Goal: Task Accomplishment & Management: Complete application form

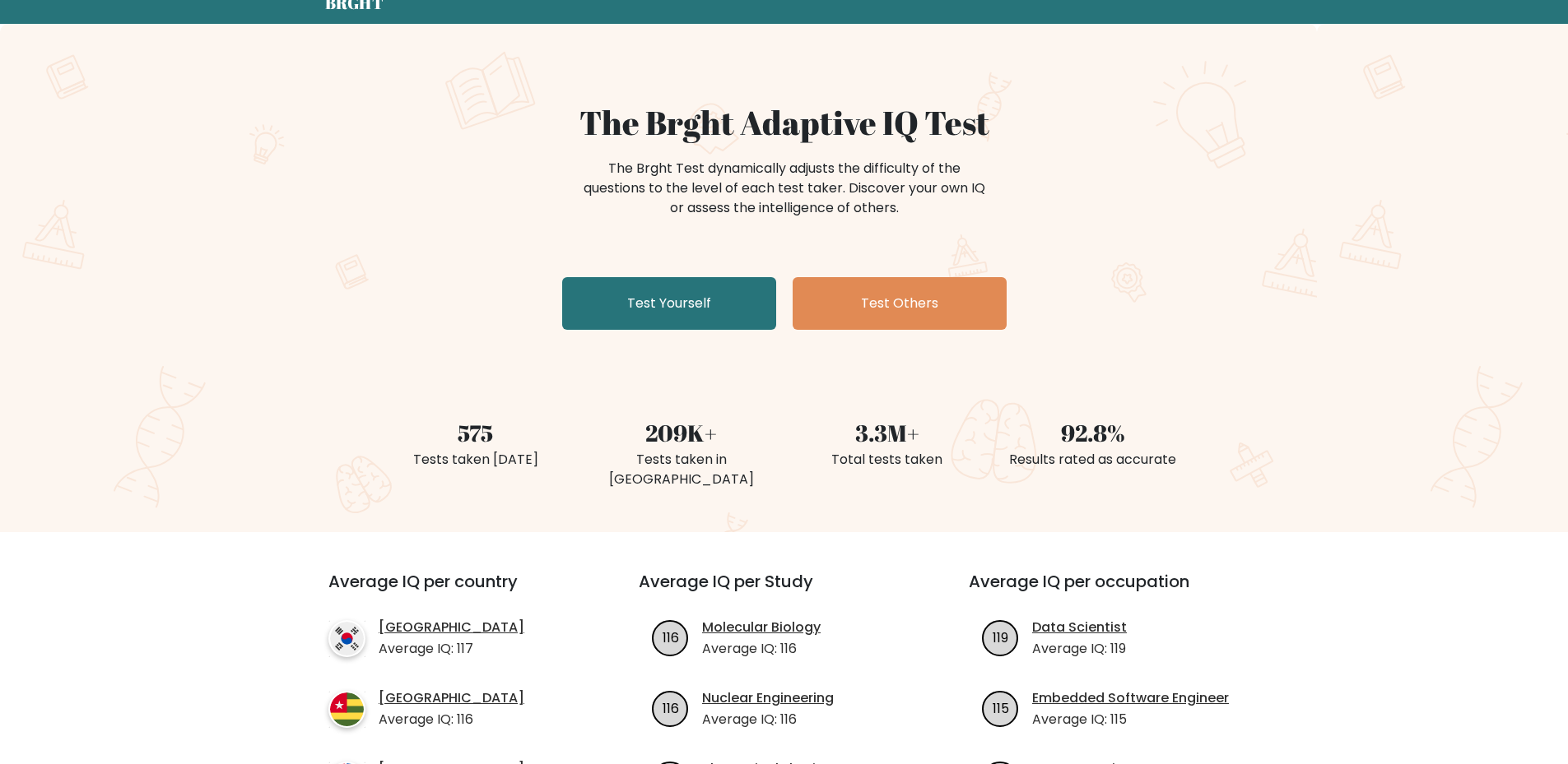
scroll to position [83, 0]
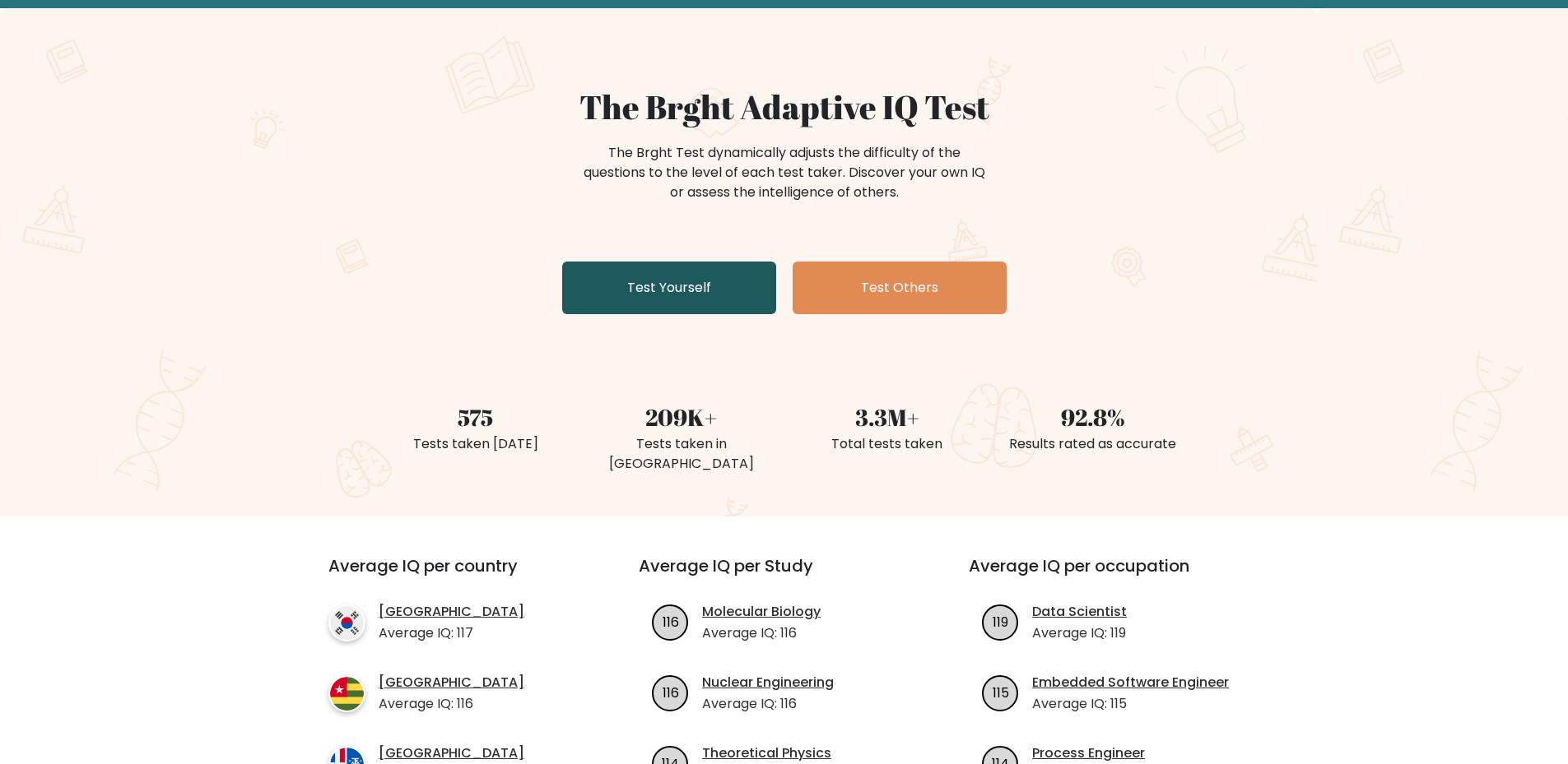
click at [666, 305] on link "Test Yourself" at bounding box center [669, 288] width 214 height 53
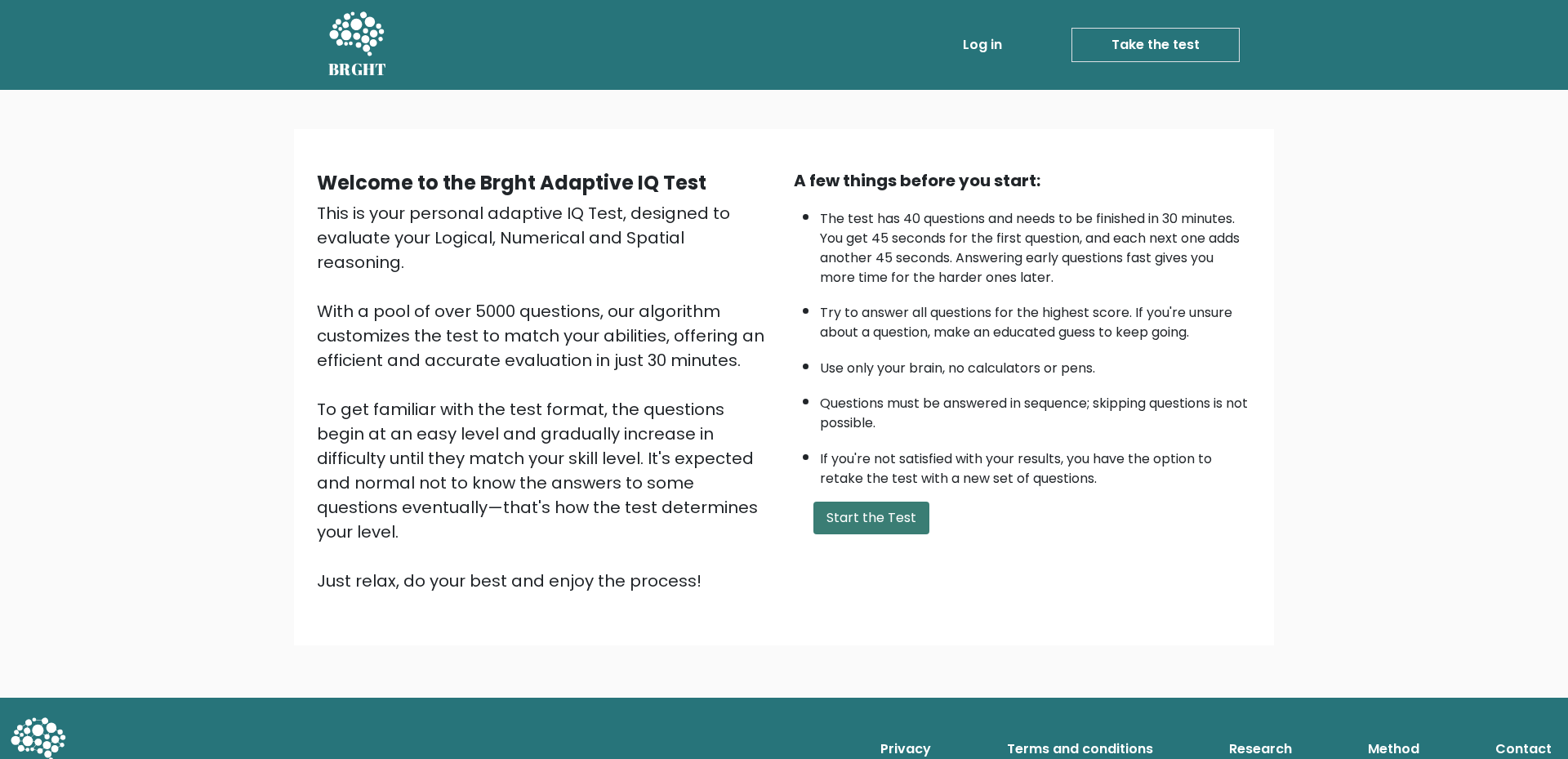
click at [896, 520] on button "Start the Test" at bounding box center [871, 518] width 116 height 32
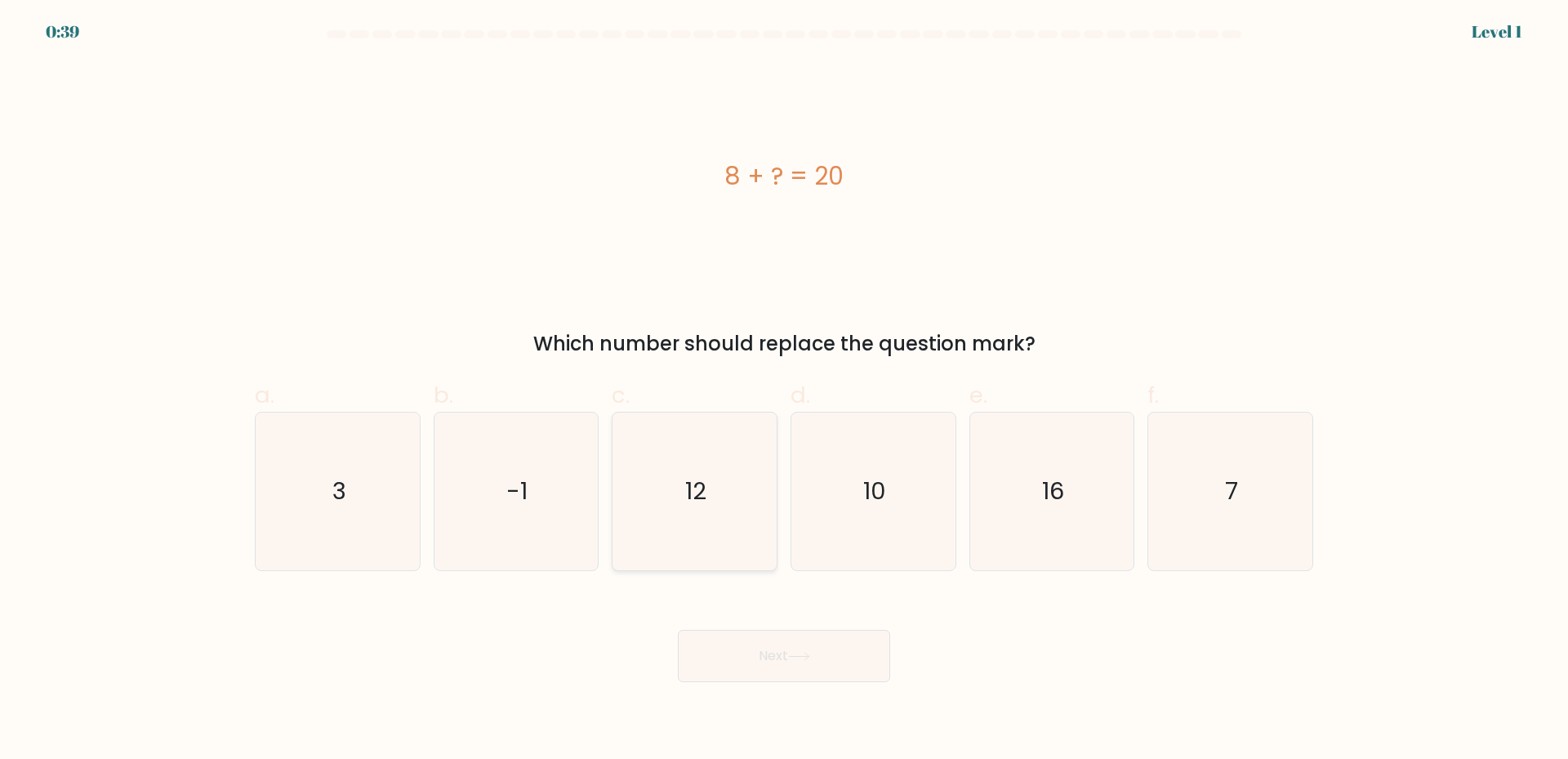
click at [679, 530] on icon "12" at bounding box center [694, 491] width 157 height 157
click at [784, 391] on input "c. 12" at bounding box center [784, 385] width 1 height 11
radio input "true"
click at [796, 647] on button "Next" at bounding box center [784, 656] width 213 height 53
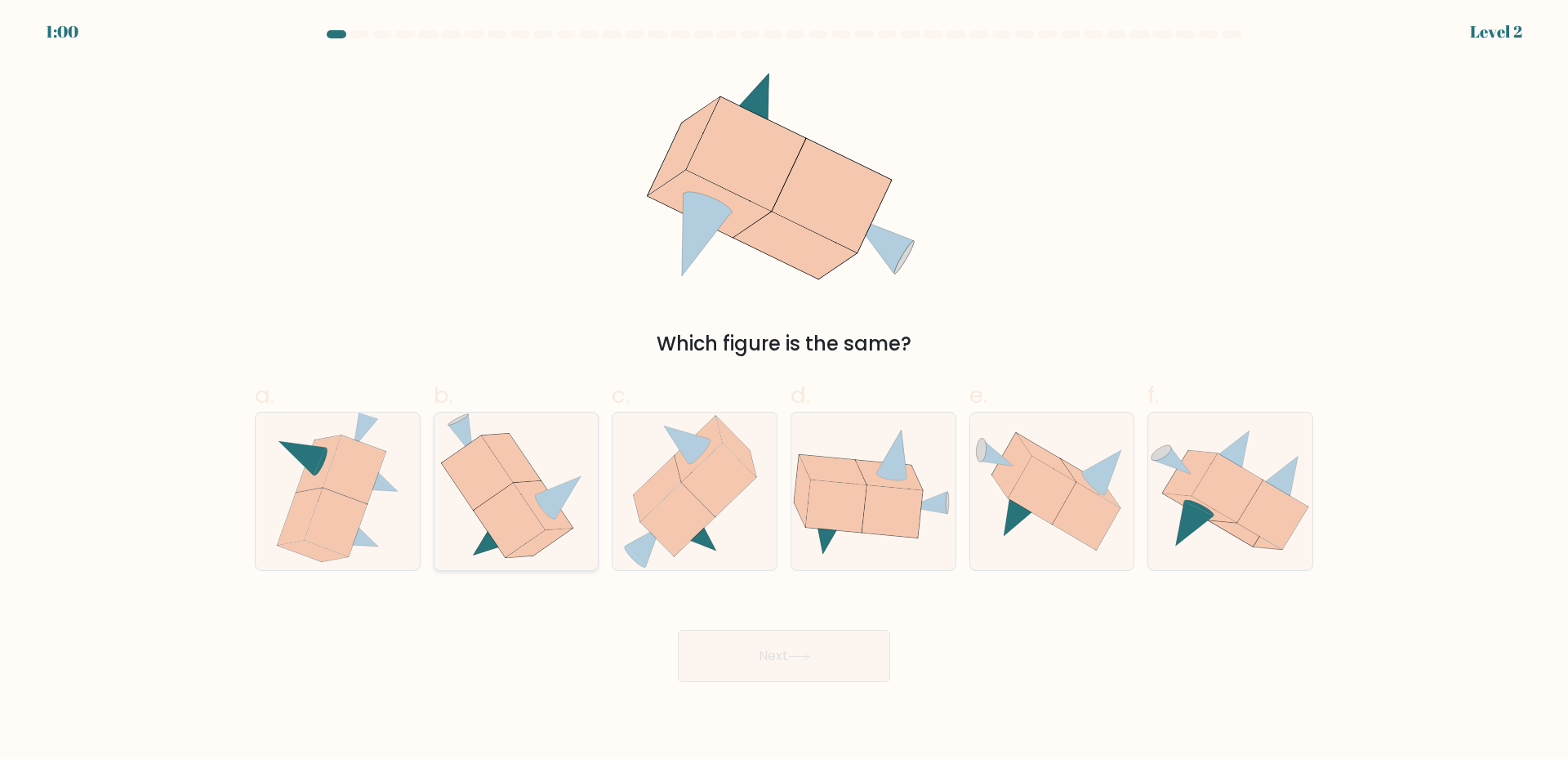
click at [538, 509] on icon at bounding box center [543, 506] width 60 height 49
click at [784, 391] on input "b." at bounding box center [784, 385] width 1 height 11
radio input "true"
click at [784, 668] on button "Next" at bounding box center [784, 656] width 213 height 53
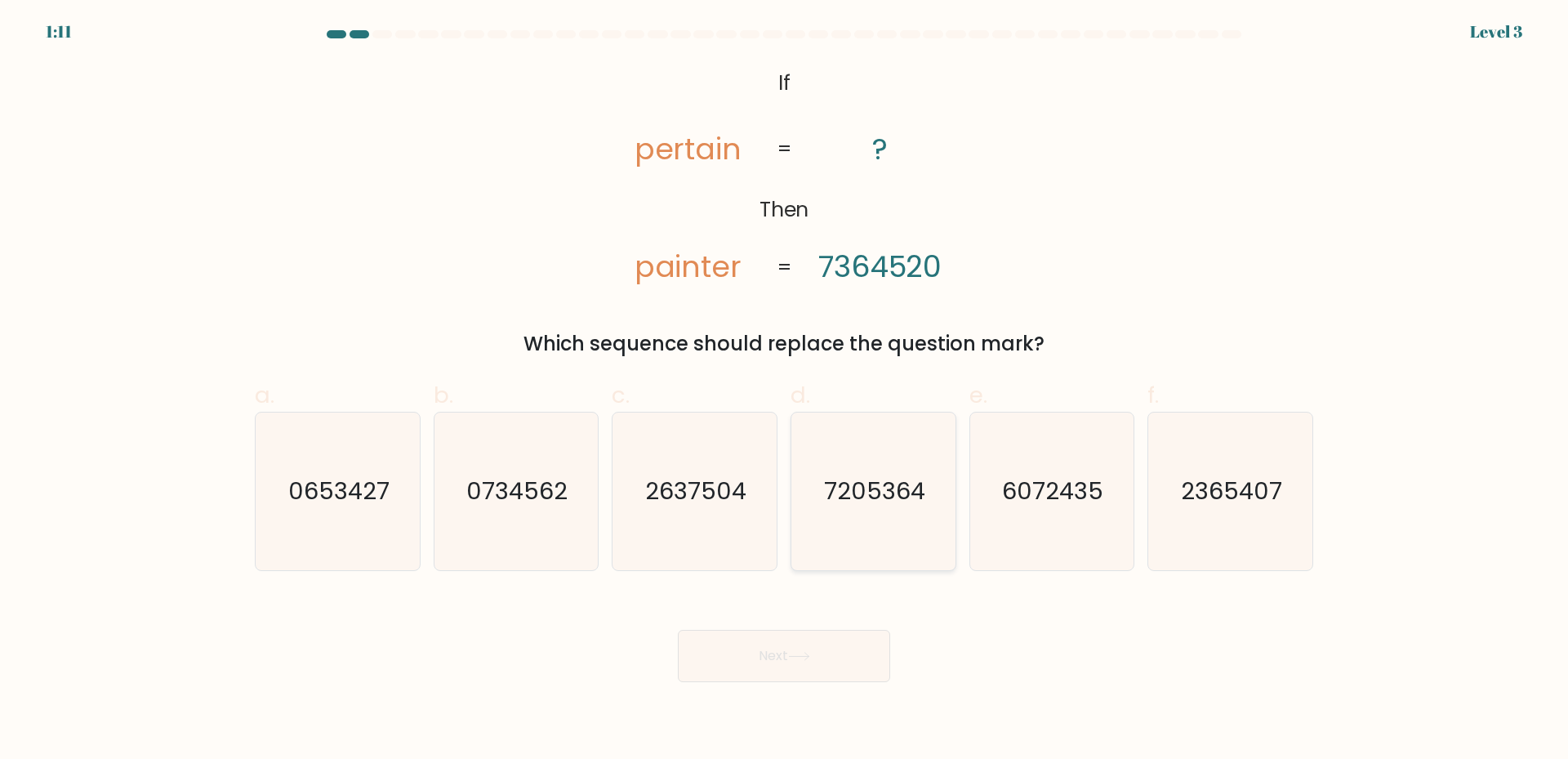
click at [894, 503] on text "7205364" at bounding box center [875, 490] width 102 height 32
click at [785, 391] on input "d. 7205364" at bounding box center [784, 385] width 1 height 11
radio input "true"
click at [810, 654] on icon at bounding box center [799, 656] width 22 height 9
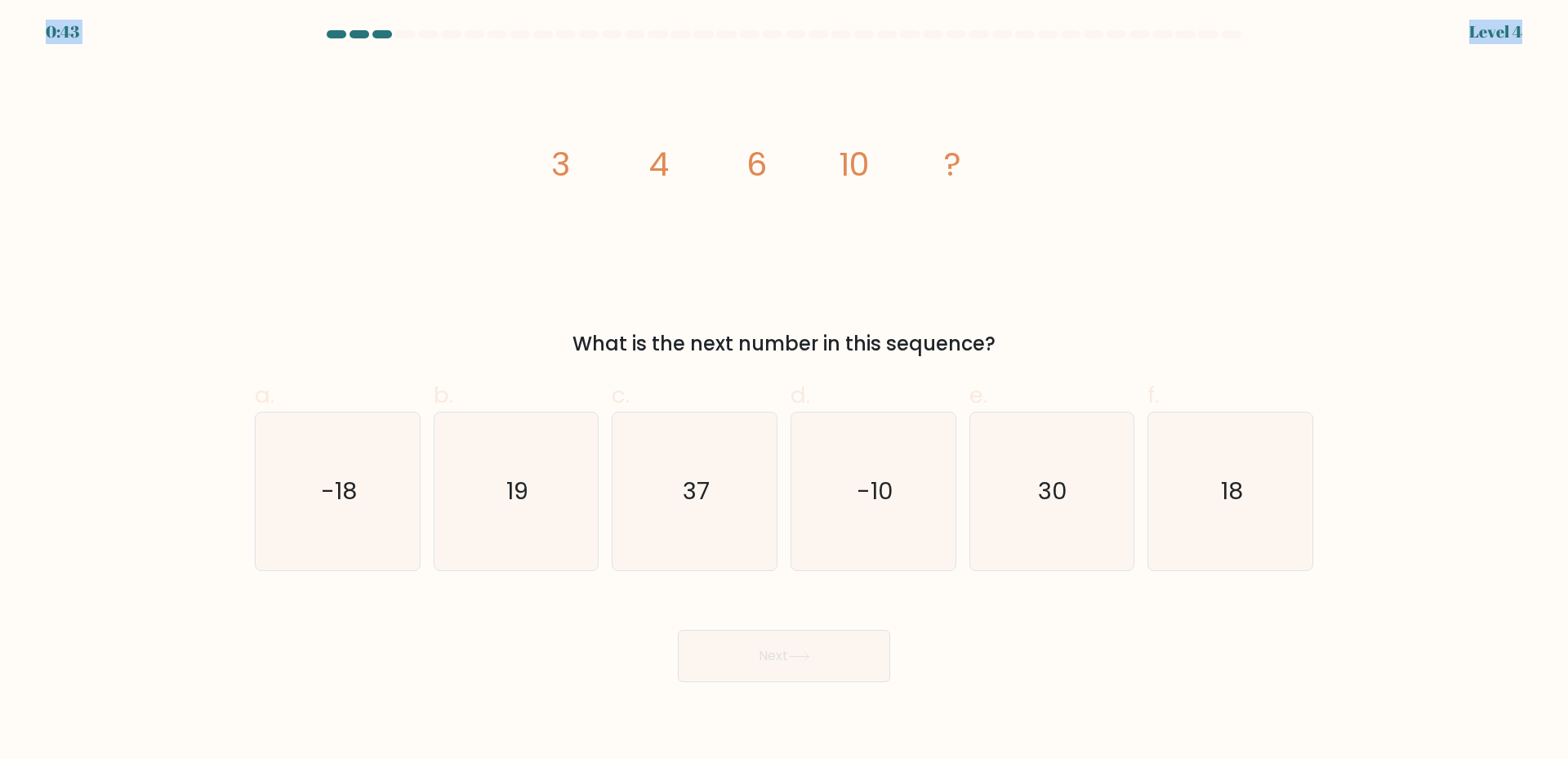
drag, startPoint x: 70, startPoint y: 29, endPoint x: 79, endPoint y: 30, distance: 9.1
click at [79, 30] on body "0:43 Level 4" at bounding box center [784, 379] width 1568 height 759
click at [92, 34] on form at bounding box center [784, 357] width 1568 height 653
click at [1211, 520] on icon "18" at bounding box center [1230, 491] width 157 height 157
click at [785, 391] on input "f. 18" at bounding box center [784, 385] width 1 height 11
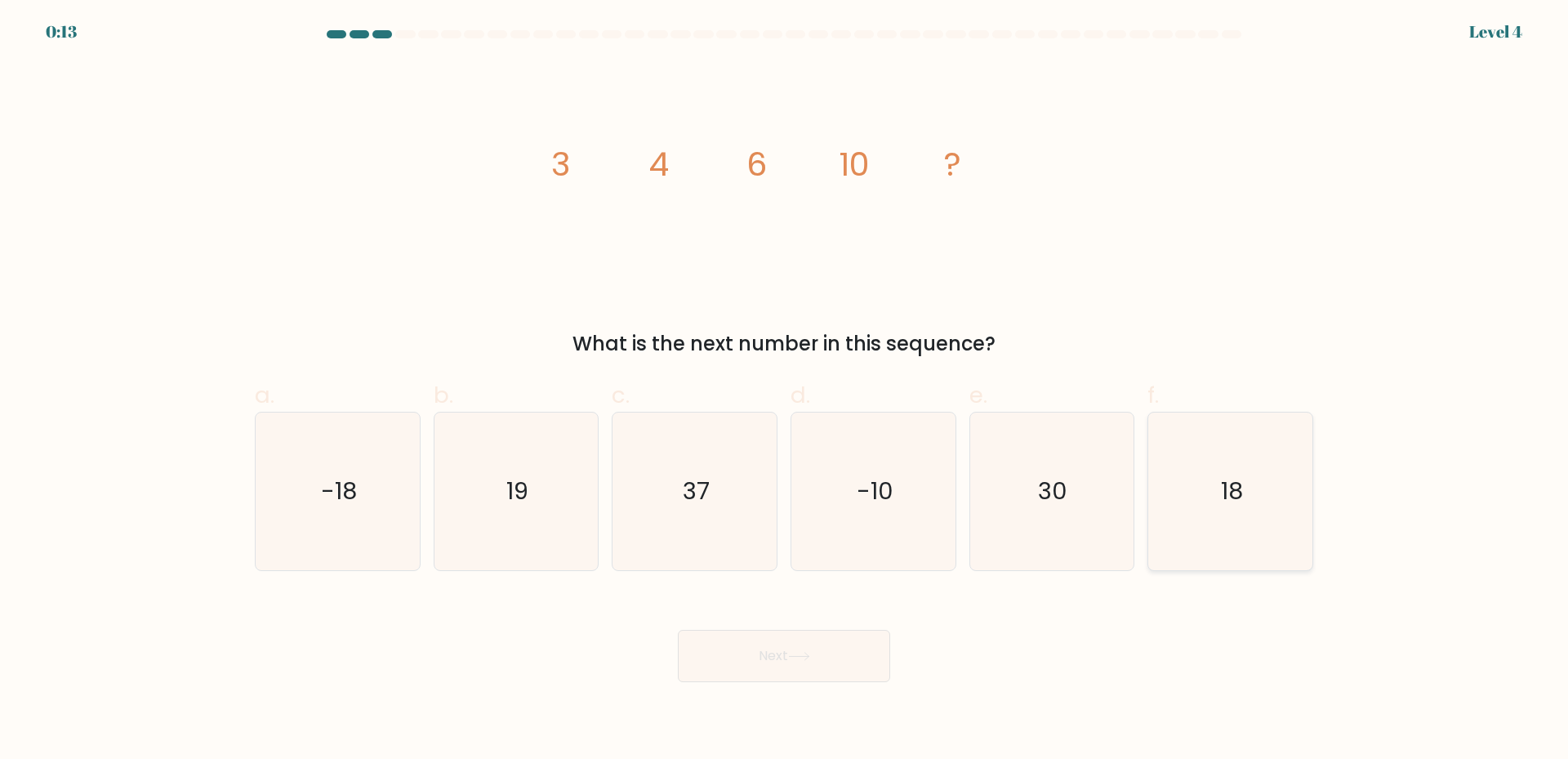
radio input "true"
click at [833, 662] on button "Next" at bounding box center [784, 656] width 213 height 53
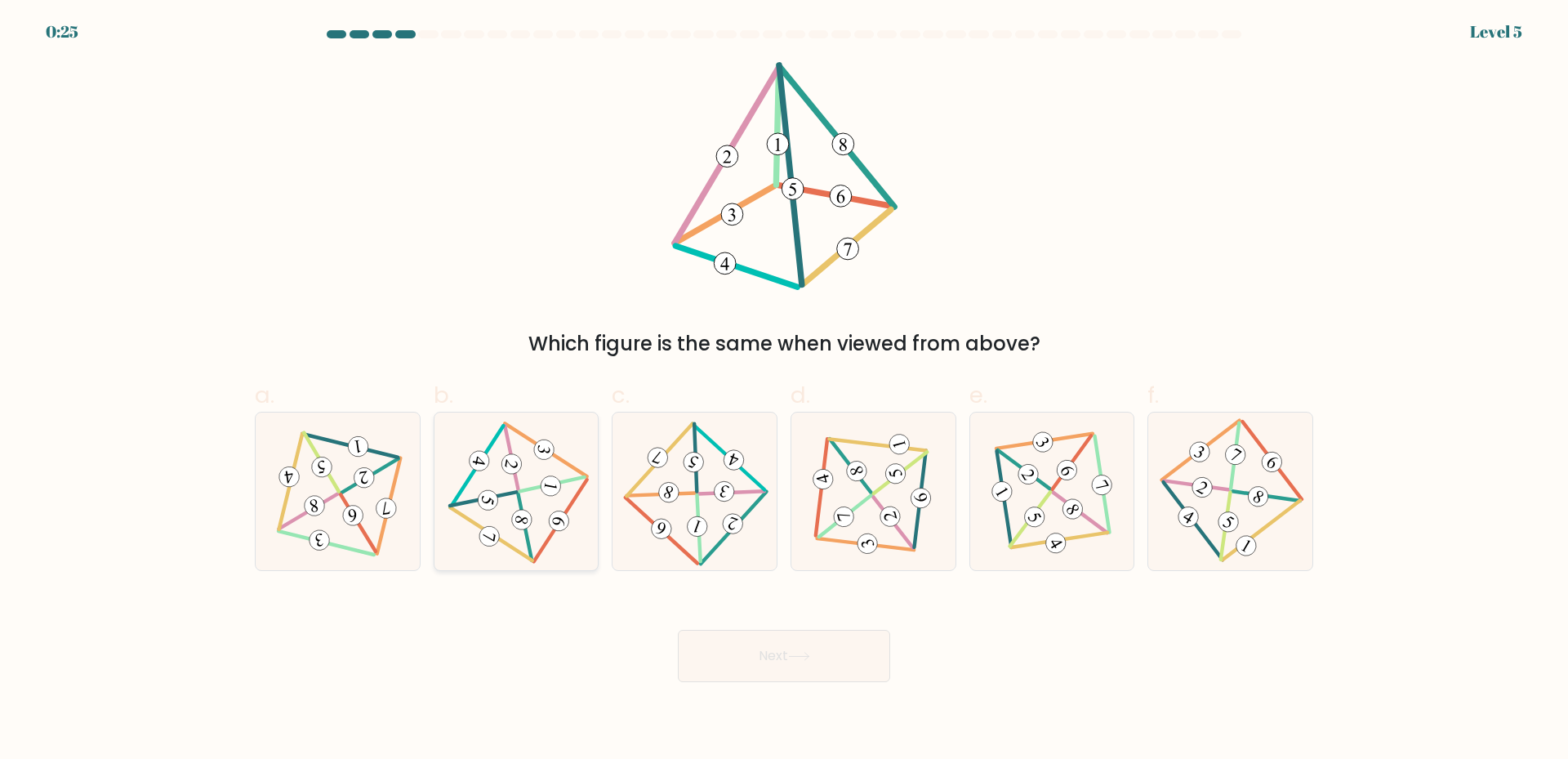
click at [490, 478] on icon at bounding box center [516, 490] width 129 height 126
click at [784, 391] on input "b." at bounding box center [784, 385] width 1 height 11
radio input "true"
click at [797, 658] on icon at bounding box center [799, 656] width 22 height 9
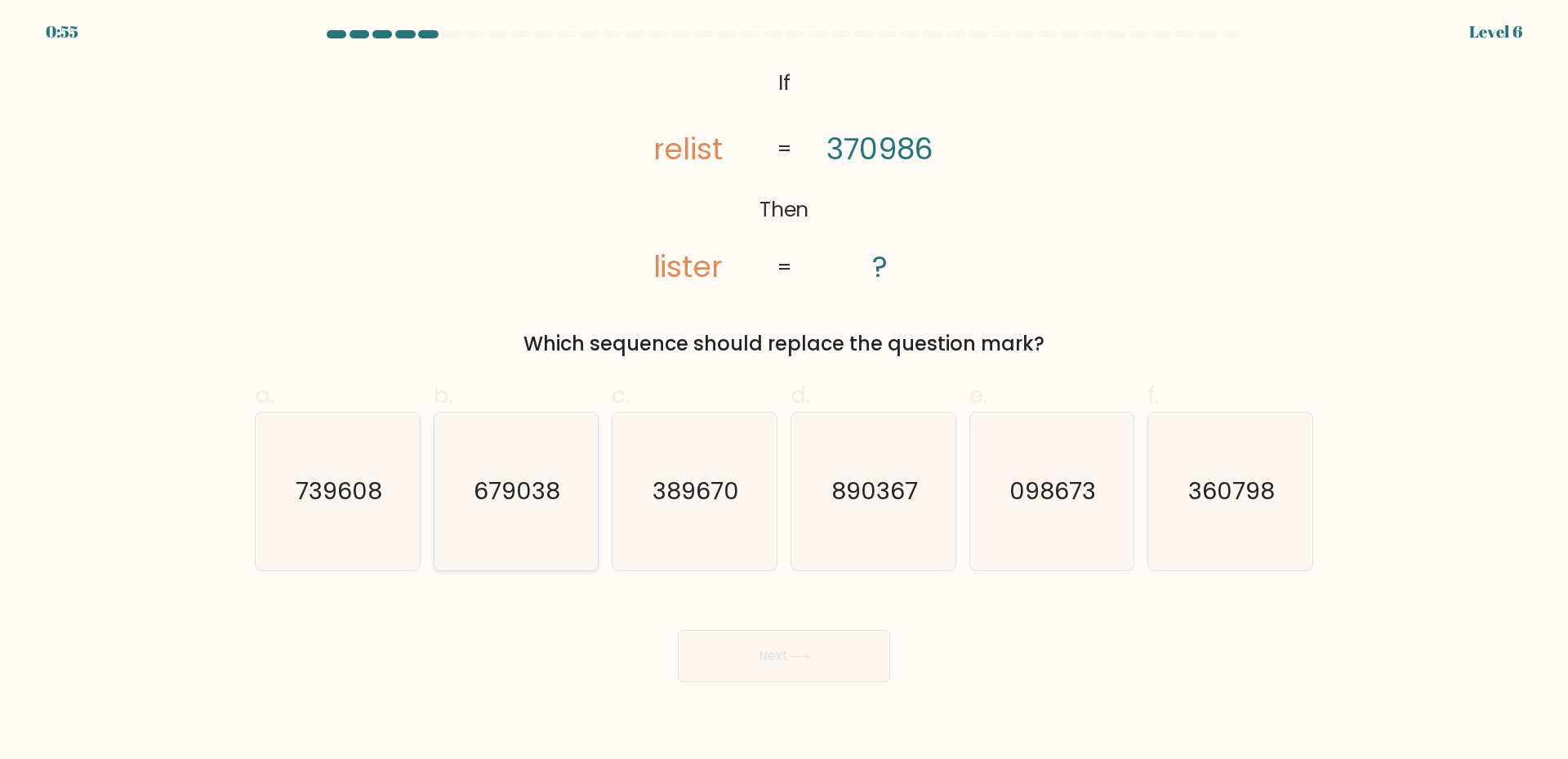
click at [528, 510] on icon "679038" at bounding box center [516, 491] width 157 height 157
click at [784, 391] on input "b. 679038" at bounding box center [784, 385] width 1 height 11
radio input "true"
click at [791, 655] on button "Next" at bounding box center [784, 656] width 213 height 53
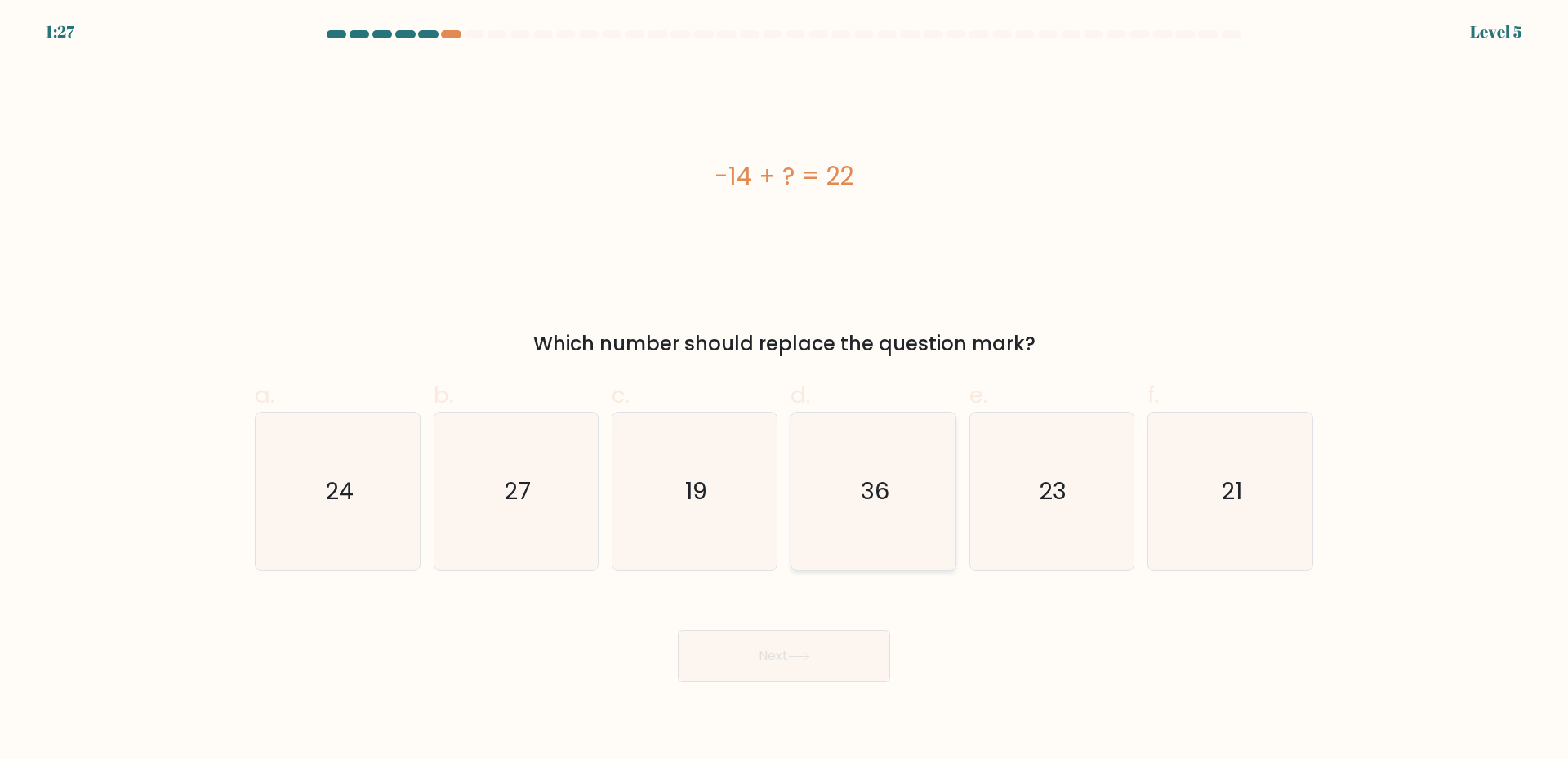
click at [878, 492] on text "36" at bounding box center [875, 490] width 28 height 32
click at [785, 391] on input "d. 36" at bounding box center [784, 385] width 1 height 11
radio input "true"
click at [755, 650] on button "Next" at bounding box center [784, 656] width 213 height 53
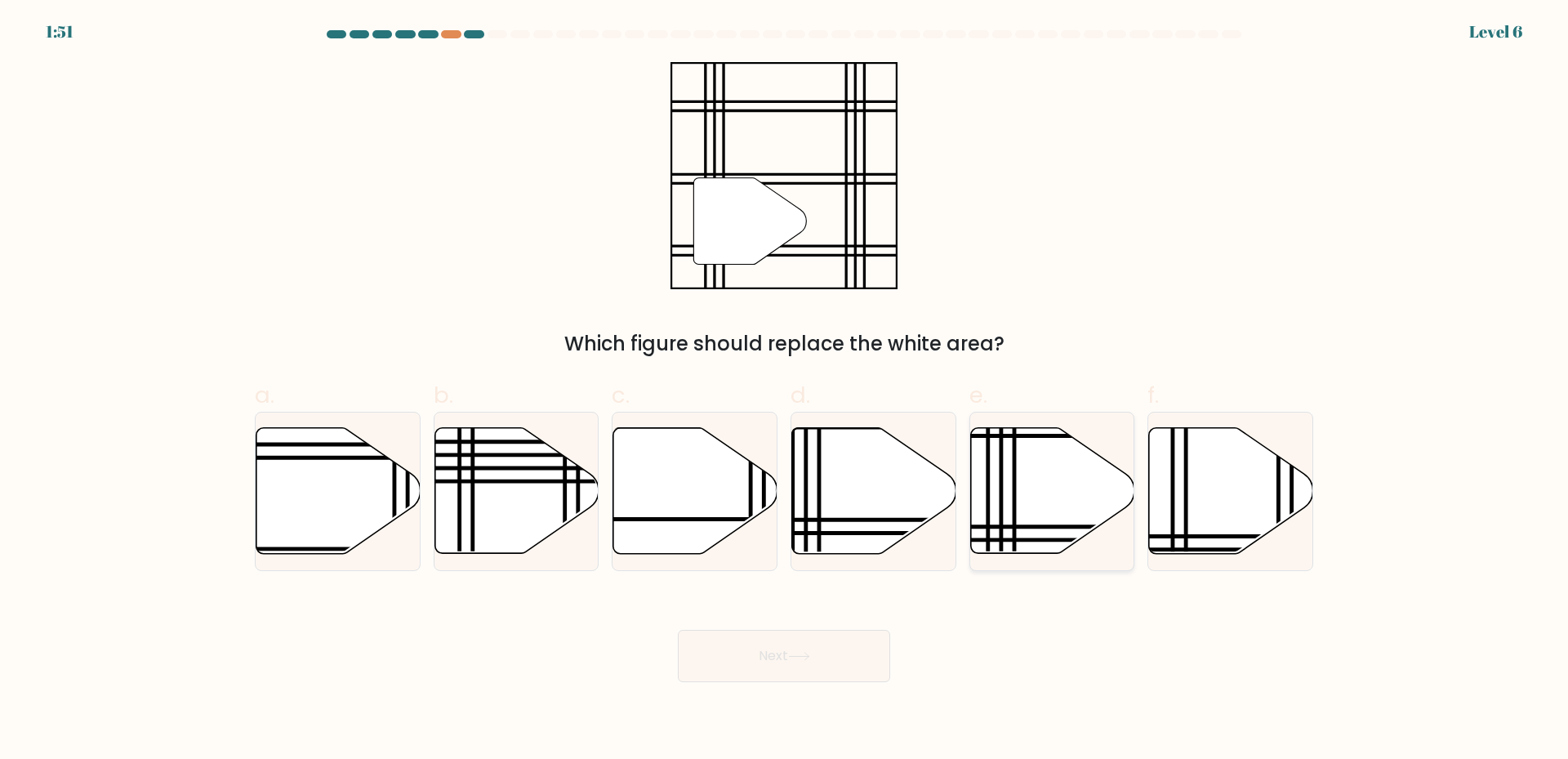
click at [1048, 480] on icon at bounding box center [1052, 490] width 164 height 126
click at [785, 391] on input "e." at bounding box center [784, 385] width 1 height 11
radio input "true"
click at [743, 677] on button "Next" at bounding box center [784, 656] width 213 height 53
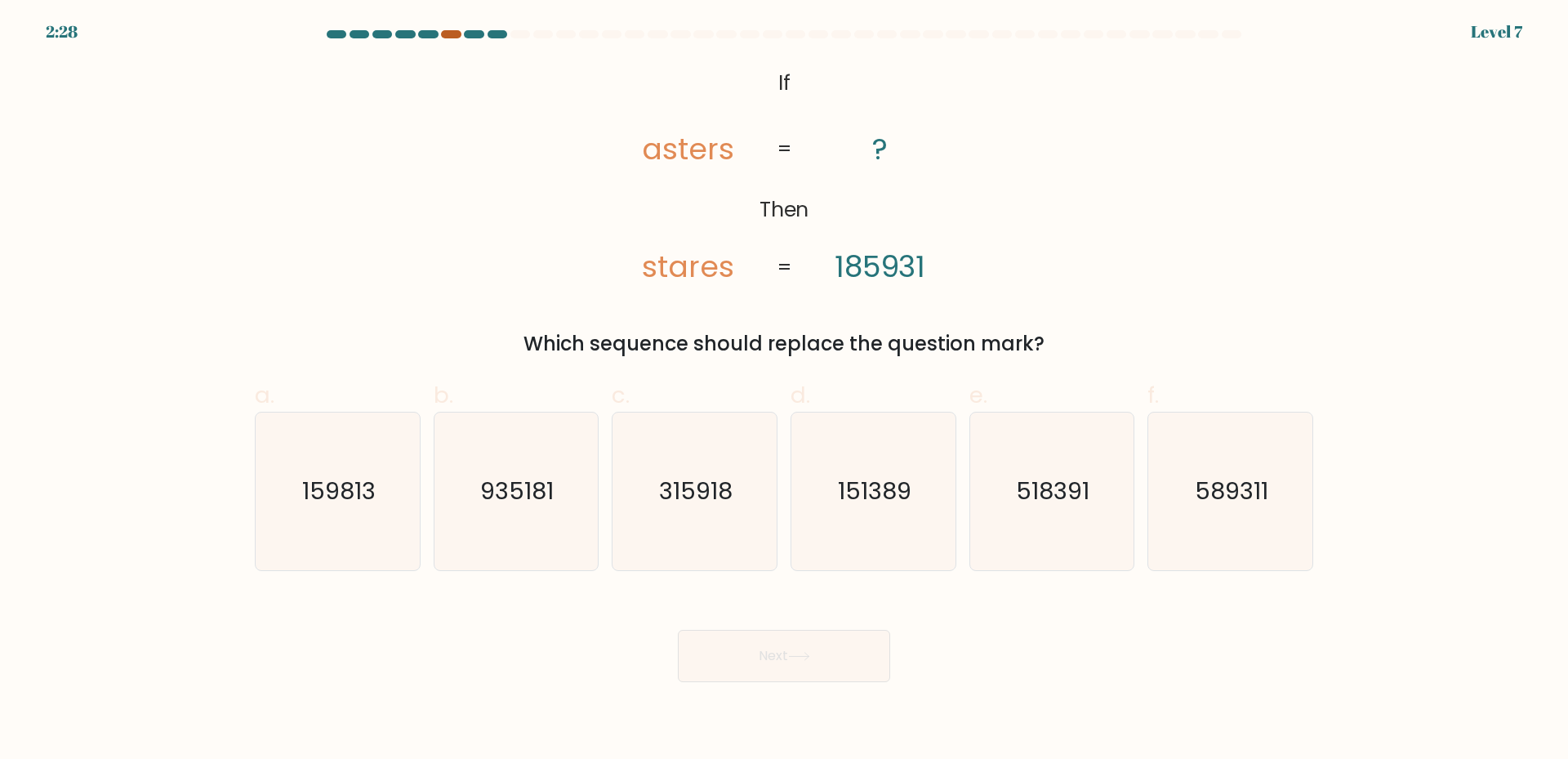
click at [453, 37] on div at bounding box center [451, 34] width 20 height 8
click at [451, 30] on div at bounding box center [451, 34] width 20 height 8
click at [1068, 508] on icon "518391" at bounding box center [1051, 491] width 157 height 157
click at [785, 391] on input "e. 518391" at bounding box center [784, 385] width 1 height 11
radio input "true"
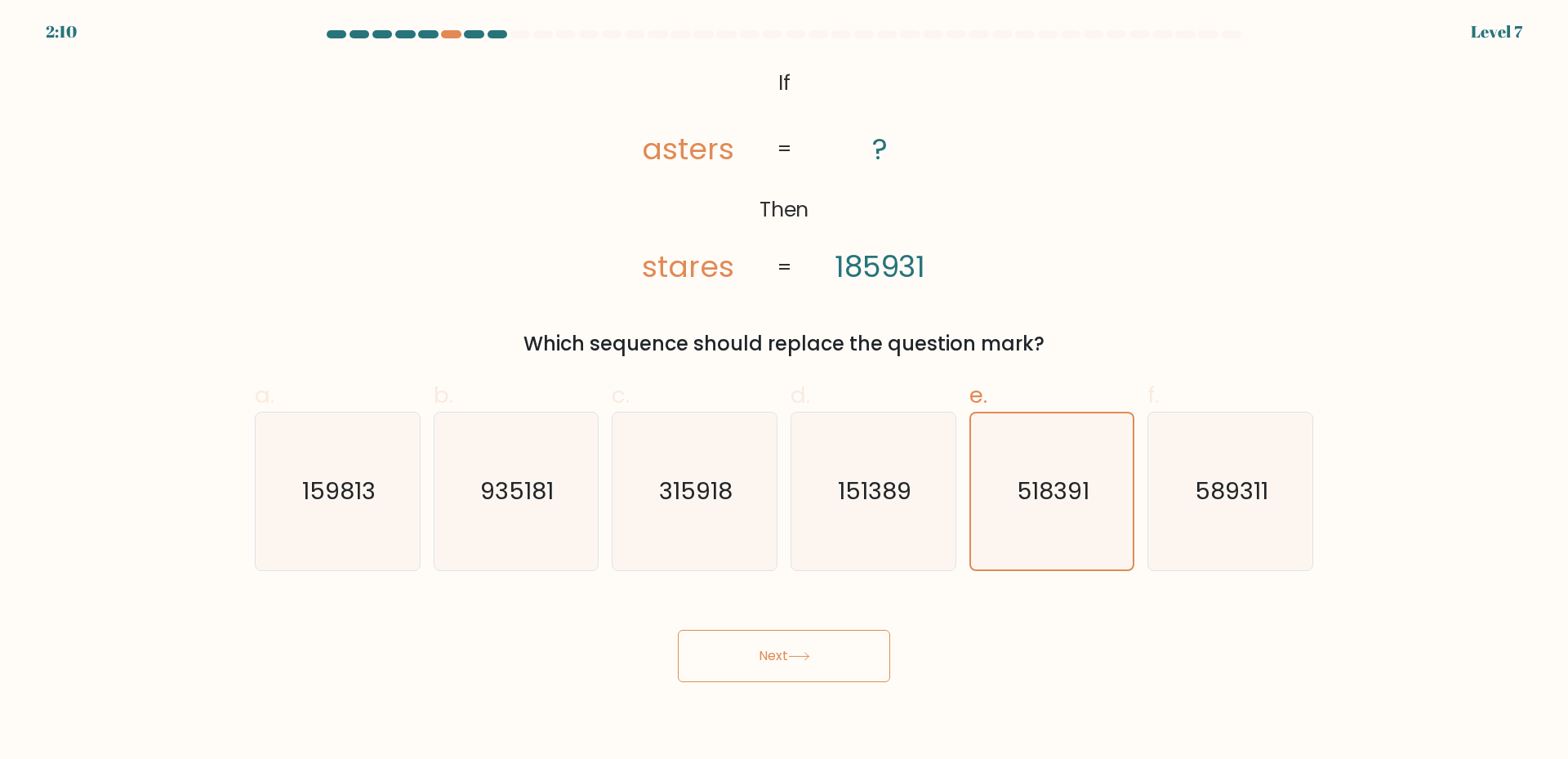
drag, startPoint x: 748, startPoint y: 677, endPoint x: 738, endPoint y: 678, distance: 10.0
click at [741, 678] on button "Next" at bounding box center [784, 656] width 213 height 53
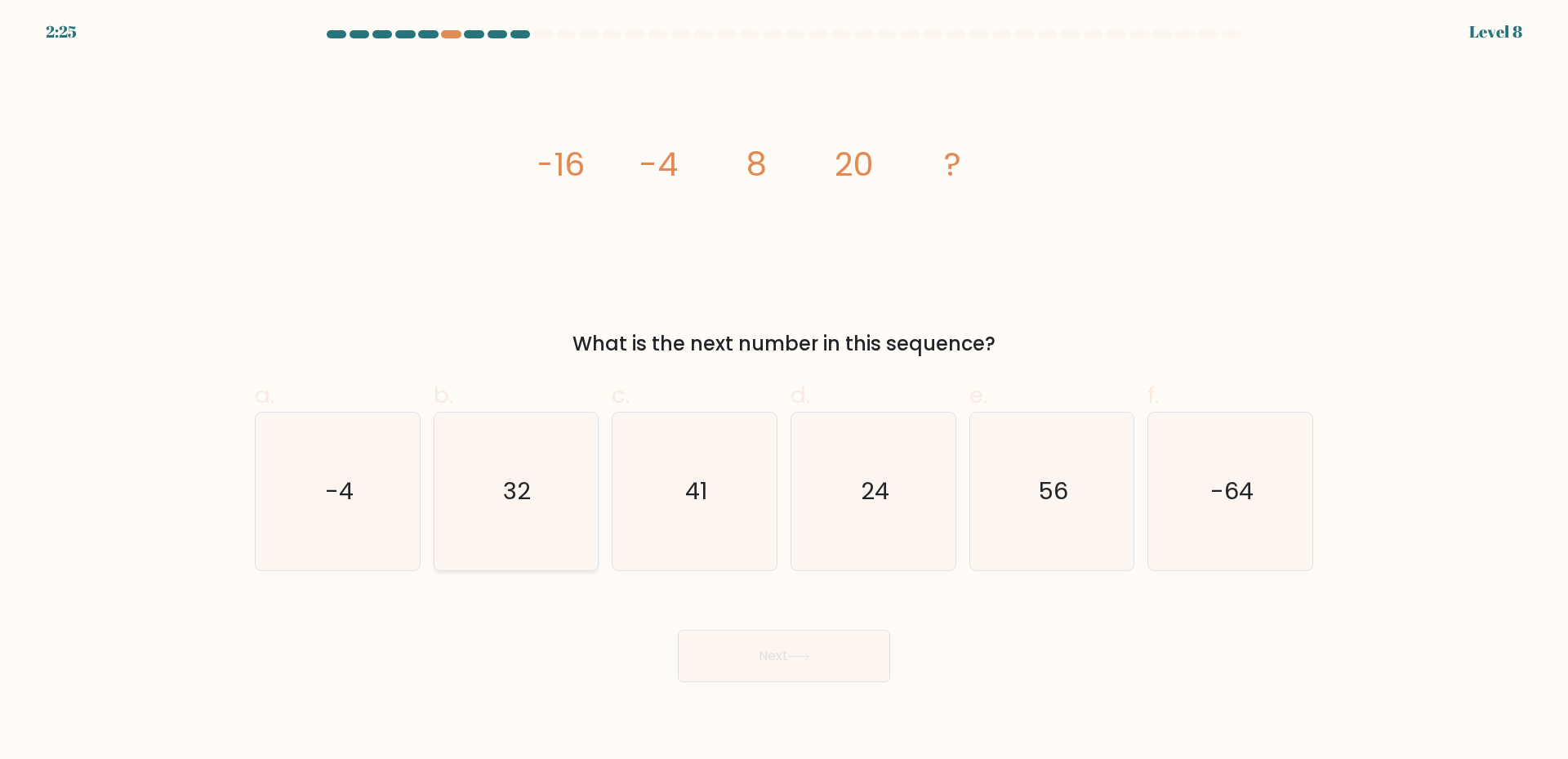
click at [563, 482] on icon "32" at bounding box center [516, 491] width 157 height 157
click at [784, 391] on input "b. 32" at bounding box center [784, 385] width 1 height 11
radio input "true"
click at [776, 647] on button "Next" at bounding box center [784, 656] width 213 height 53
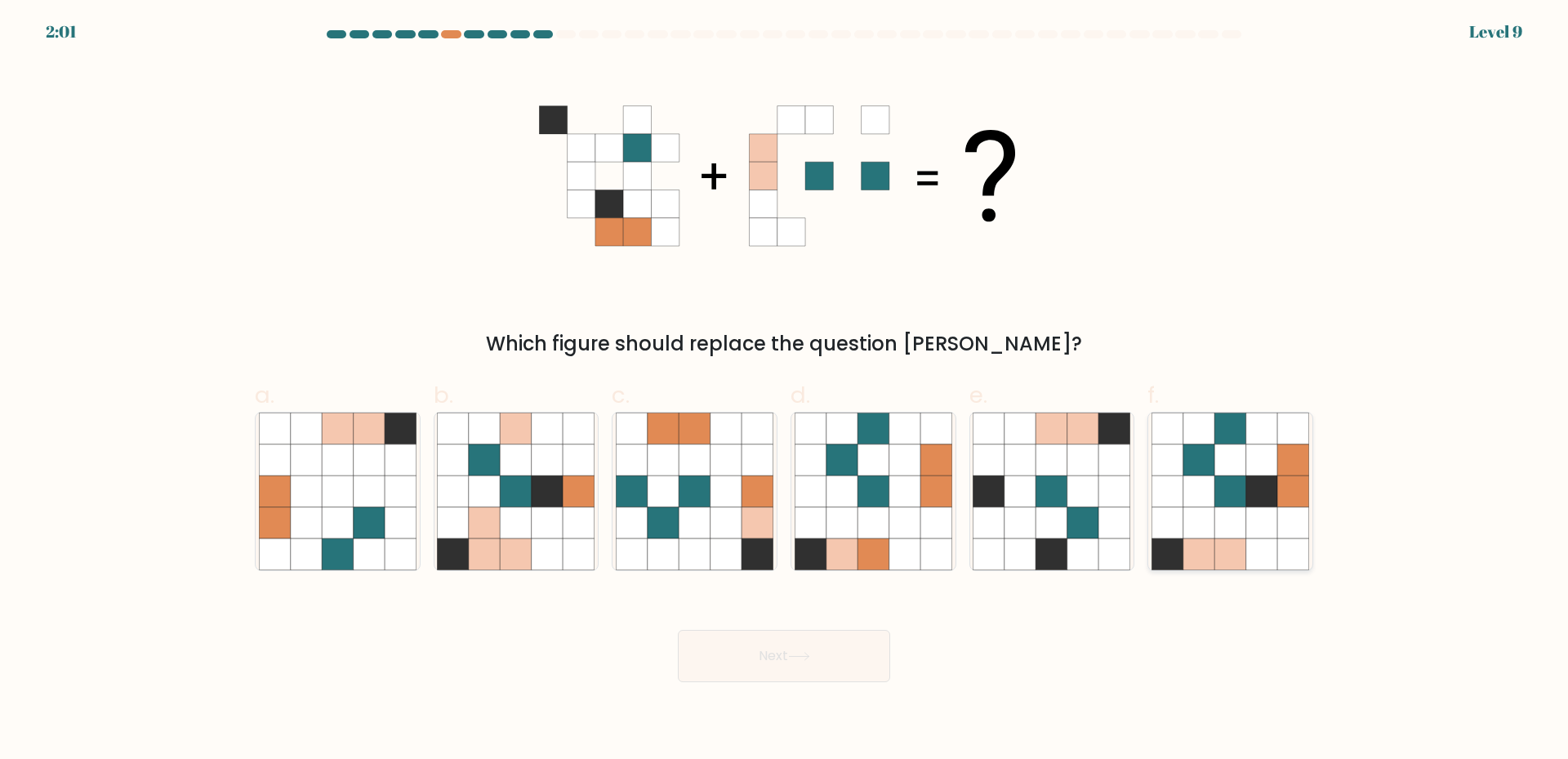
click at [1265, 493] on icon at bounding box center [1262, 491] width 31 height 31
click at [785, 391] on input "f." at bounding box center [784, 385] width 1 height 11
radio input "true"
click at [806, 650] on button "Next" at bounding box center [784, 656] width 213 height 53
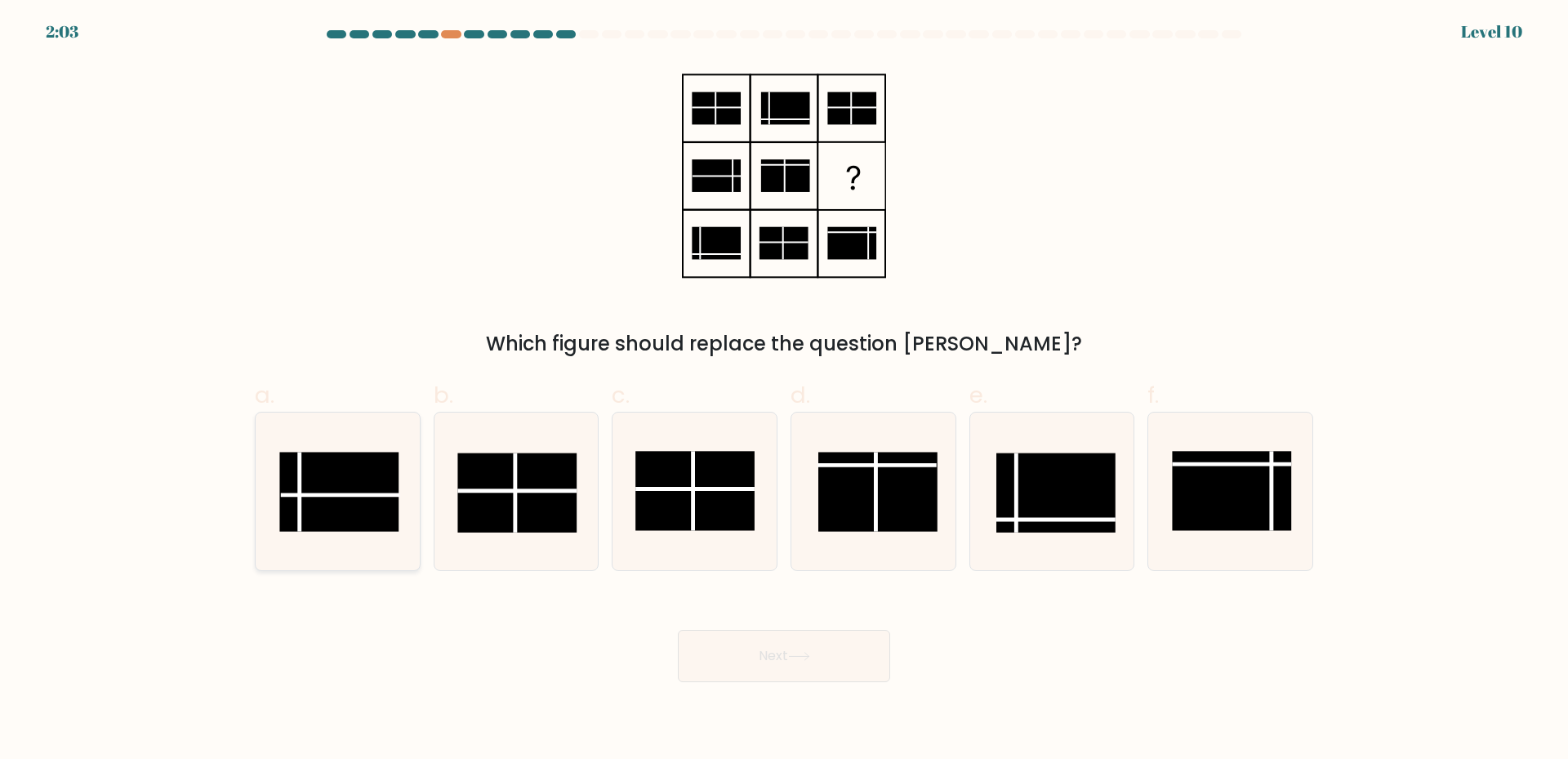
click at [313, 493] on rect at bounding box center [339, 491] width 119 height 79
click at [784, 391] on input "a." at bounding box center [784, 385] width 1 height 11
radio input "true"
click at [790, 669] on button "Next" at bounding box center [784, 656] width 213 height 53
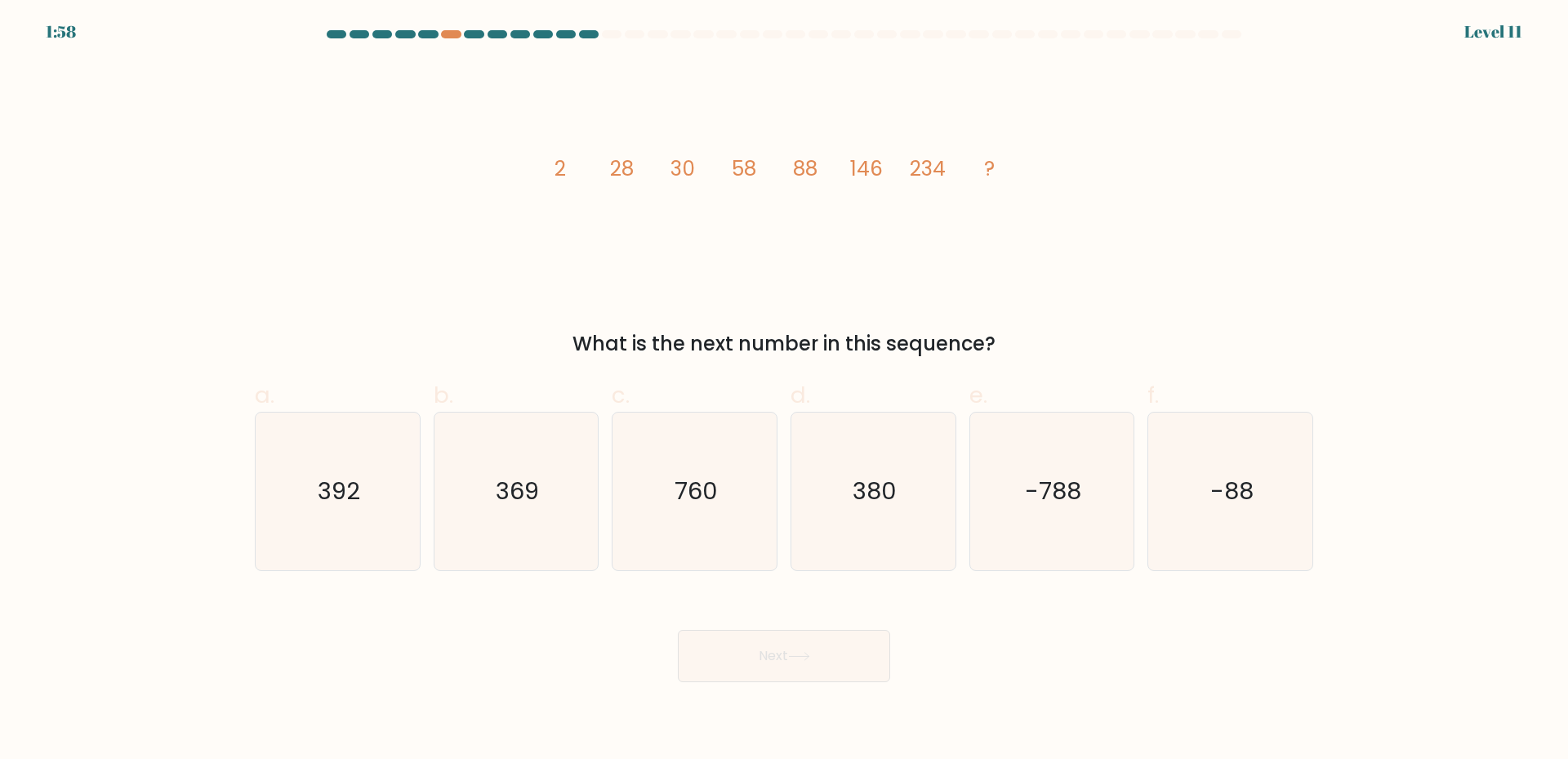
click at [1088, 238] on div "image/svg+xml 2 28 30 58 88 146 234 ? What is the next number in this sequence?" at bounding box center [784, 211] width 1078 height 297
click at [879, 510] on icon "380" at bounding box center [873, 491] width 157 height 157
click at [785, 391] on input "d. 380" at bounding box center [784, 385] width 1 height 11
radio input "true"
click at [807, 641] on button "Next" at bounding box center [784, 656] width 213 height 53
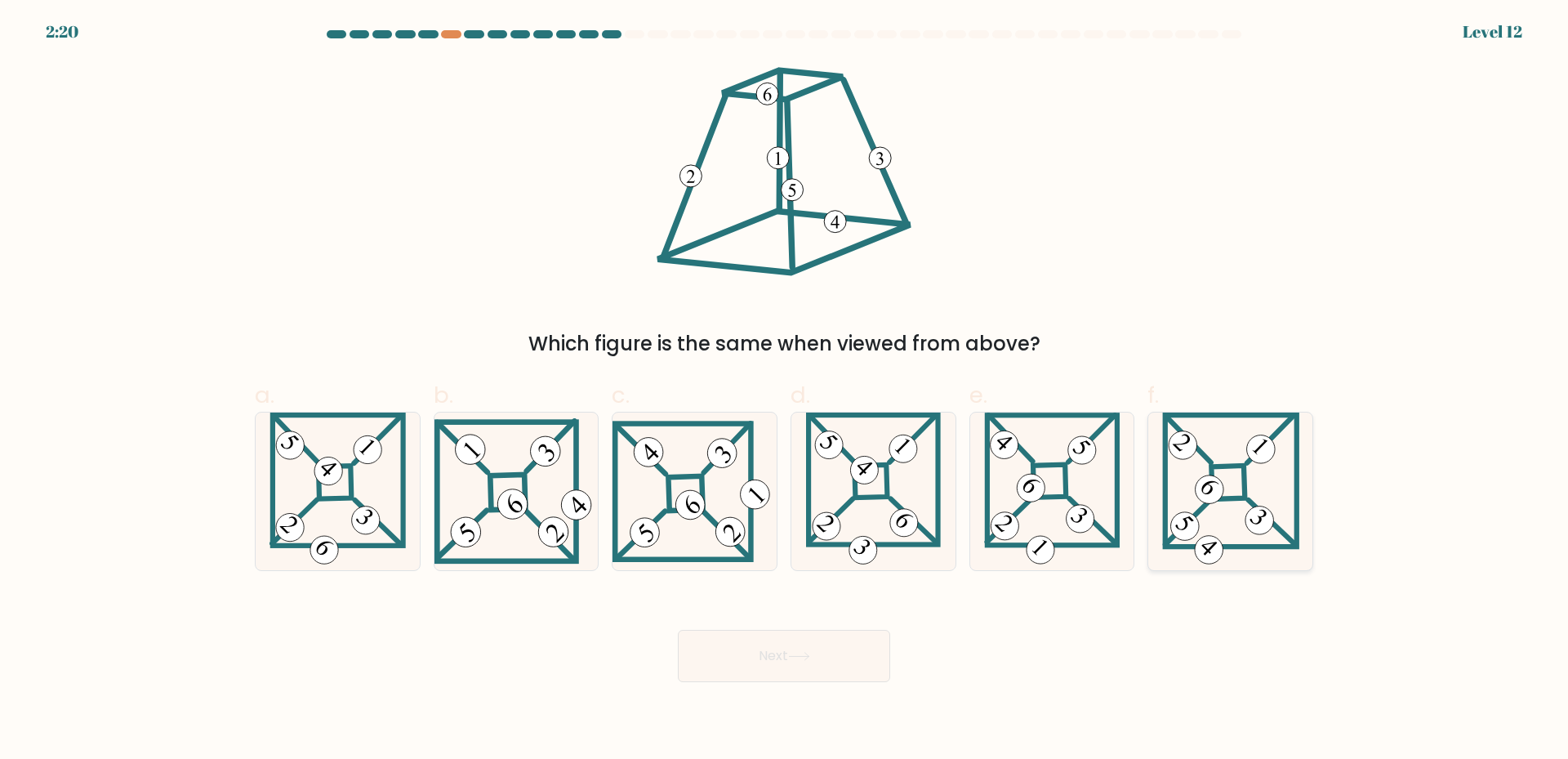
click at [1211, 499] on 865 at bounding box center [1209, 489] width 40 height 40
click at [785, 391] on input "f." at bounding box center [784, 385] width 1 height 11
radio input "true"
click at [843, 670] on button "Next" at bounding box center [784, 656] width 213 height 53
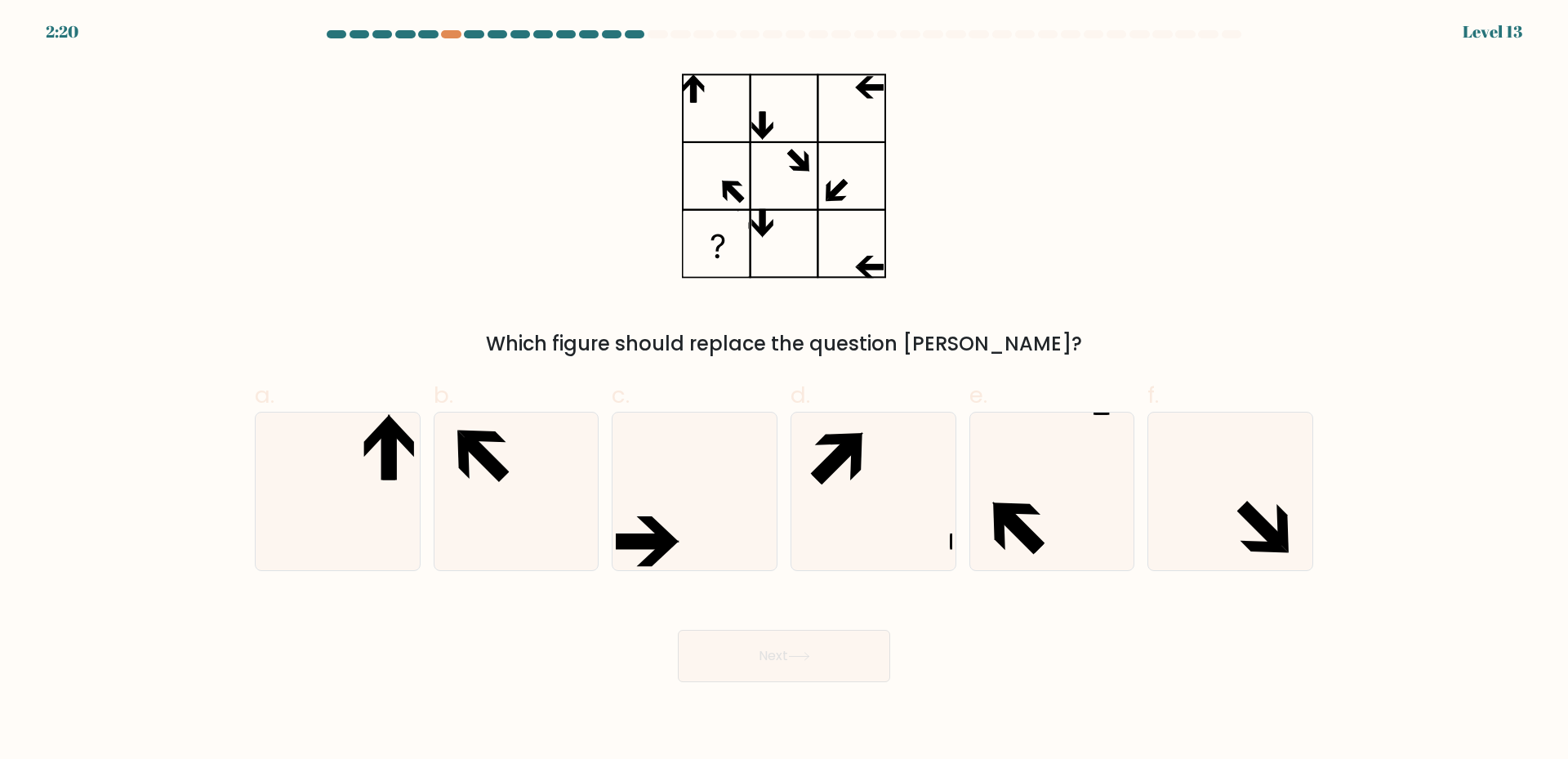
click at [1303, 281] on div "Which figure should replace the question mark?" at bounding box center [784, 211] width 1078 height 297
click at [347, 517] on icon at bounding box center [337, 491] width 157 height 157
click at [784, 391] on input "a." at bounding box center [784, 385] width 1 height 11
radio input "true"
click at [715, 663] on button "Next" at bounding box center [784, 656] width 213 height 53
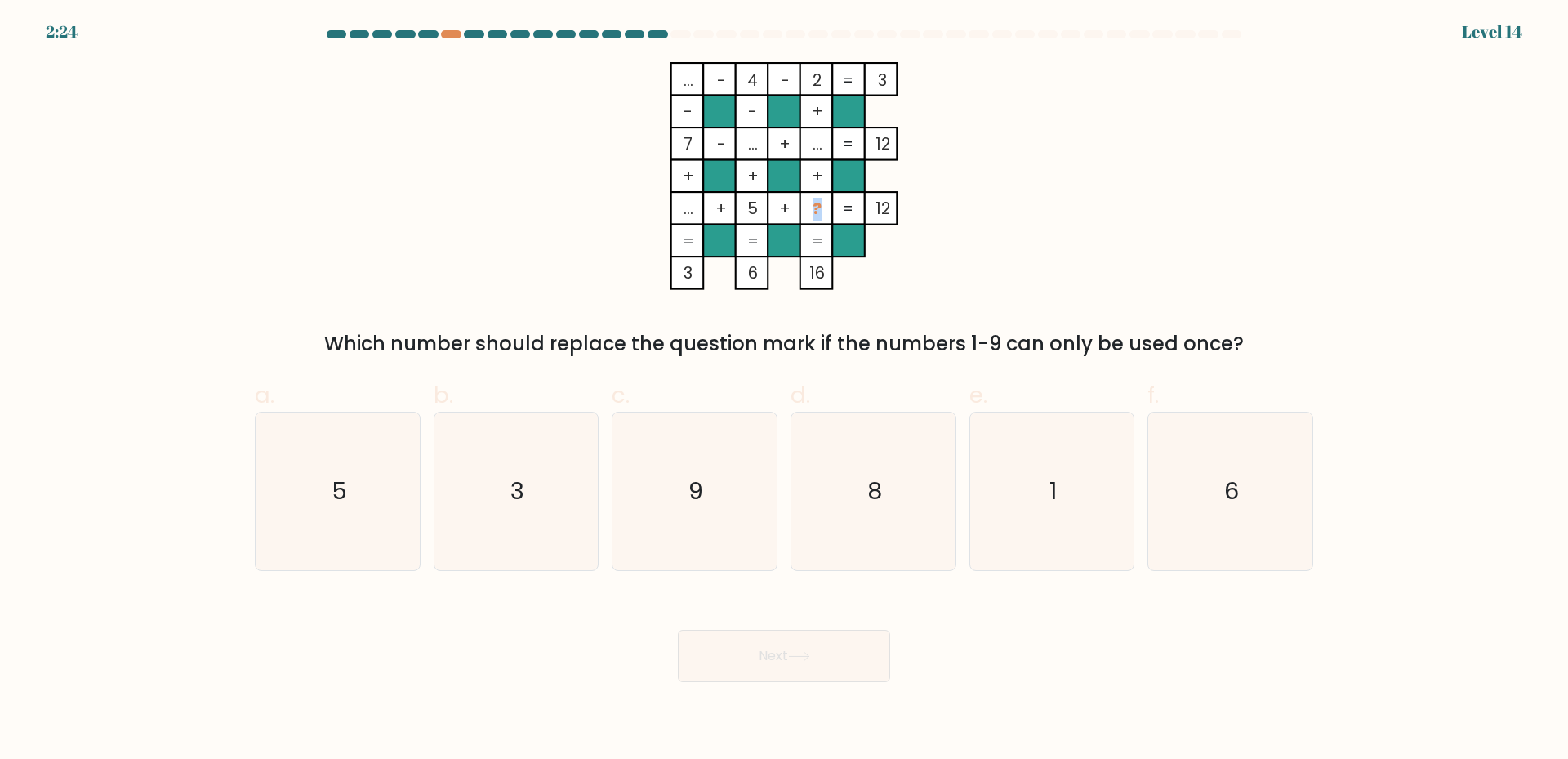
click at [822, 205] on tspan "?" at bounding box center [817, 208] width 9 height 22
click at [817, 211] on tspan "?" at bounding box center [817, 208] width 9 height 22
click at [1214, 470] on icon "6" at bounding box center [1230, 491] width 157 height 157
click at [785, 391] on input "f. 6" at bounding box center [784, 385] width 1 height 11
radio input "true"
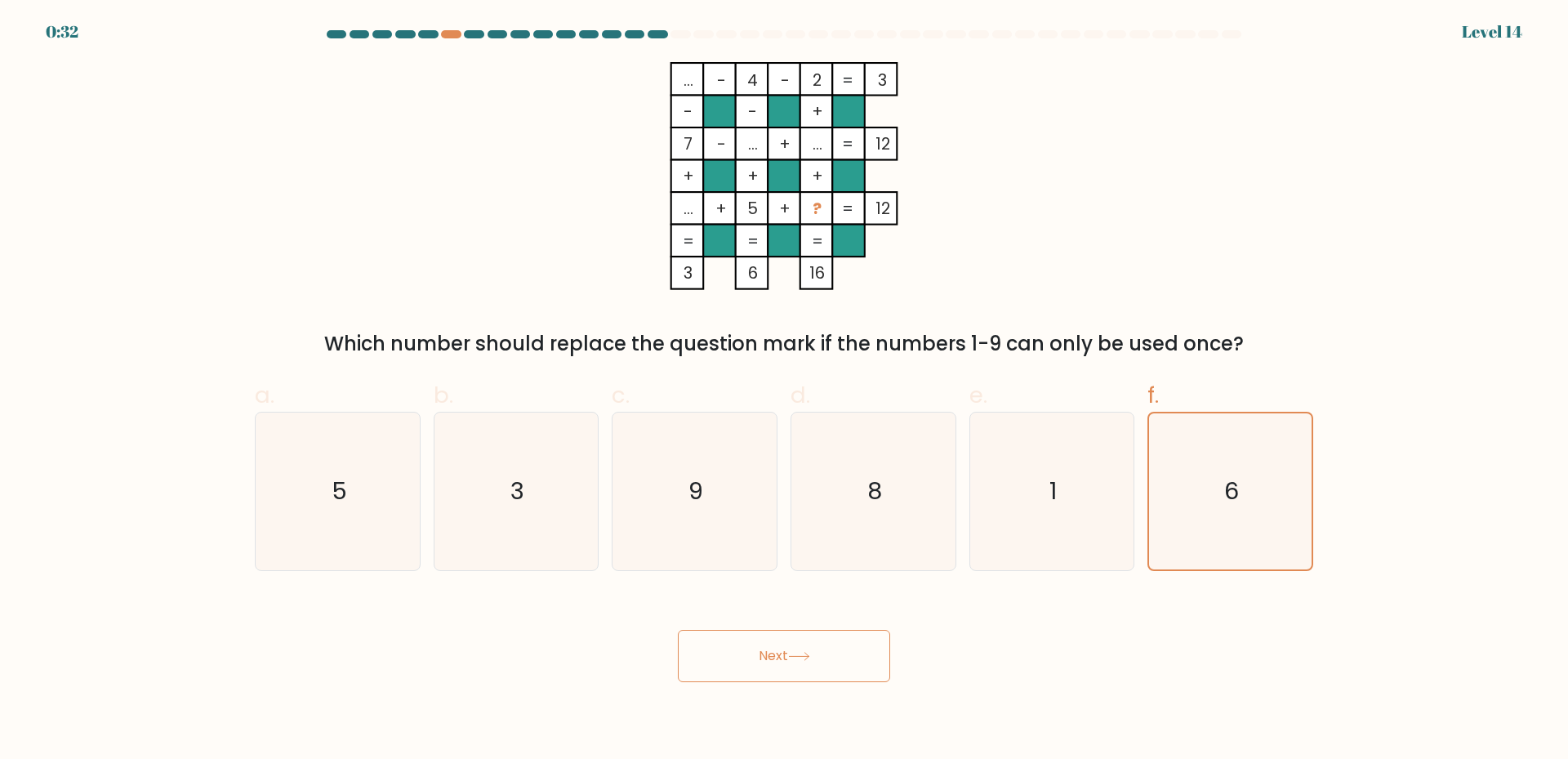
click at [795, 668] on button "Next" at bounding box center [784, 656] width 213 height 53
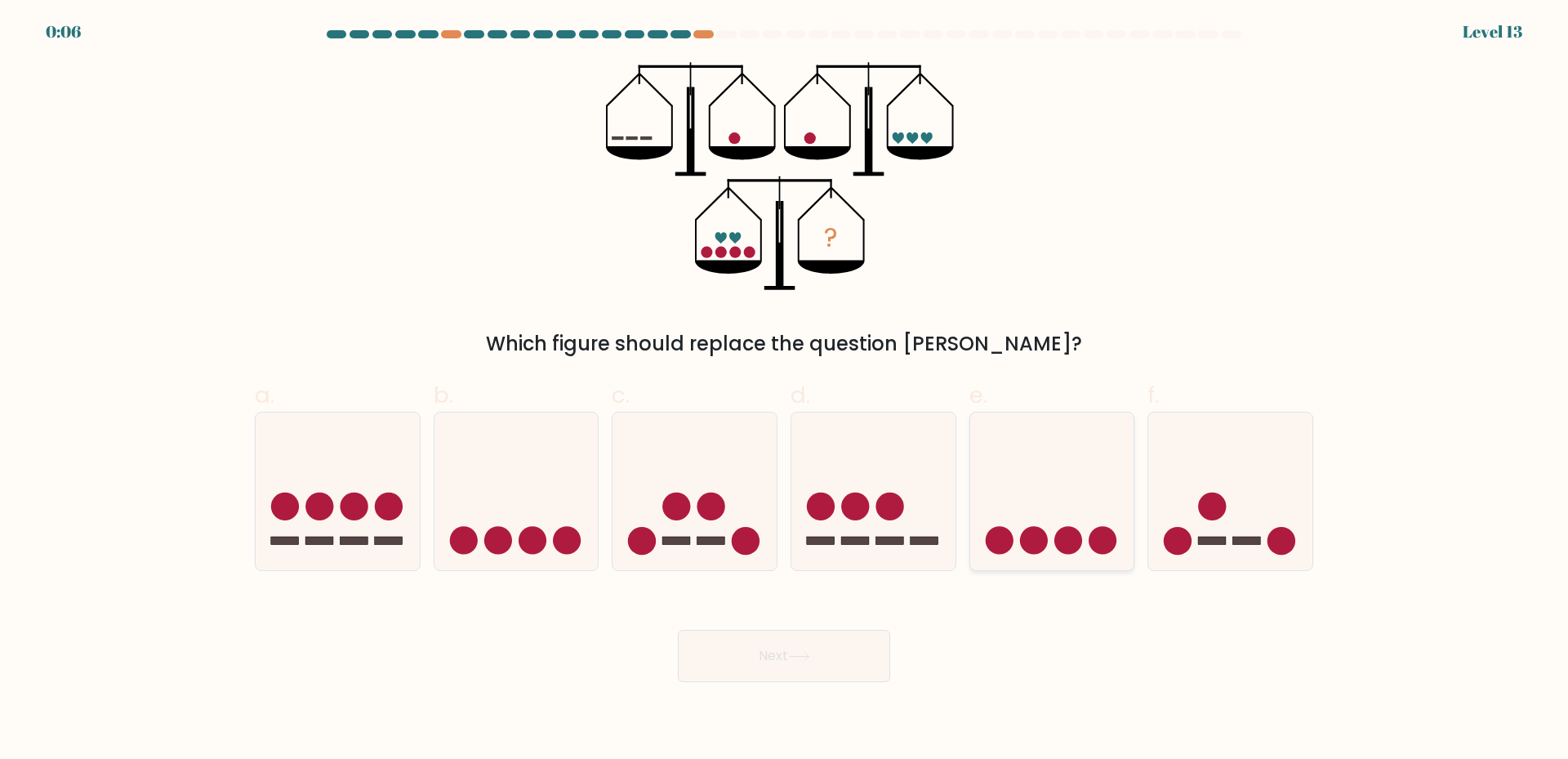
click at [1078, 514] on icon at bounding box center [1052, 490] width 164 height 136
click at [785, 391] on input "e." at bounding box center [784, 385] width 1 height 11
radio input "true"
click at [837, 654] on button "Next" at bounding box center [784, 656] width 213 height 53
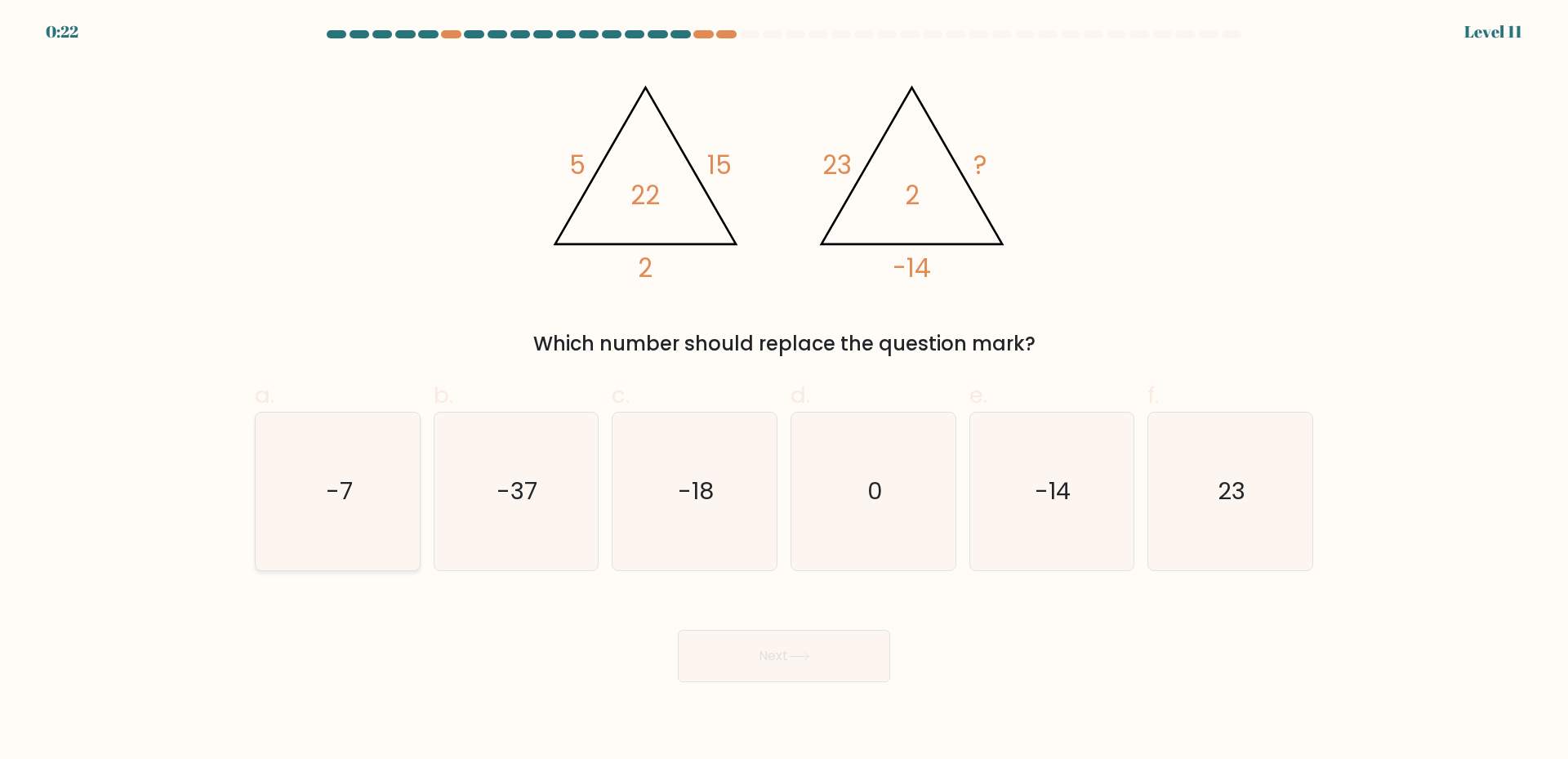
click at [350, 523] on icon "-7" at bounding box center [337, 491] width 157 height 157
click at [784, 391] on input "a. -7" at bounding box center [784, 385] width 1 height 11
radio input "true"
click at [836, 671] on button "Next" at bounding box center [784, 656] width 213 height 53
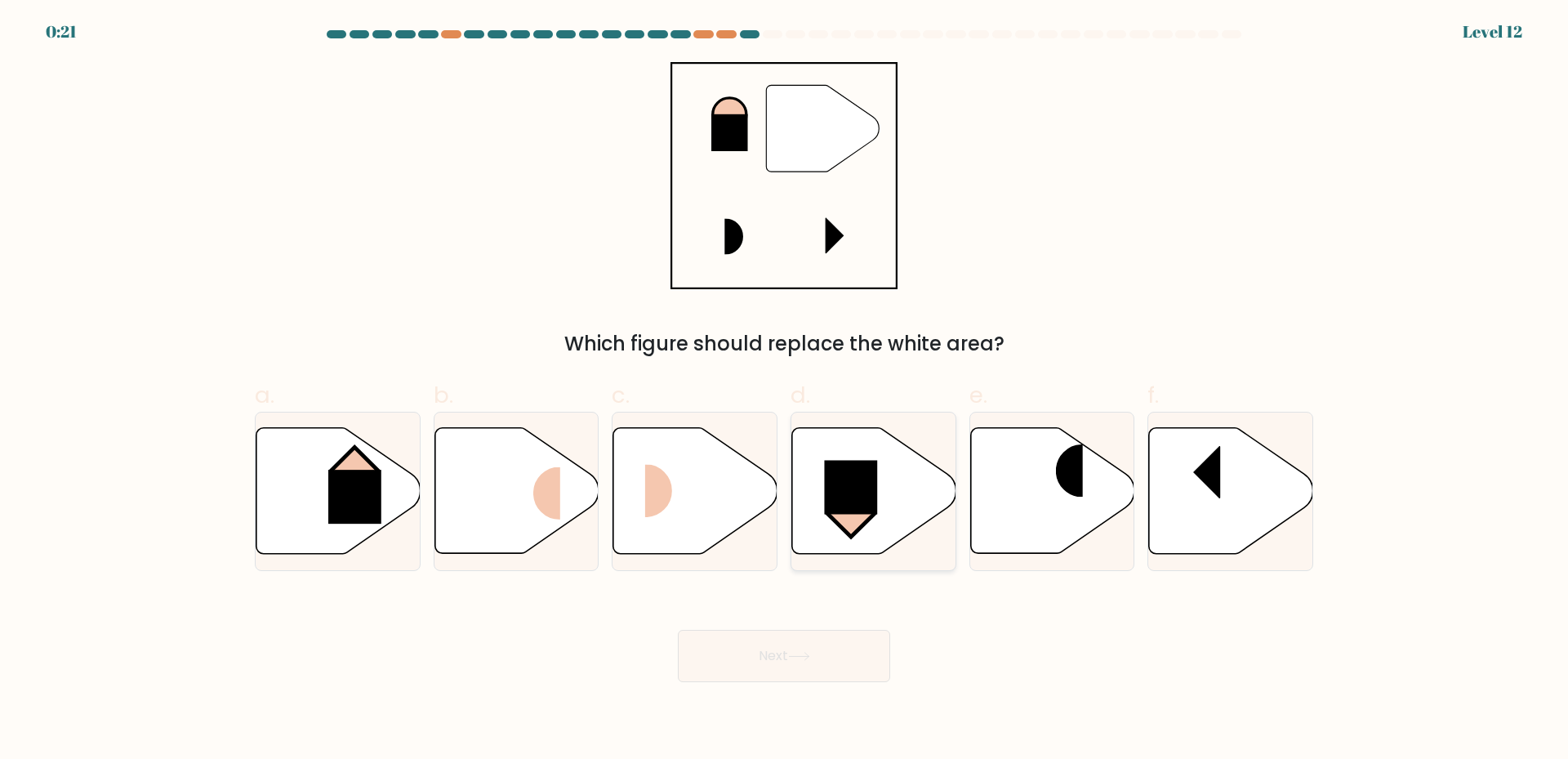
click at [893, 507] on icon at bounding box center [875, 490] width 164 height 126
click at [785, 391] on input "d." at bounding box center [784, 385] width 1 height 11
radio input "true"
click at [821, 654] on button "Next" at bounding box center [784, 656] width 213 height 53
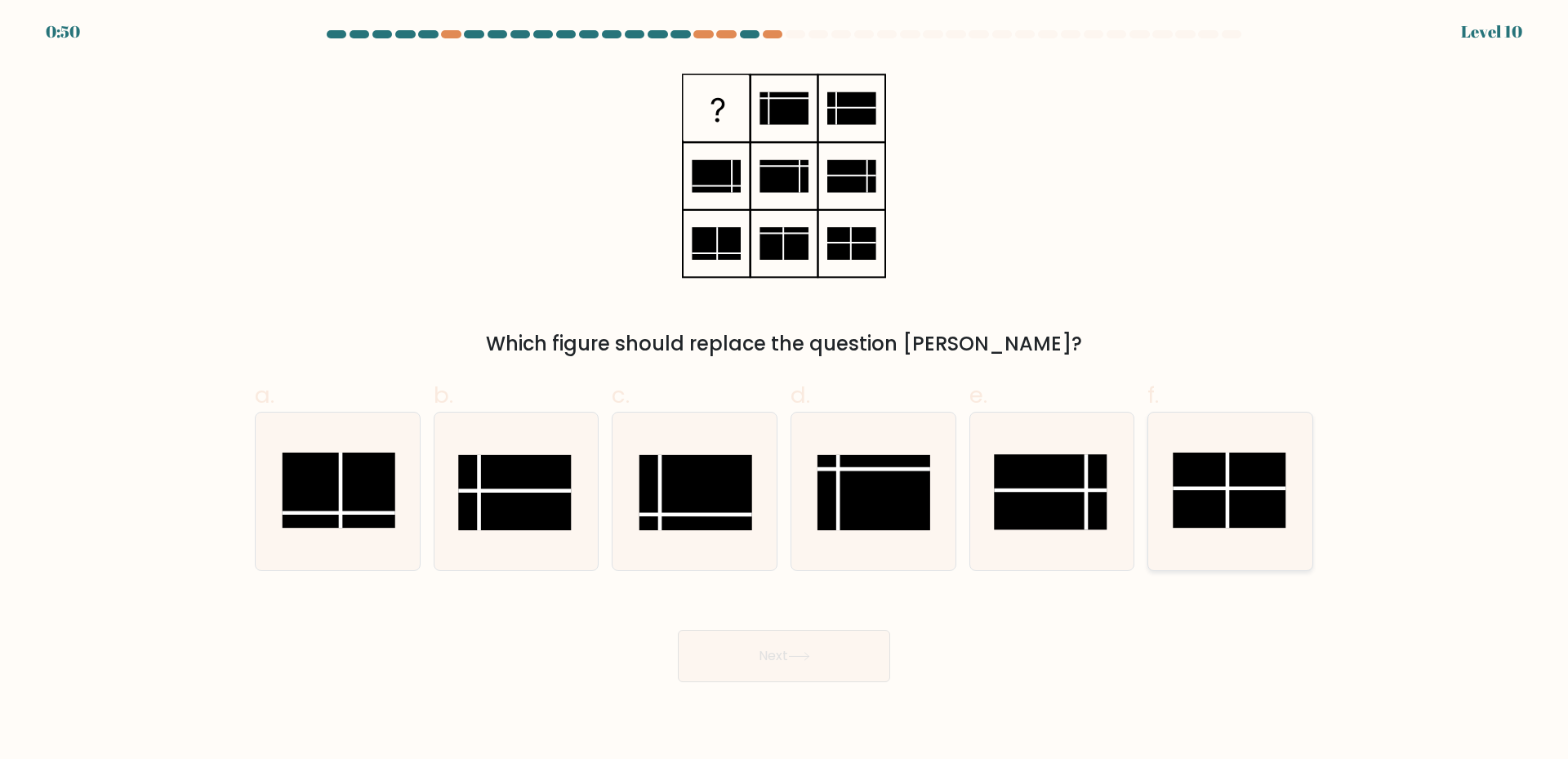
click at [1238, 493] on rect at bounding box center [1228, 490] width 112 height 75
click at [785, 391] on input "f." at bounding box center [784, 385] width 1 height 11
radio input "true"
click at [804, 650] on button "Next" at bounding box center [784, 656] width 213 height 53
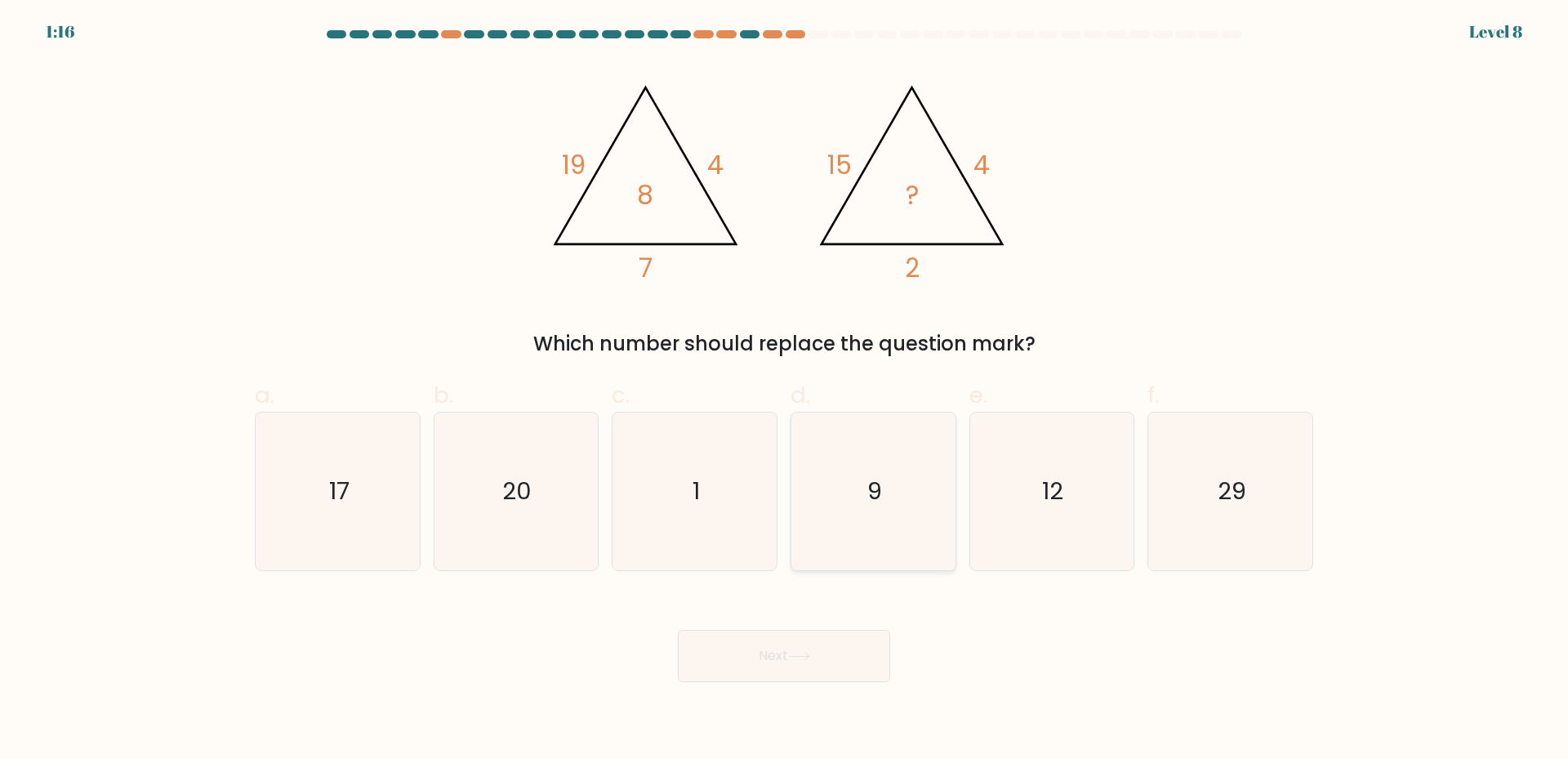
click at [831, 492] on icon "9" at bounding box center [873, 491] width 157 height 157
click at [785, 391] on input "d. 9" at bounding box center [784, 385] width 1 height 11
radio input "true"
click at [808, 646] on button "Next" at bounding box center [784, 656] width 213 height 53
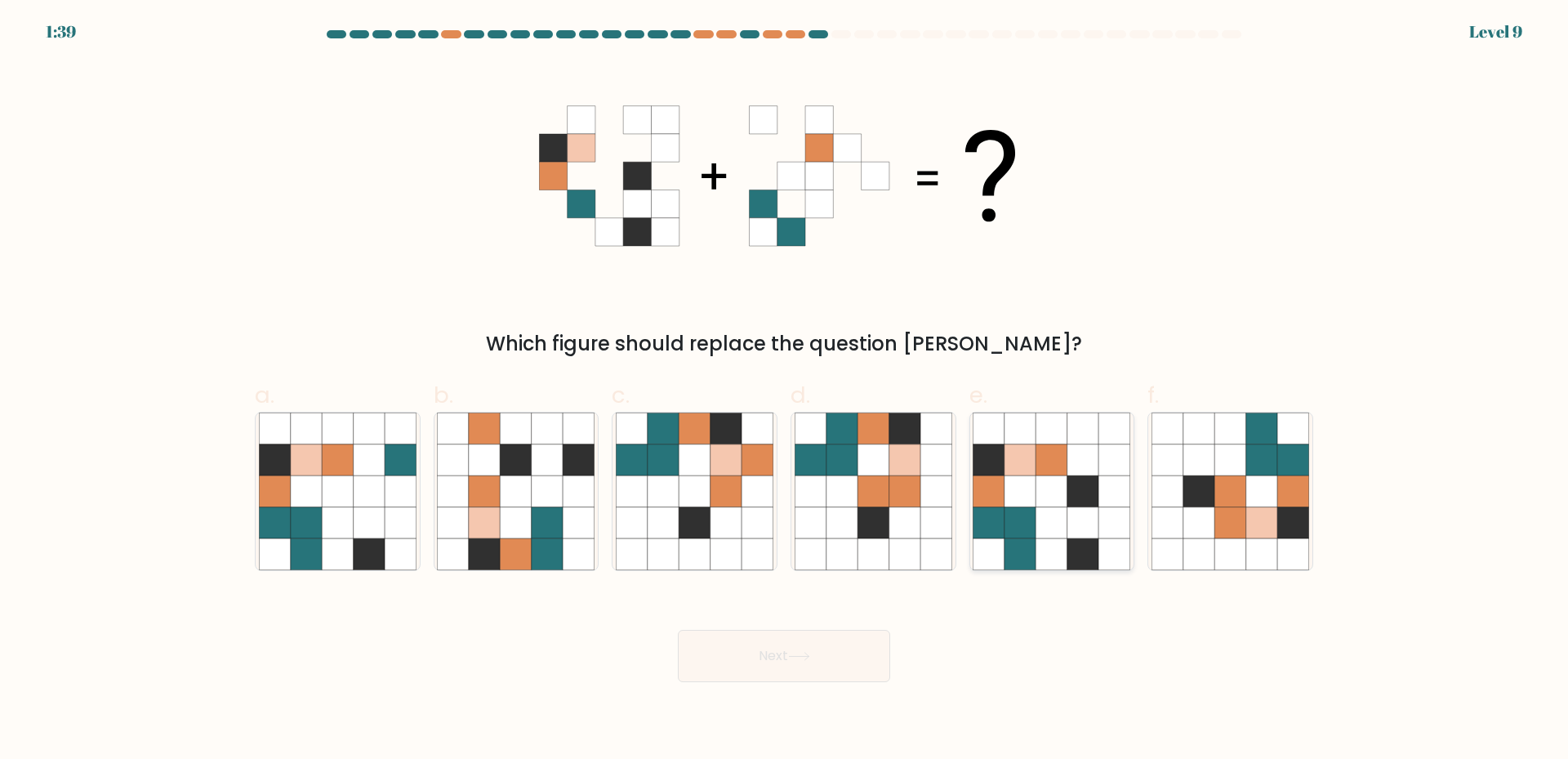
click at [1038, 506] on icon at bounding box center [1052, 491] width 31 height 31
click at [785, 391] on input "e." at bounding box center [784, 385] width 1 height 11
radio input "true"
click at [808, 692] on body "1:38 Level 9" at bounding box center [784, 379] width 1568 height 759
click at [823, 670] on button "Next" at bounding box center [784, 656] width 213 height 53
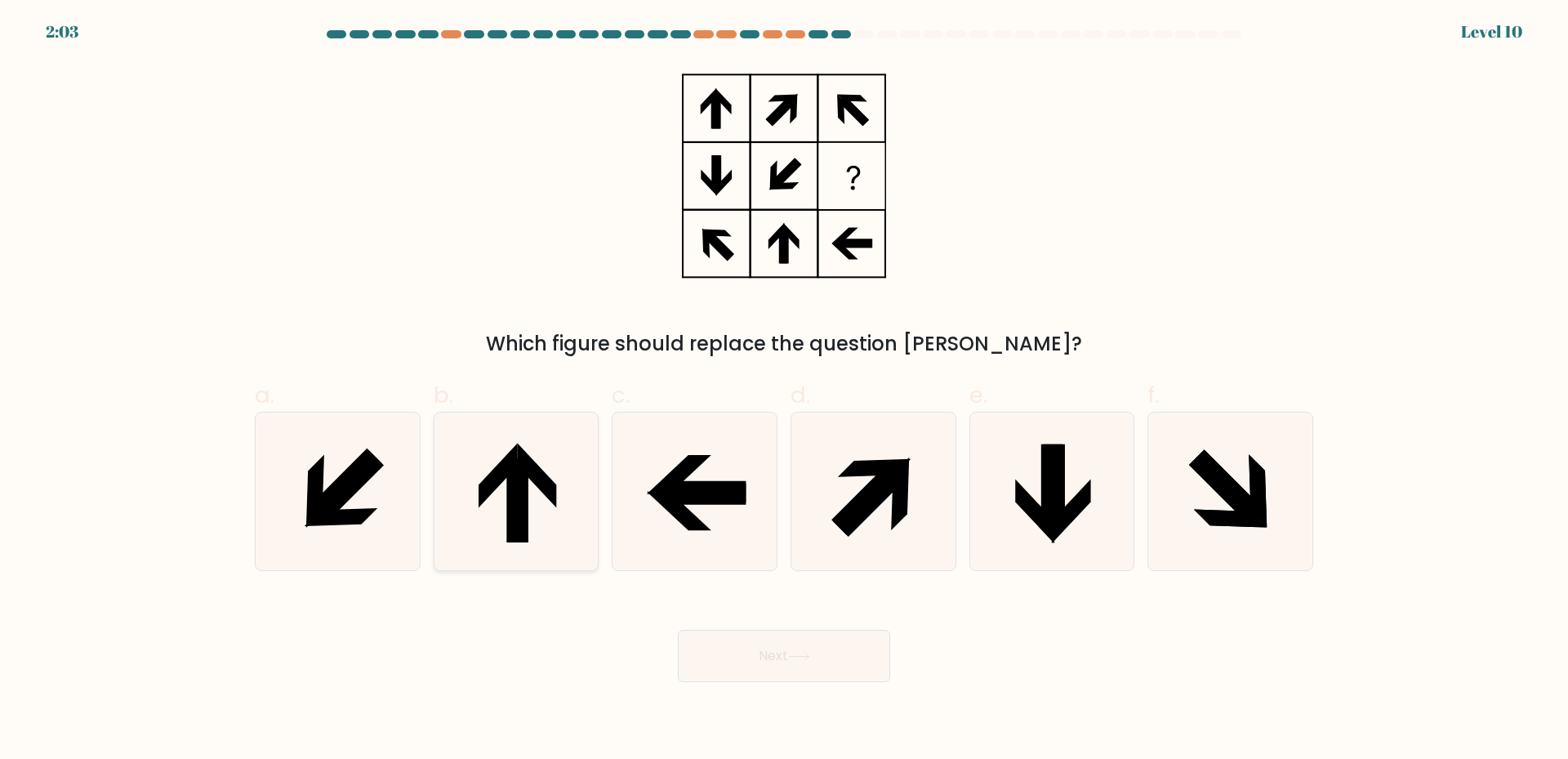
click at [536, 495] on icon at bounding box center [516, 491] width 157 height 157
click at [784, 391] on input "b." at bounding box center [784, 385] width 1 height 11
radio input "true"
click at [797, 664] on button "Next" at bounding box center [784, 656] width 213 height 53
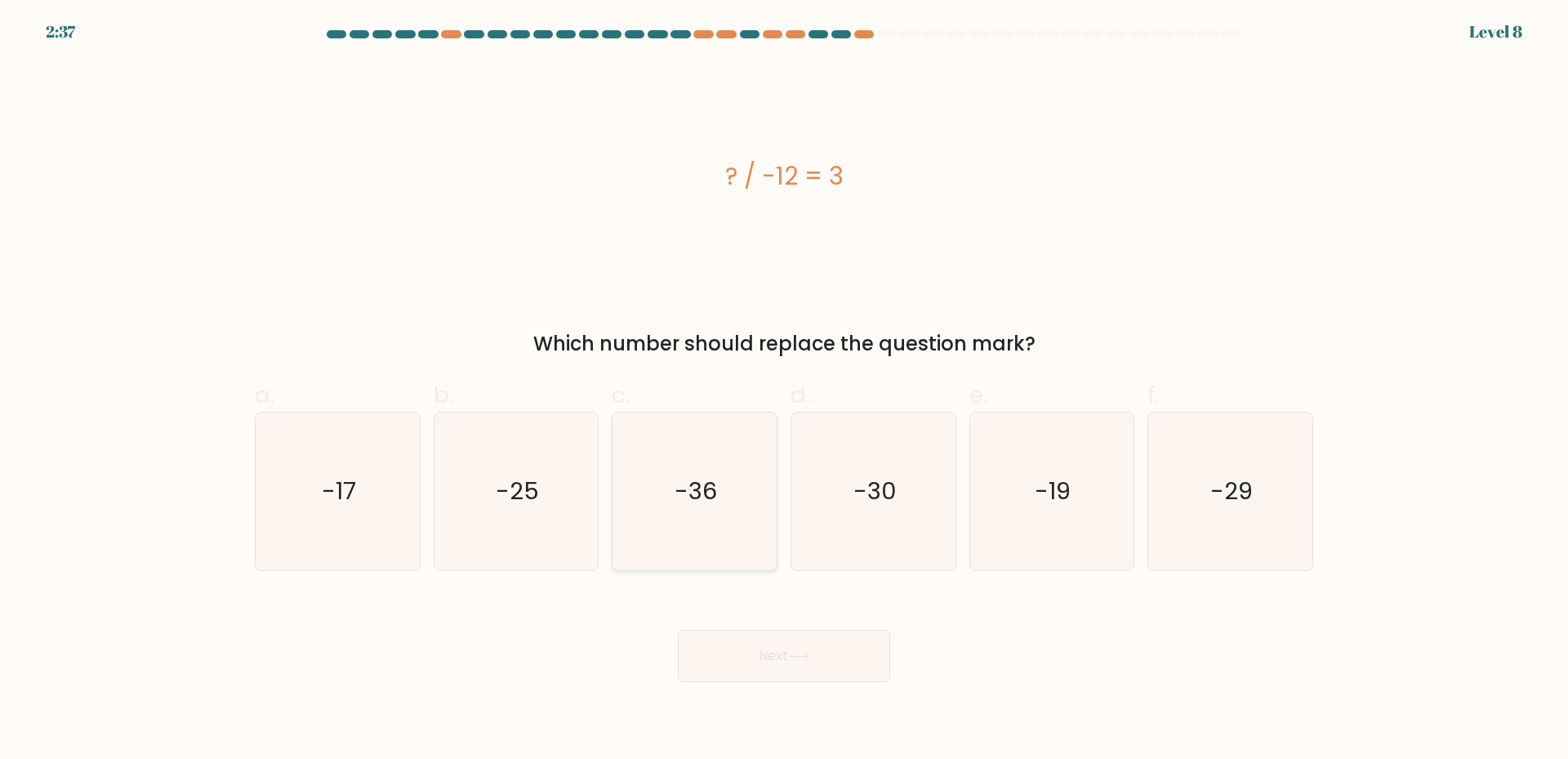
click at [705, 485] on text "-36" at bounding box center [697, 490] width 43 height 32
click at [784, 391] on input "c. -36" at bounding box center [784, 385] width 1 height 11
radio input "true"
click at [820, 648] on button "Next" at bounding box center [784, 656] width 213 height 53
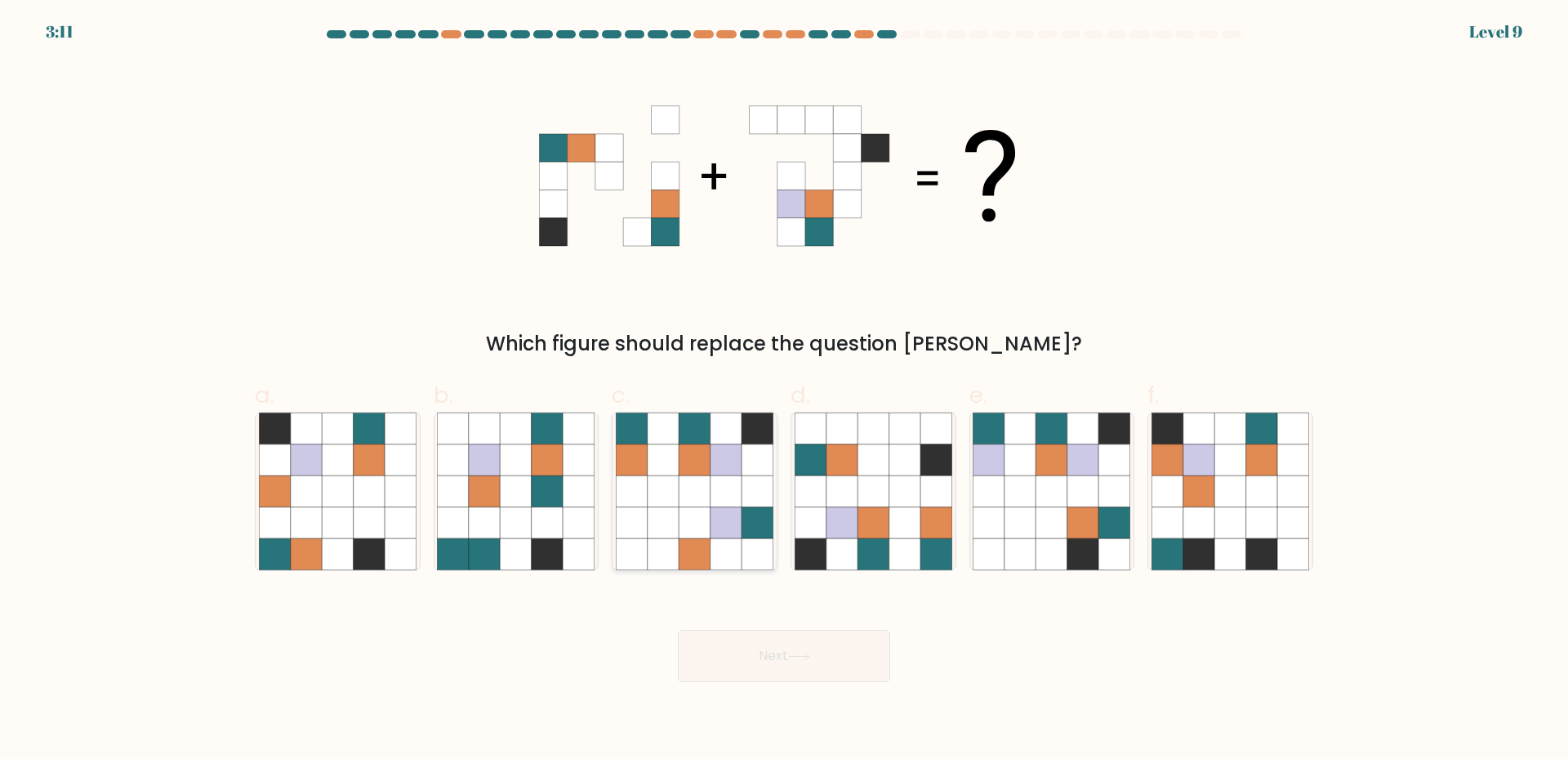
click at [705, 443] on icon at bounding box center [694, 429] width 31 height 31
click at [784, 391] on input "c." at bounding box center [784, 385] width 1 height 11
radio input "true"
click at [893, 508] on icon at bounding box center [905, 524] width 31 height 31
click at [785, 391] on input "d." at bounding box center [784, 385] width 1 height 11
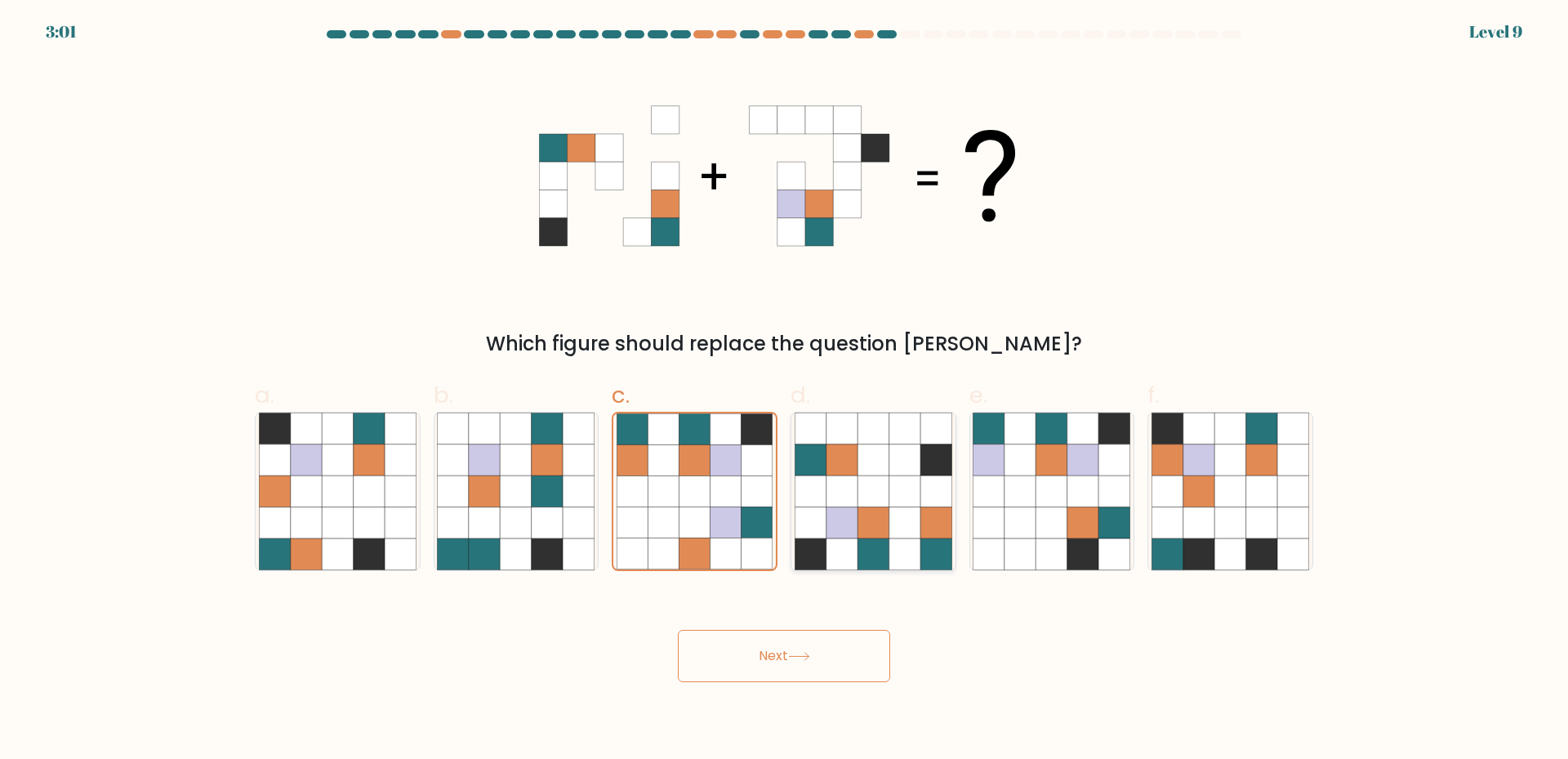
radio input "true"
click at [823, 658] on button "Next" at bounding box center [784, 656] width 213 height 53
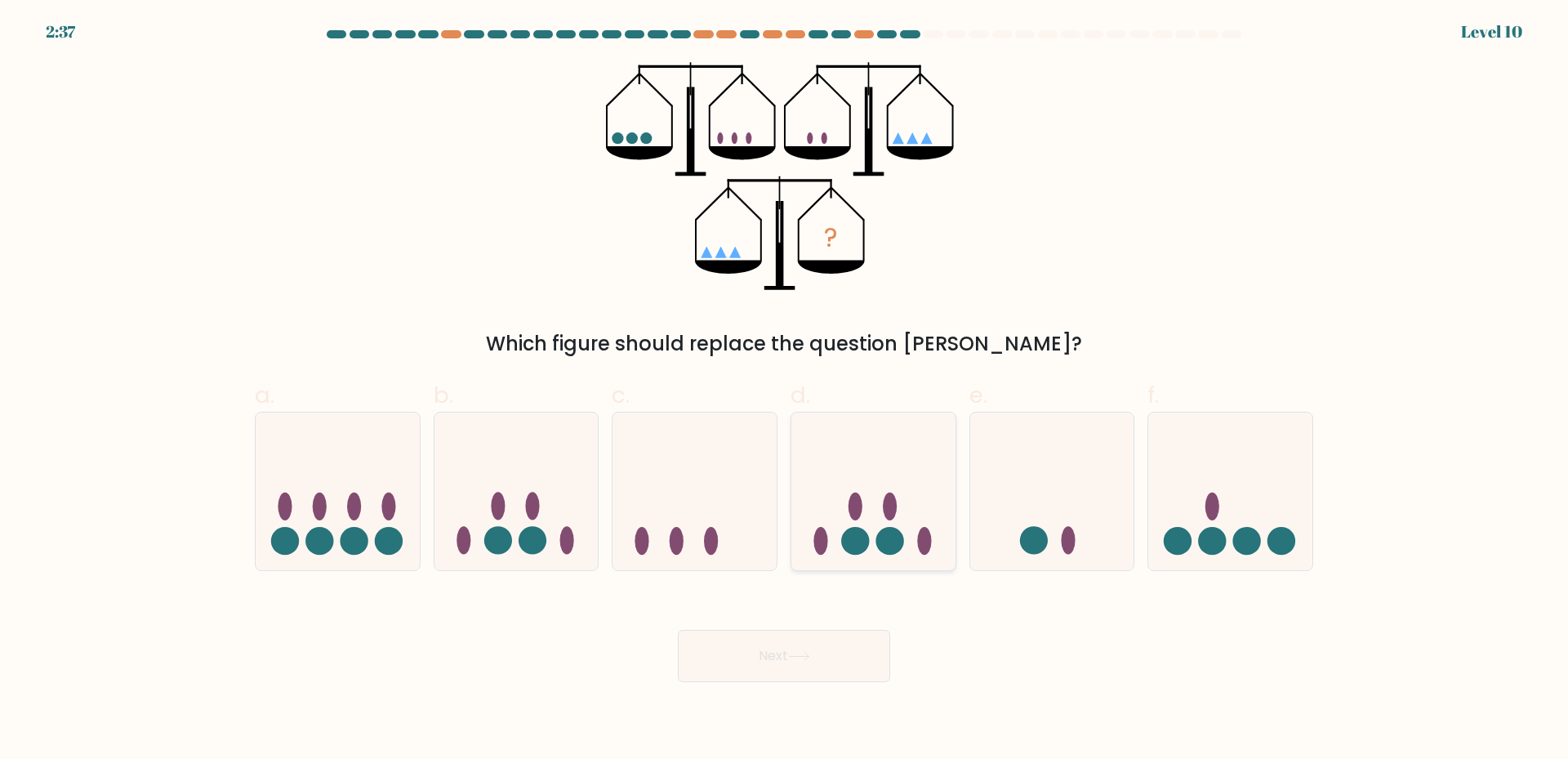
click at [860, 520] on icon at bounding box center [874, 490] width 164 height 136
click at [785, 391] on input "d." at bounding box center [784, 385] width 1 height 11
radio input "true"
click at [765, 655] on button "Next" at bounding box center [784, 656] width 213 height 53
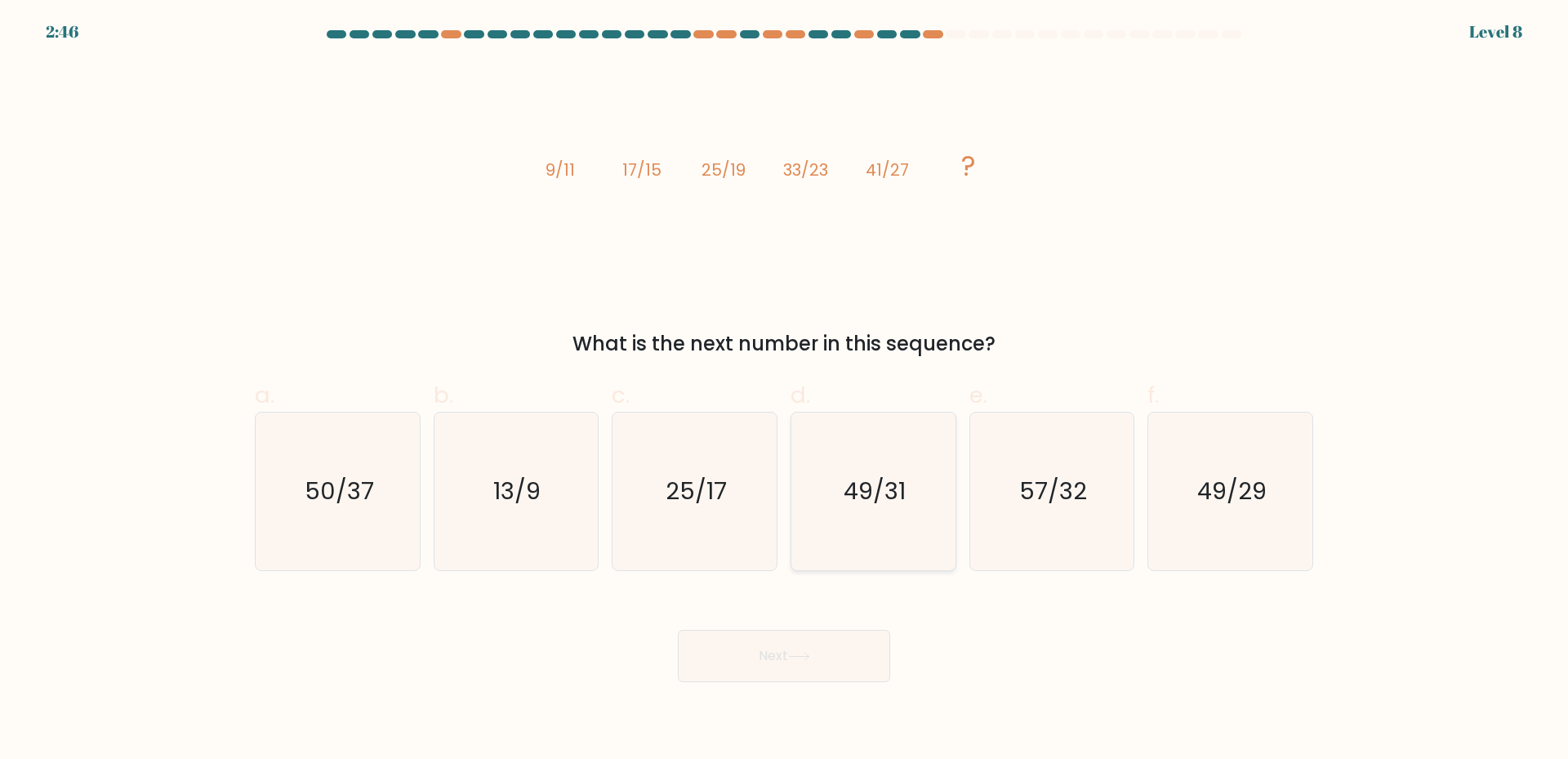
click at [884, 567] on icon "49/31" at bounding box center [873, 491] width 157 height 157
click at [785, 391] on input "d. 49/31" at bounding box center [784, 385] width 1 height 11
radio input "true"
click at [829, 654] on button "Next" at bounding box center [784, 656] width 213 height 53
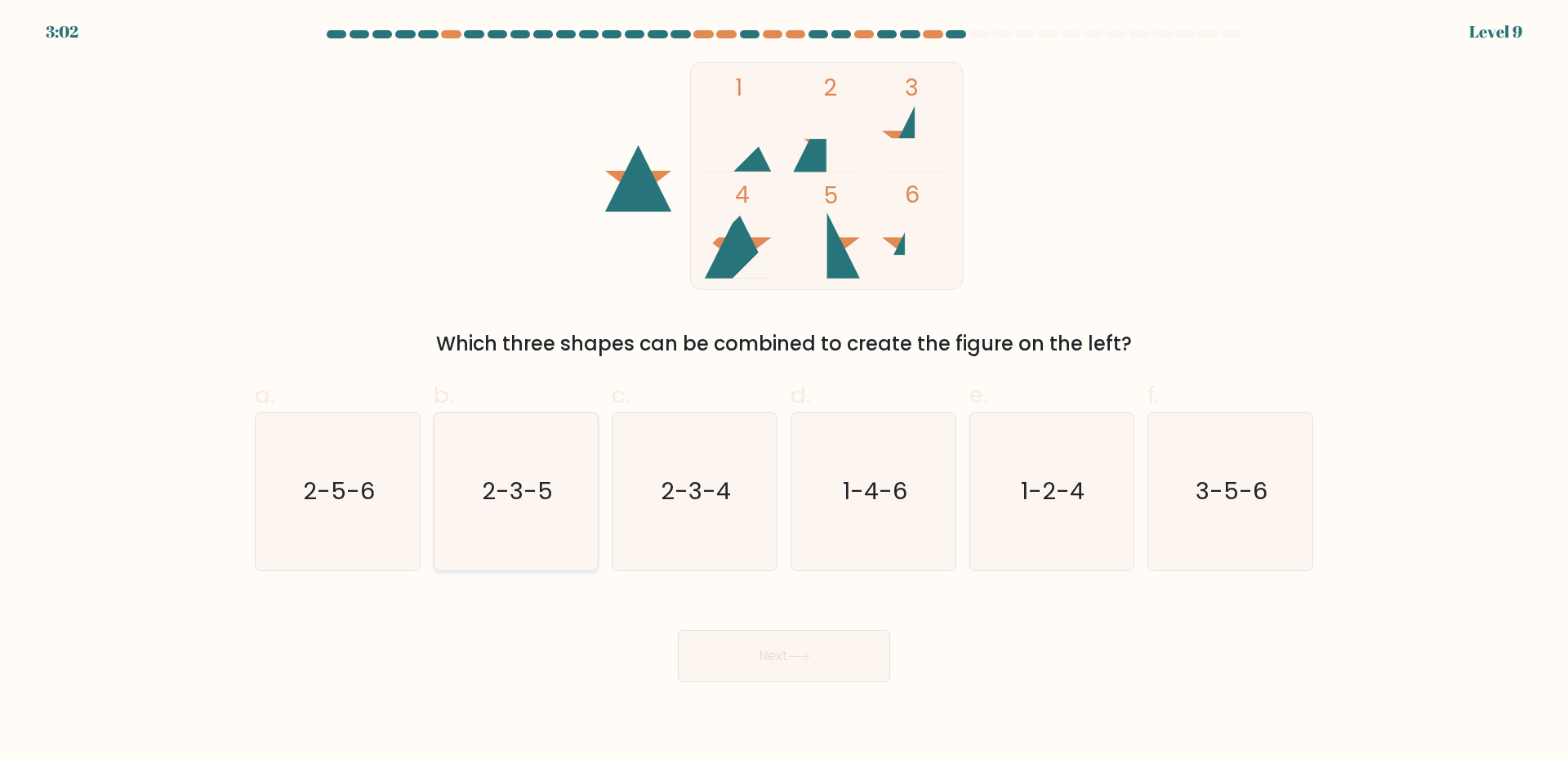
click at [546, 507] on text "2-3-5" at bounding box center [517, 490] width 71 height 32
click at [784, 391] on input "b. 2-3-5" at bounding box center [784, 385] width 1 height 11
radio input "true"
click at [809, 653] on icon at bounding box center [799, 656] width 22 height 9
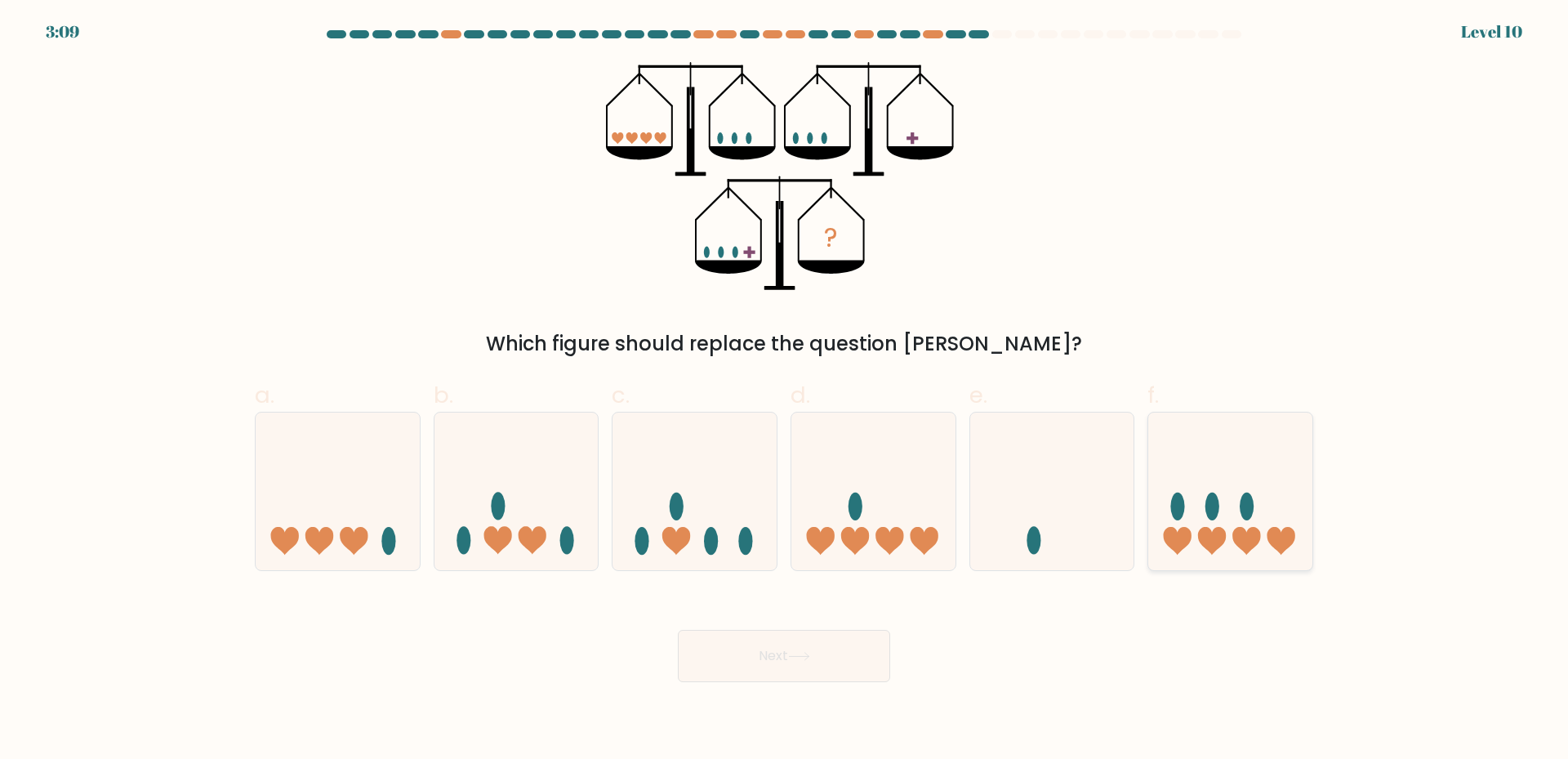
click at [1223, 493] on icon at bounding box center [1230, 490] width 164 height 136
click at [785, 391] on input "f." at bounding box center [784, 385] width 1 height 11
radio input "true"
click at [825, 666] on button "Next" at bounding box center [784, 656] width 213 height 53
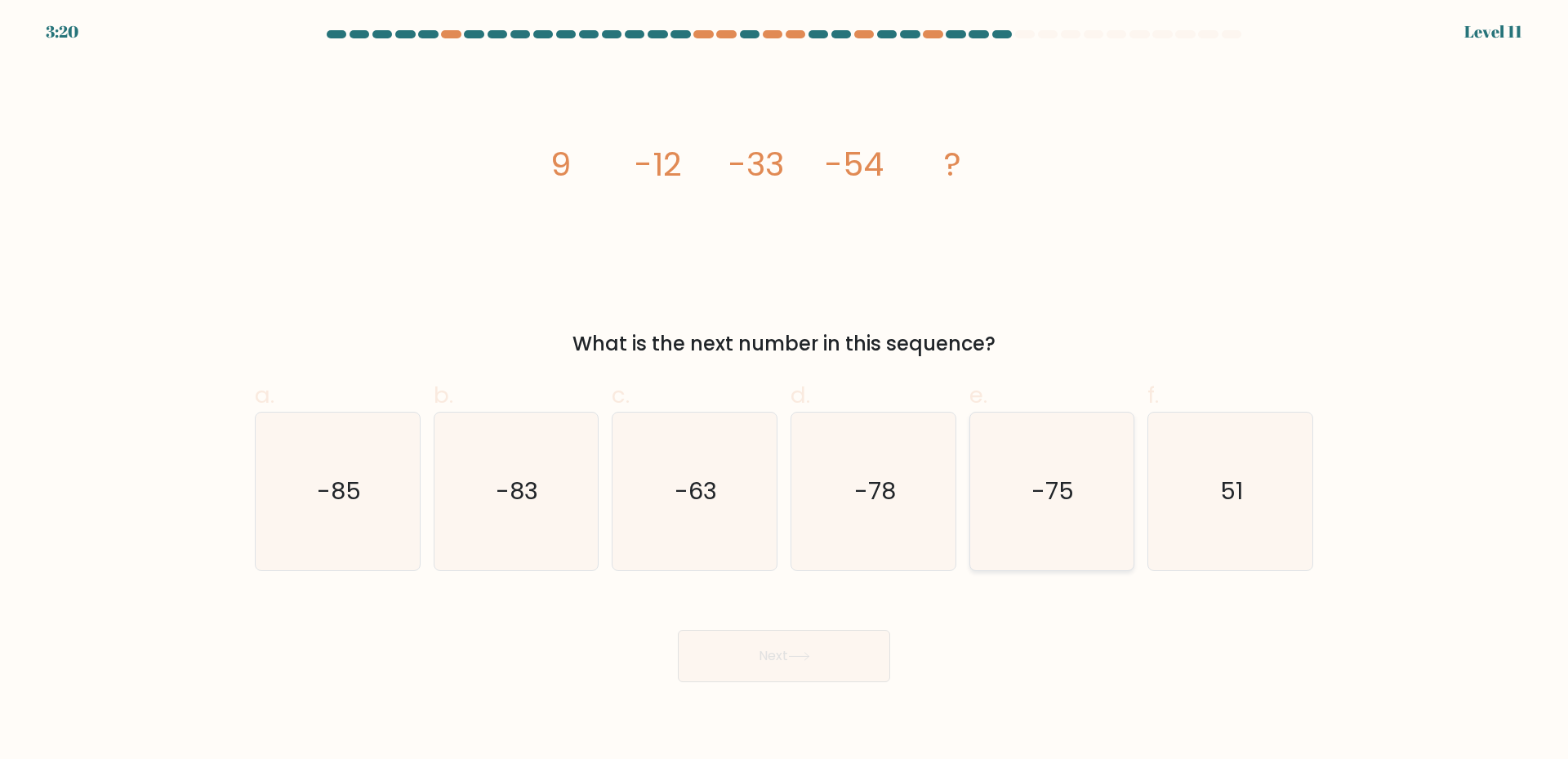
click at [1028, 491] on icon "-75" at bounding box center [1051, 491] width 157 height 157
click at [785, 391] on input "e. -75" at bounding box center [784, 385] width 1 height 11
radio input "true"
click at [799, 655] on icon at bounding box center [799, 656] width 22 height 9
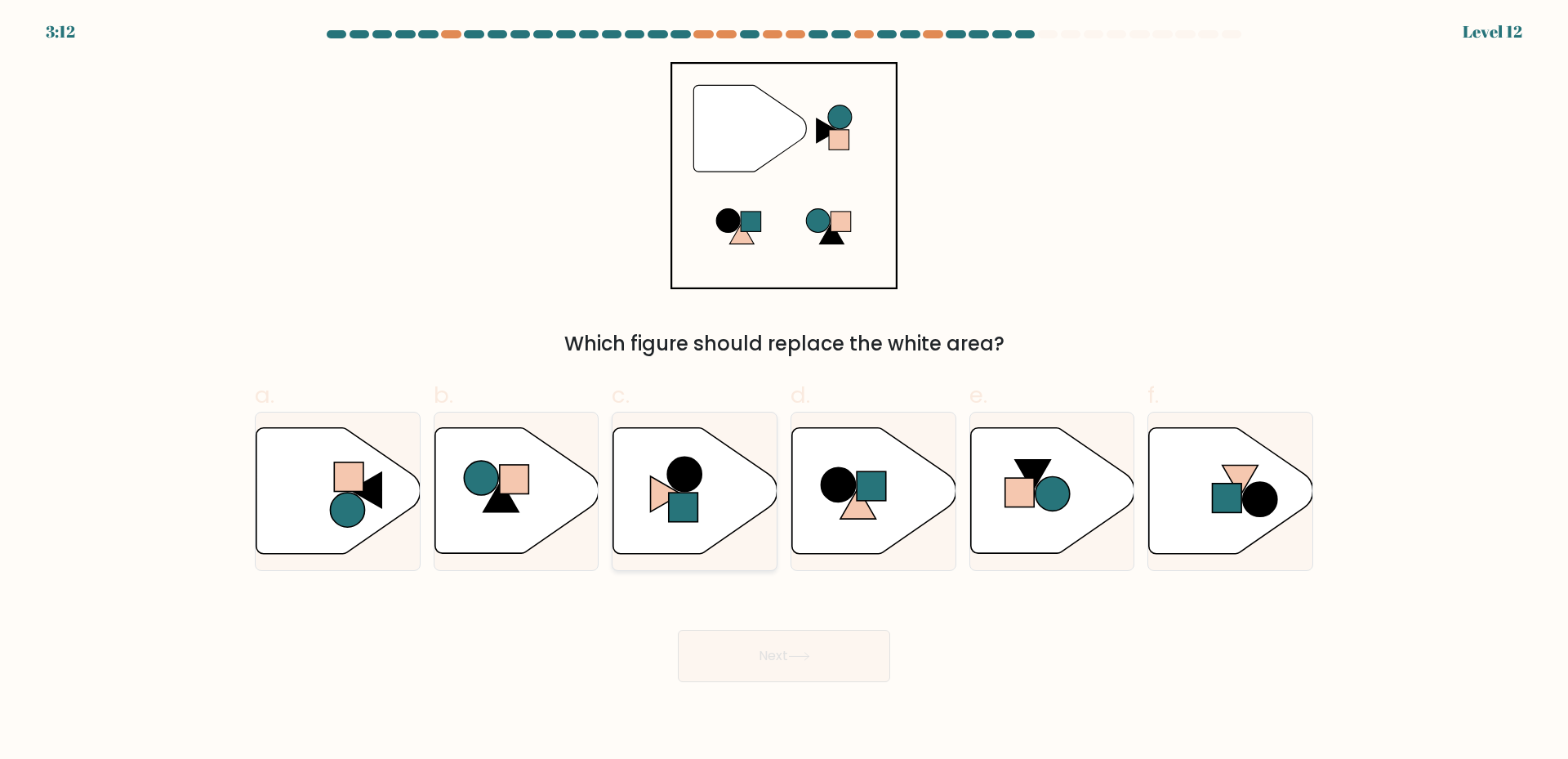
click at [660, 498] on icon at bounding box center [667, 494] width 31 height 35
click at [784, 391] on input "c." at bounding box center [784, 385] width 1 height 11
radio input "true"
click at [763, 647] on button "Next" at bounding box center [784, 656] width 213 height 53
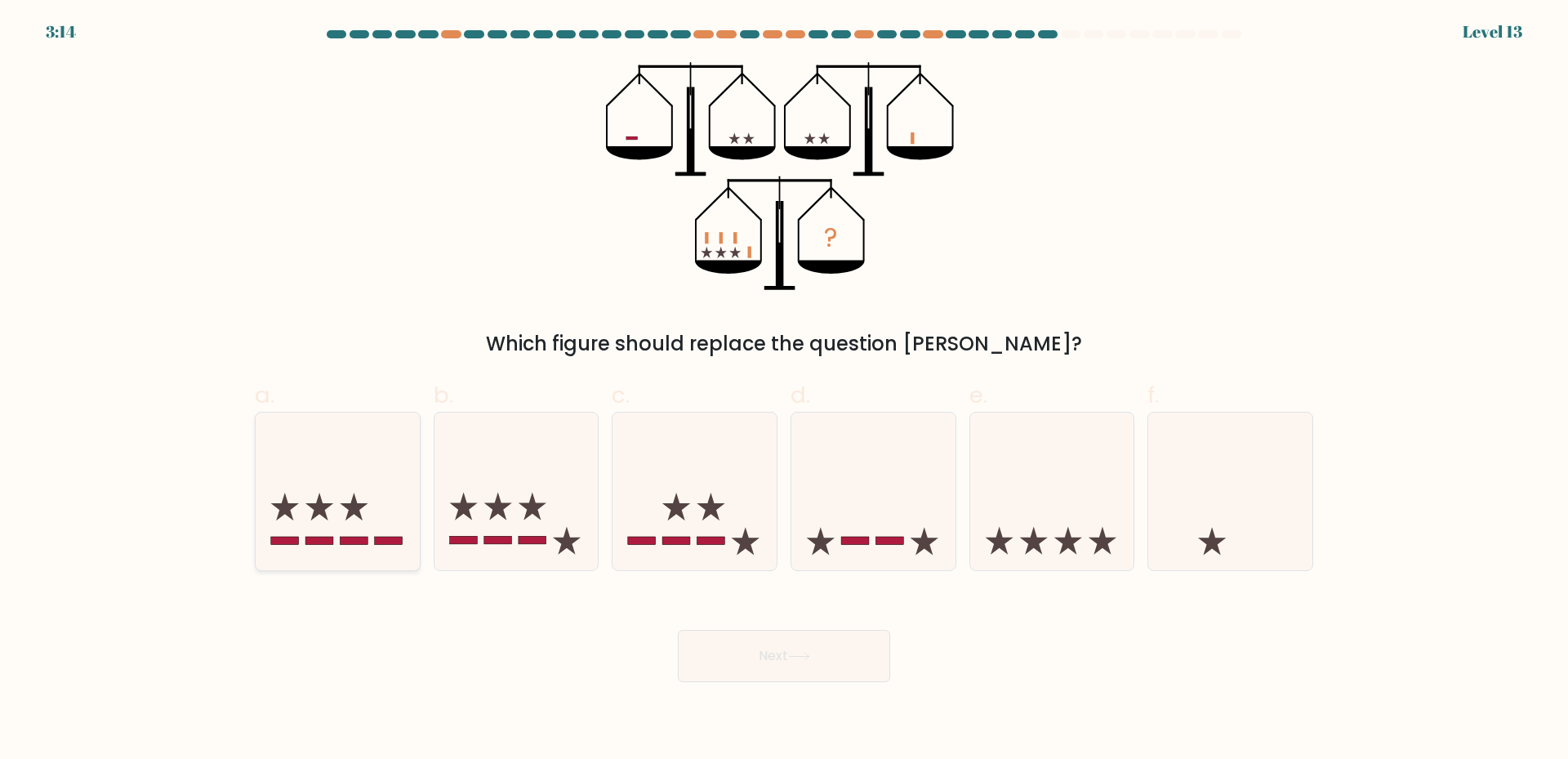
click at [326, 504] on icon at bounding box center [319, 507] width 27 height 27
click at [784, 391] on input "a." at bounding box center [784, 385] width 1 height 11
radio input "true"
click at [764, 671] on button "Next" at bounding box center [784, 656] width 213 height 53
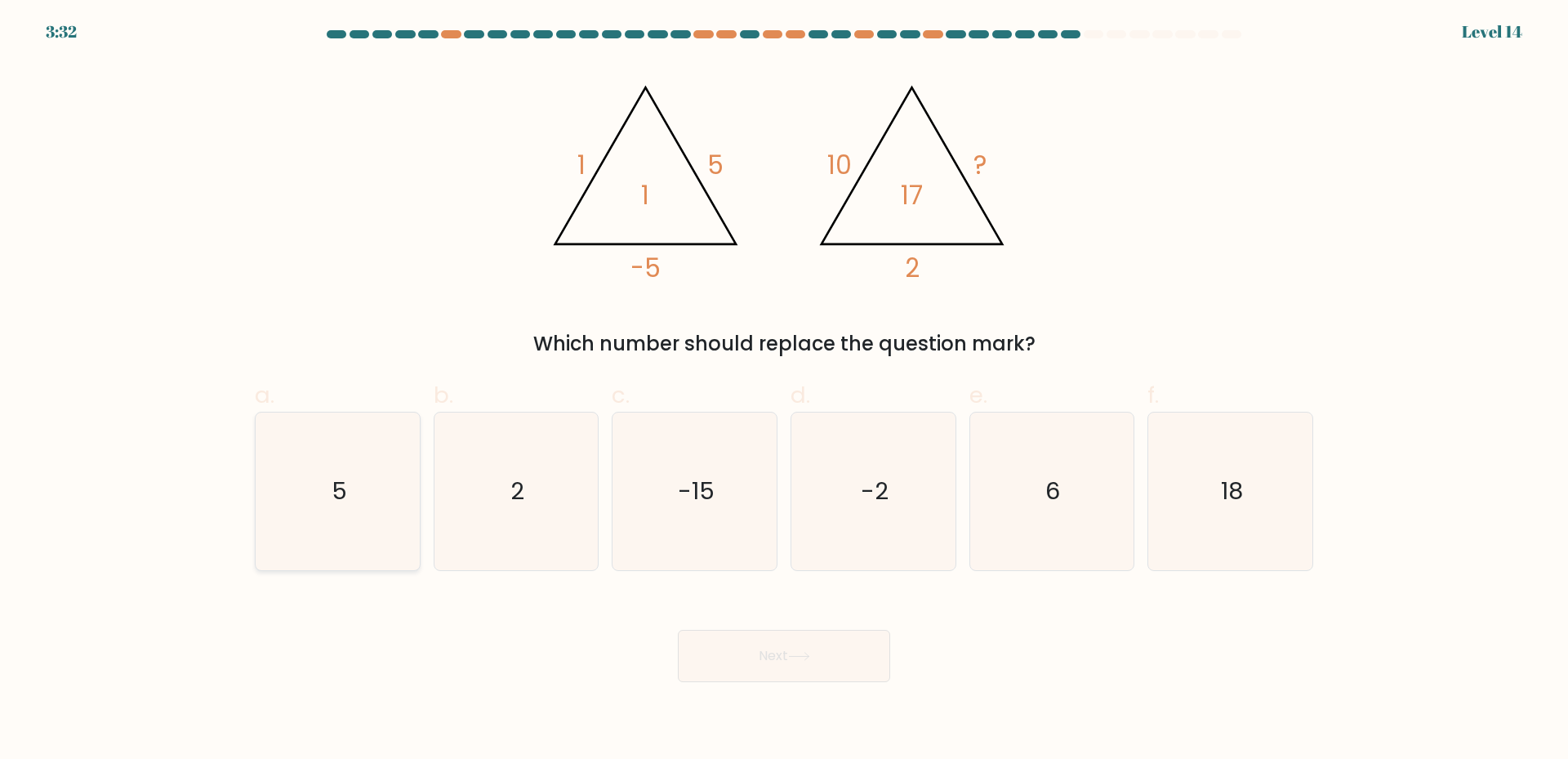
click at [348, 521] on icon "5" at bounding box center [337, 491] width 157 height 157
click at [784, 391] on input "a. 5" at bounding box center [784, 385] width 1 height 11
radio input "true"
click at [850, 644] on button "Next" at bounding box center [784, 656] width 213 height 53
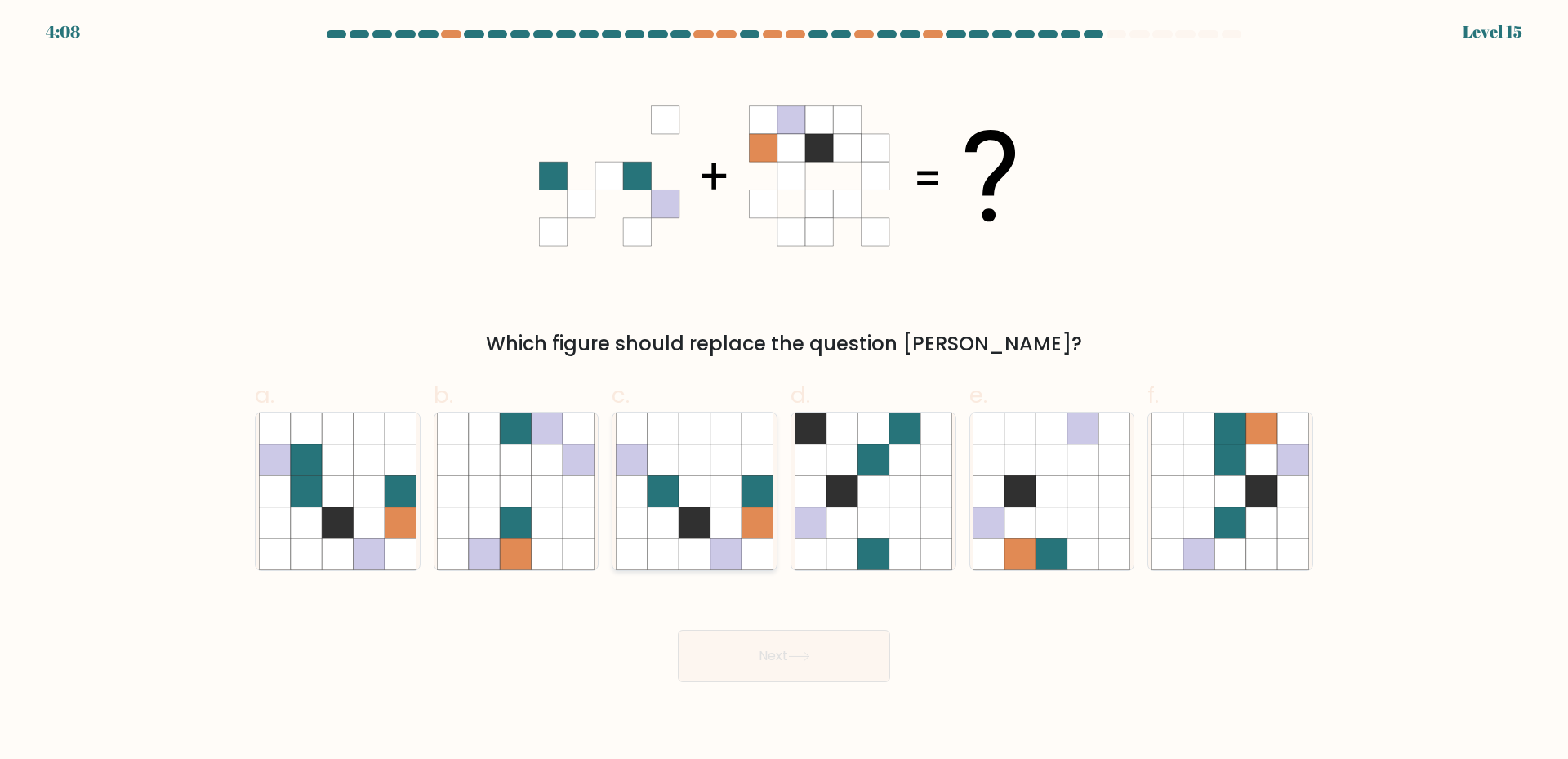
click at [694, 521] on icon at bounding box center [694, 524] width 31 height 31
click at [784, 391] on input "c." at bounding box center [784, 385] width 1 height 11
radio input "true"
click at [766, 655] on button "Next" at bounding box center [784, 656] width 213 height 53
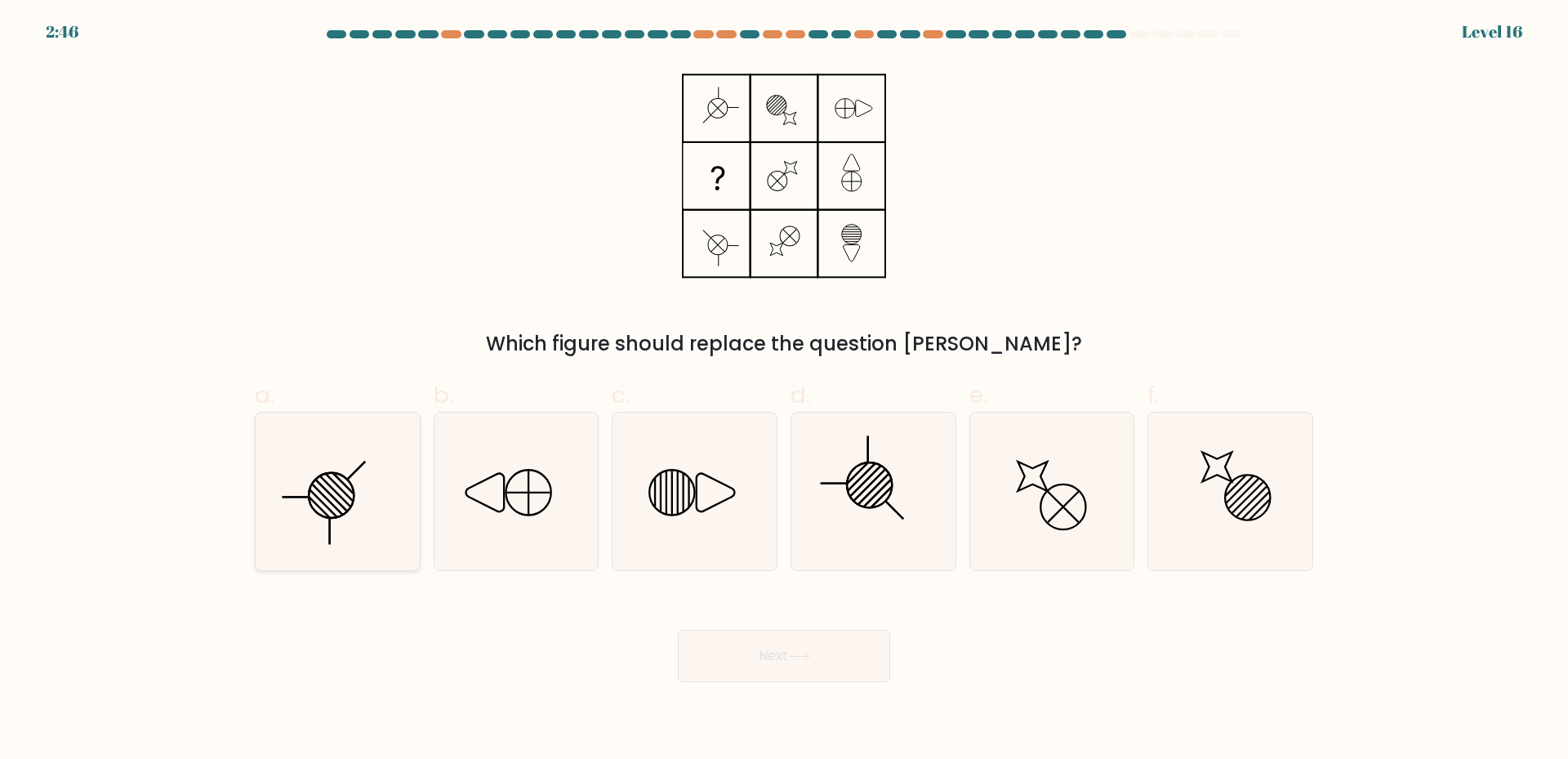
click at [325, 506] on line at bounding box center [323, 503] width 27 height 27
click at [784, 391] on input "a." at bounding box center [784, 385] width 1 height 11
radio input "true"
click at [845, 654] on button "Next" at bounding box center [784, 656] width 213 height 53
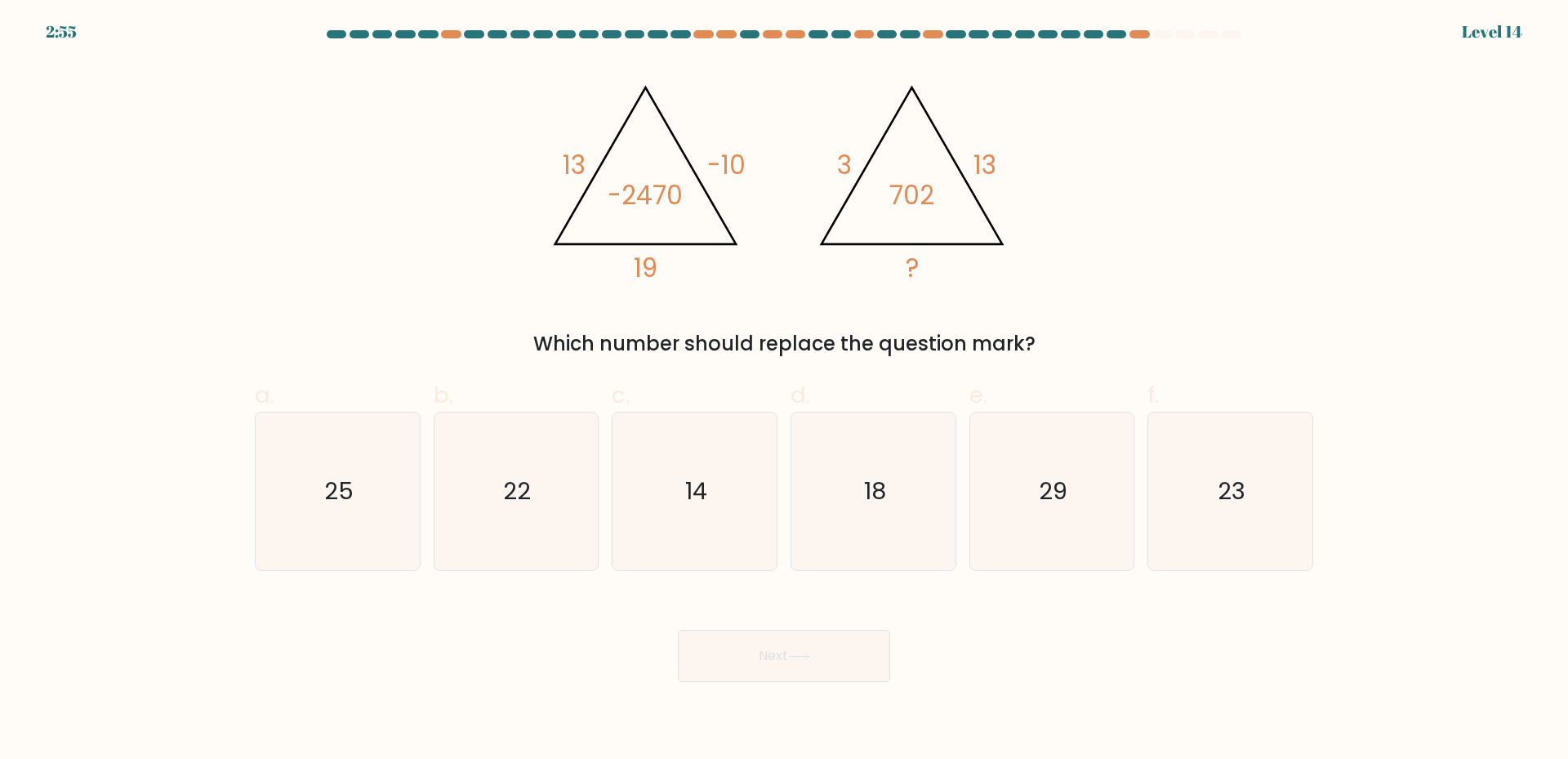
click at [1198, 639] on div "Next" at bounding box center [784, 637] width 1078 height 92
click at [828, 487] on icon "18" at bounding box center [873, 491] width 157 height 157
click at [785, 391] on input "d. 18" at bounding box center [784, 385] width 1 height 11
radio input "true"
click at [818, 677] on button "Next" at bounding box center [784, 656] width 213 height 53
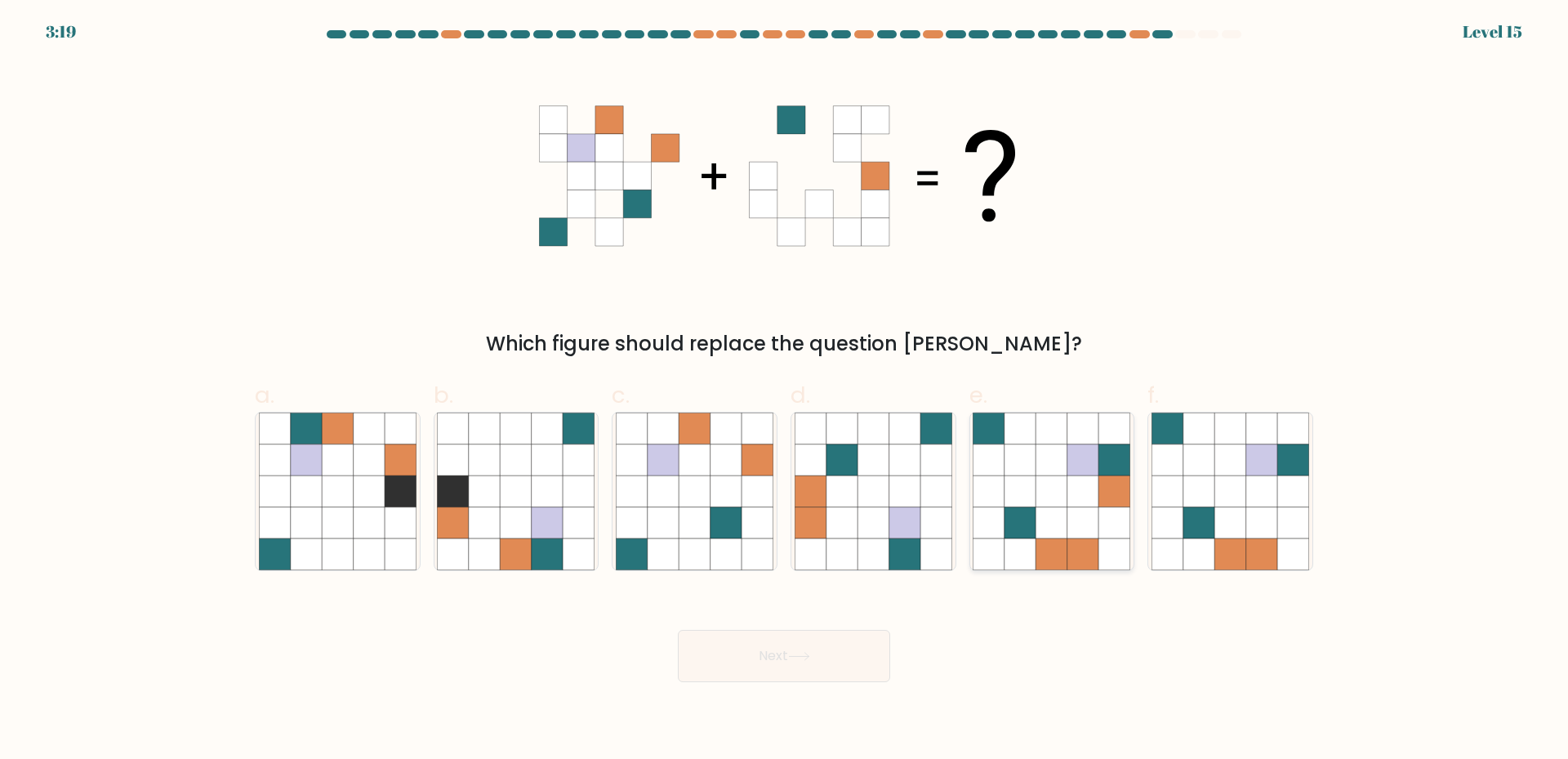
click at [1050, 491] on icon at bounding box center [1052, 491] width 31 height 31
click at [785, 391] on input "e." at bounding box center [784, 385] width 1 height 11
radio input "true"
click at [803, 656] on icon at bounding box center [799, 656] width 22 height 9
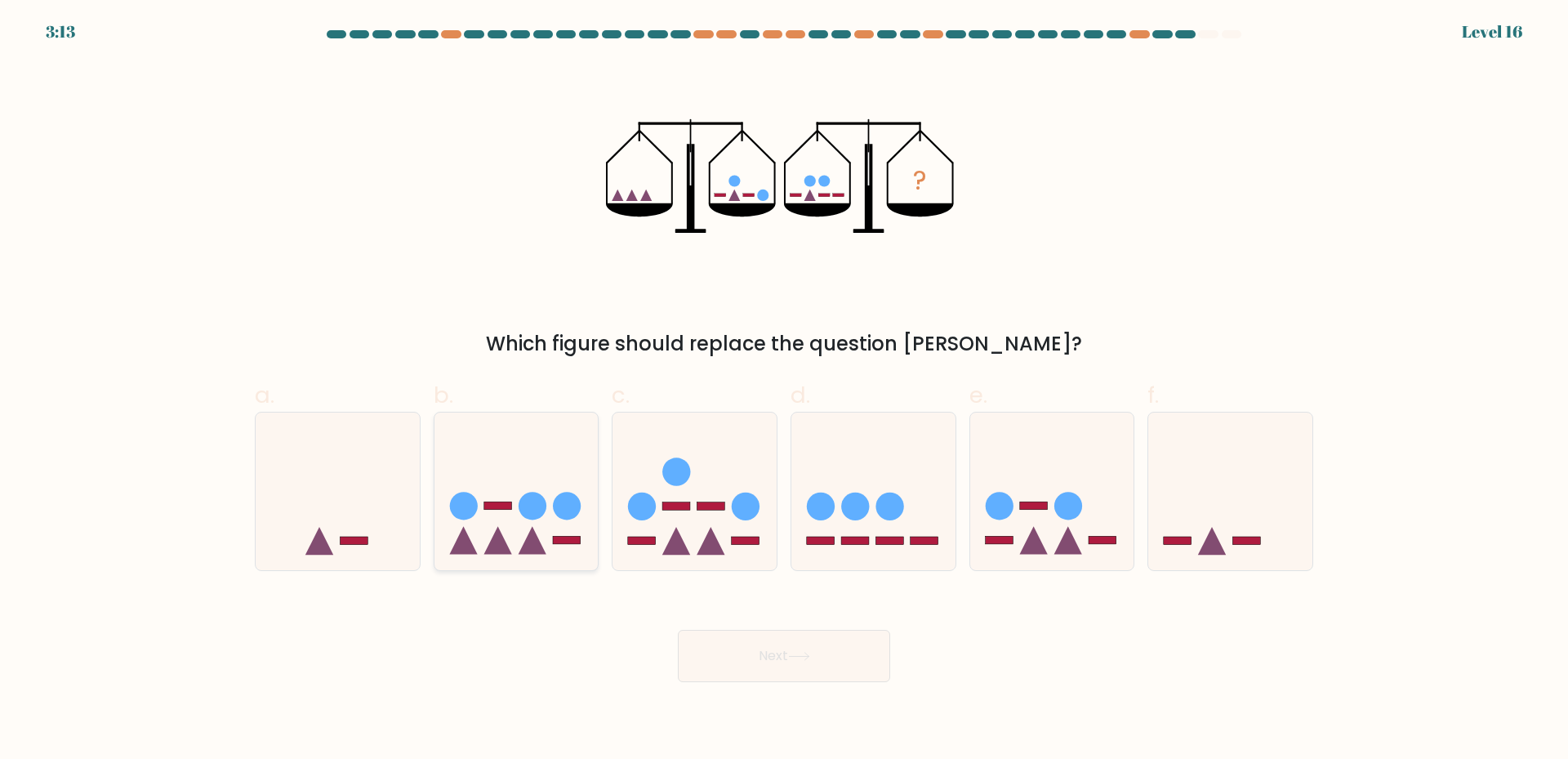
click at [508, 517] on icon at bounding box center [516, 490] width 164 height 136
click at [784, 391] on input "b." at bounding box center [784, 385] width 1 height 11
radio input "true"
click at [752, 657] on button "Next" at bounding box center [784, 656] width 213 height 53
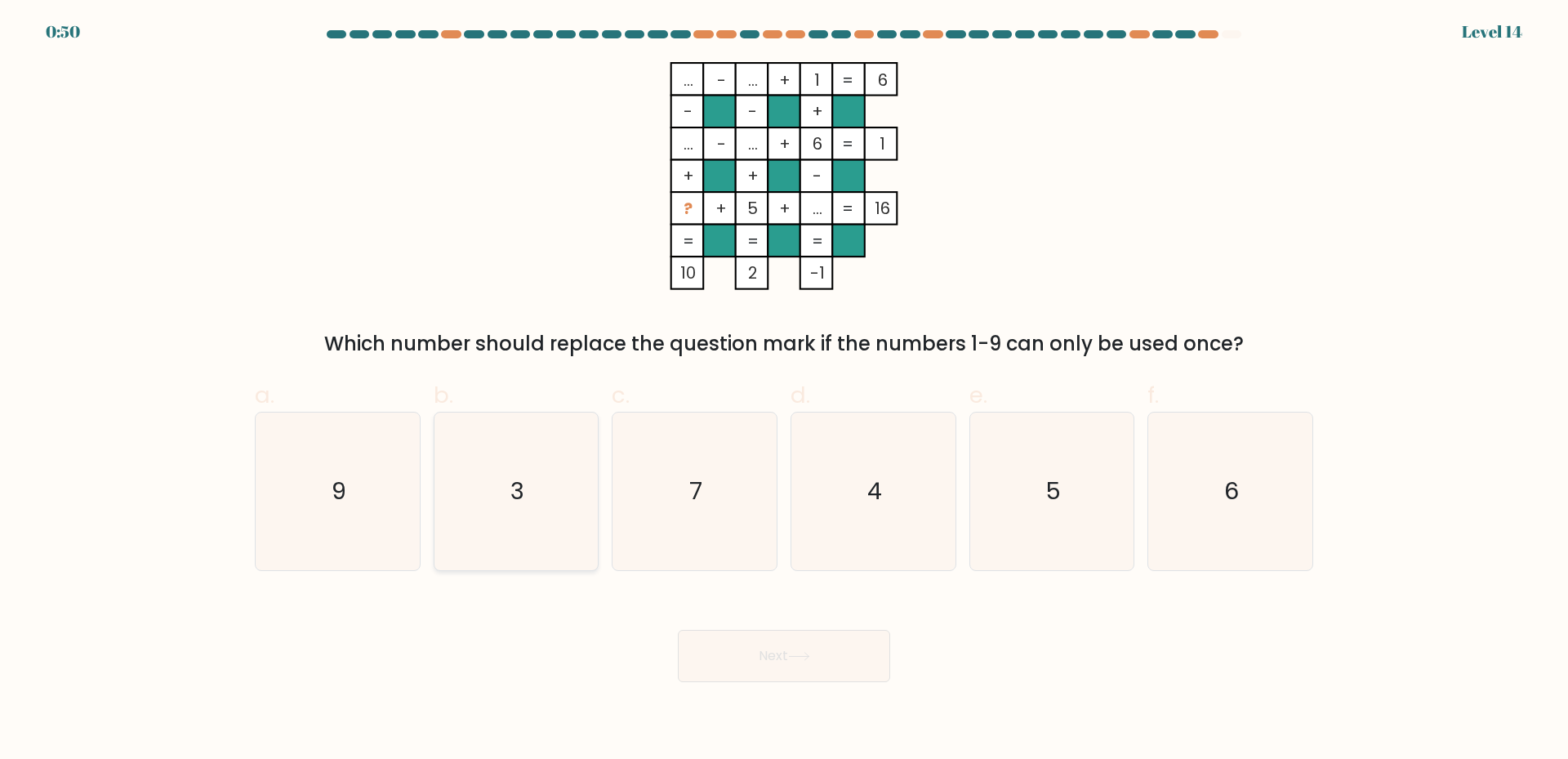
click at [573, 529] on icon "3" at bounding box center [516, 491] width 157 height 157
click at [784, 391] on input "b. 3" at bounding box center [784, 385] width 1 height 11
radio input "true"
click at [744, 674] on button "Next" at bounding box center [784, 656] width 213 height 53
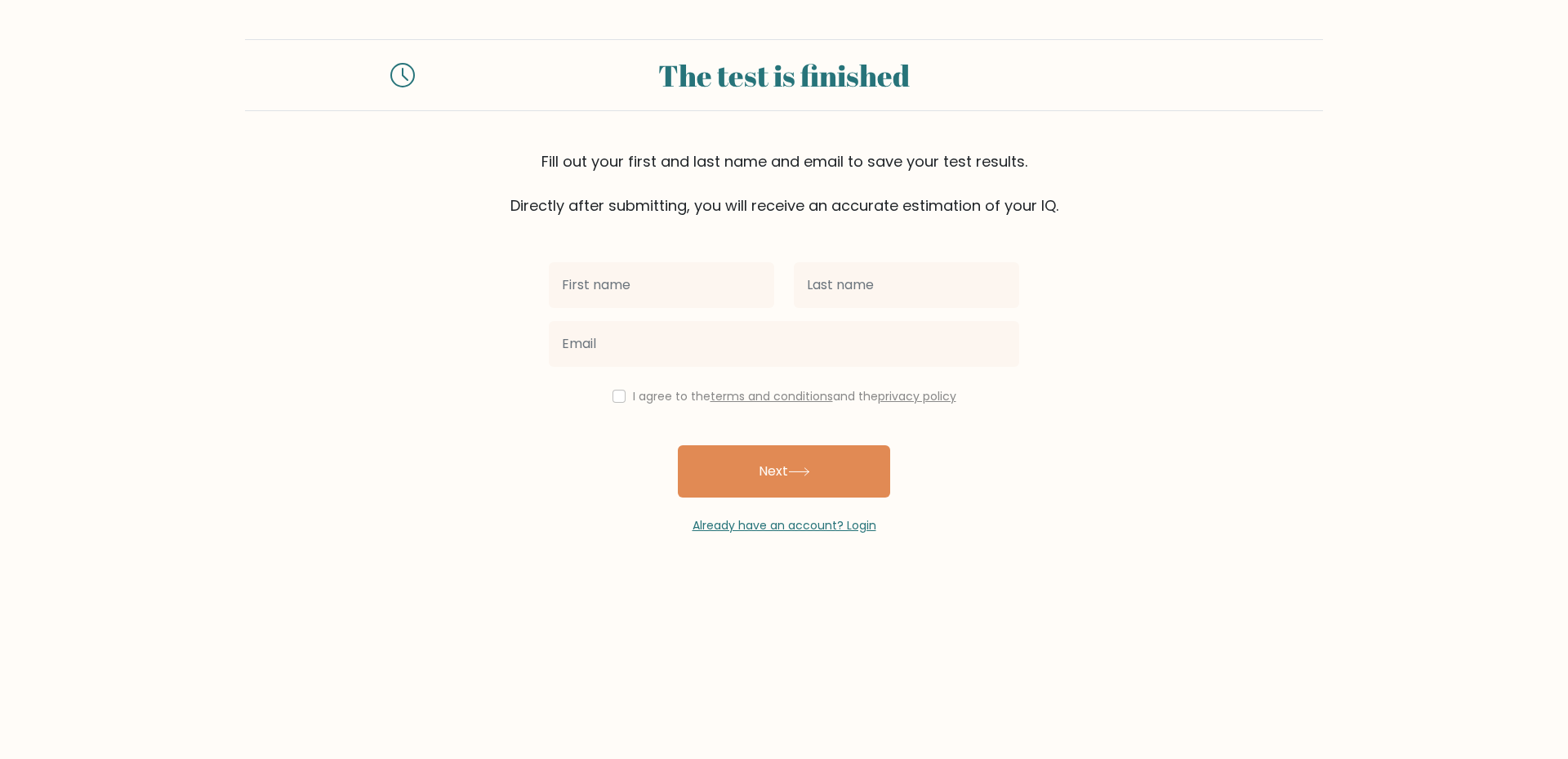
click at [647, 288] on input "text" at bounding box center [661, 285] width 226 height 46
type input "Nethan"
drag, startPoint x: 857, startPoint y: 288, endPoint x: 839, endPoint y: 318, distance: 35.0
click at [857, 288] on input "text" at bounding box center [906, 285] width 226 height 46
type input "Nethan"
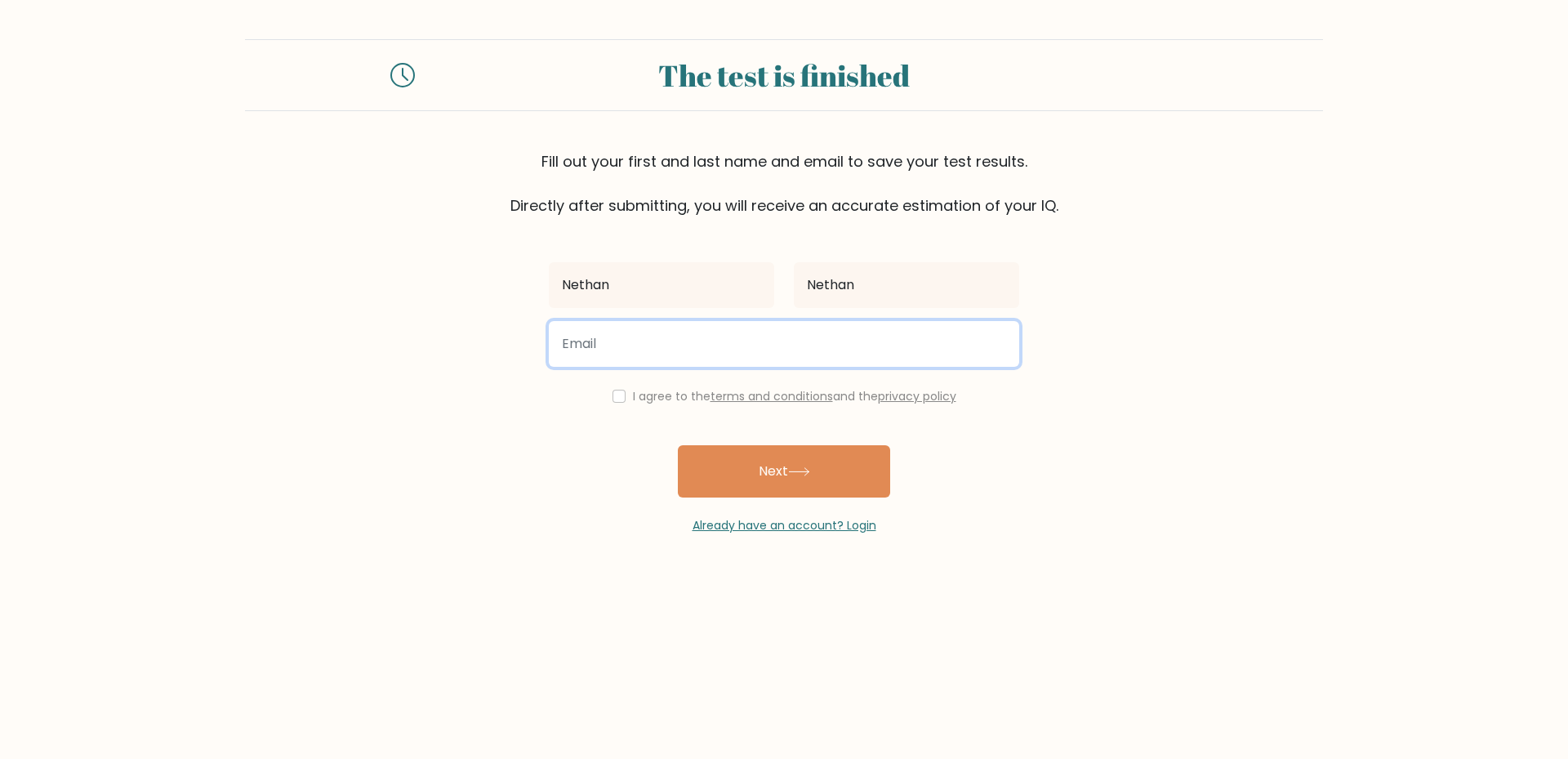
click at [653, 344] on input "email" at bounding box center [784, 344] width 471 height 46
type input "nethancj04@gmail.com"
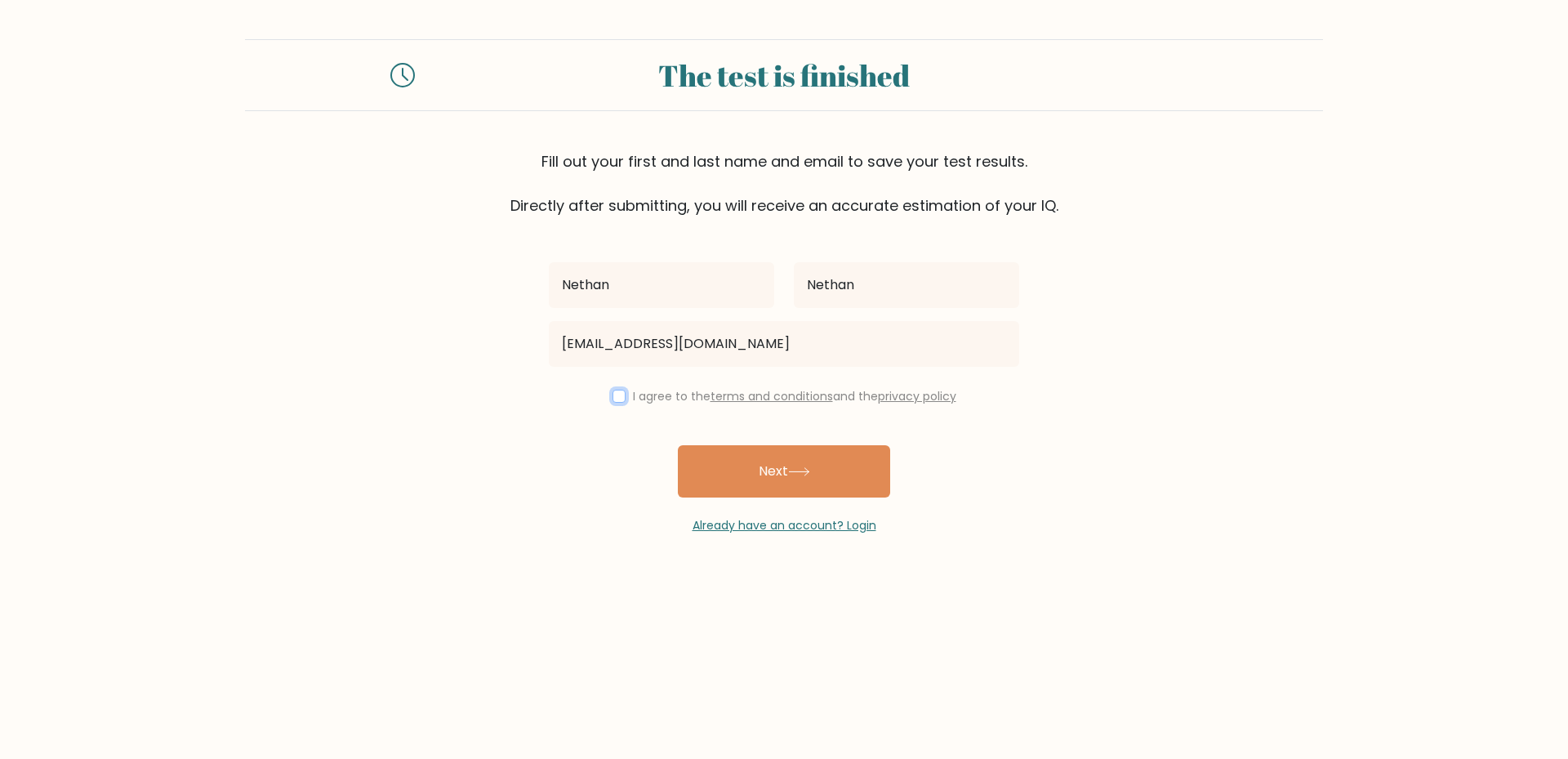
click at [618, 400] on input "checkbox" at bounding box center [619, 396] width 13 height 13
checkbox input "true"
drag, startPoint x: 861, startPoint y: 292, endPoint x: 810, endPoint y: 289, distance: 51.1
click at [810, 289] on input "Nethan" at bounding box center [906, 285] width 226 height 46
click at [880, 295] on input "text" at bounding box center [906, 285] width 226 height 46
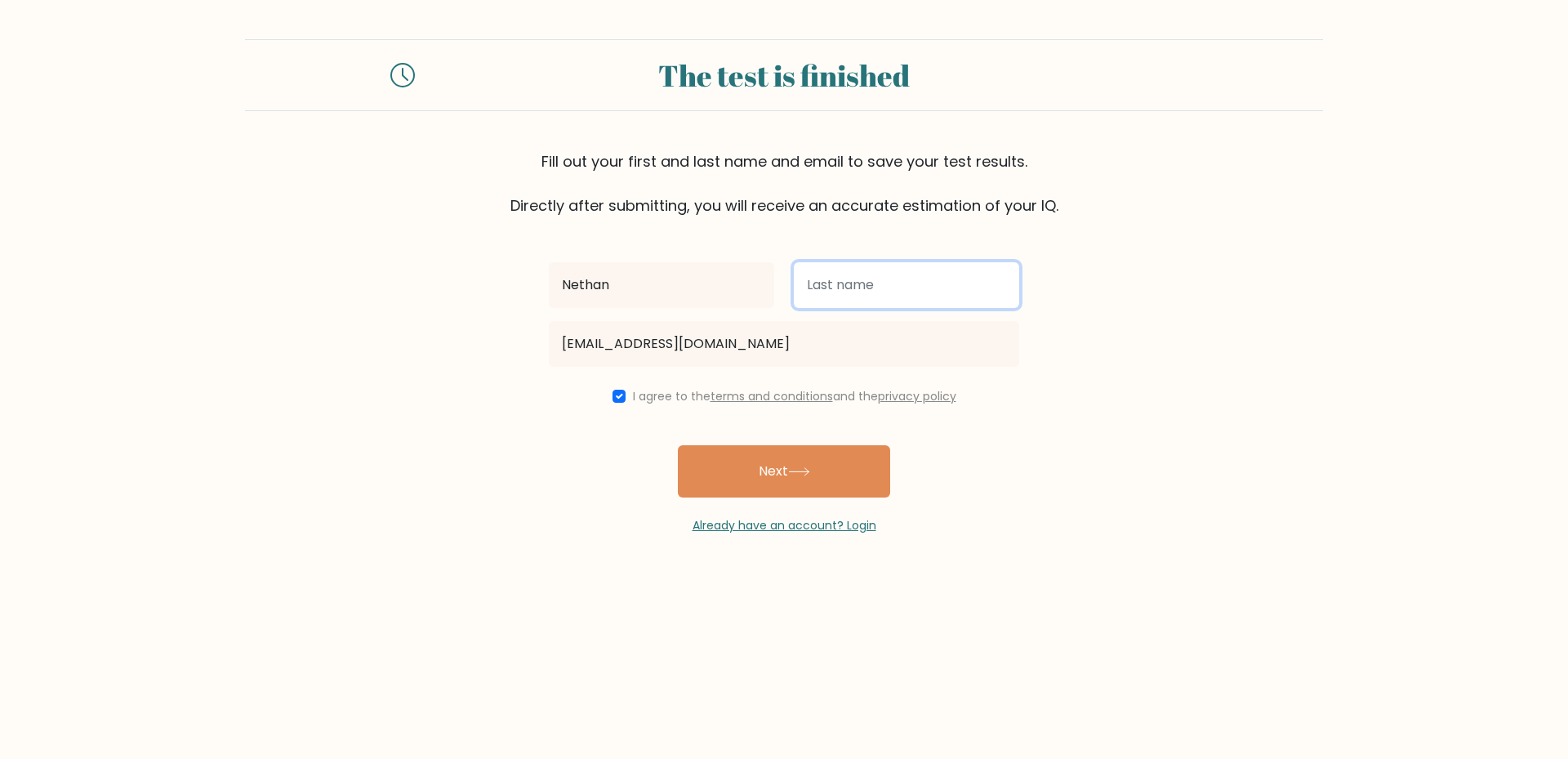
drag, startPoint x: 832, startPoint y: 267, endPoint x: 857, endPoint y: 278, distance: 27.3
click at [832, 267] on input "text" at bounding box center [906, 285] width 226 height 46
click at [865, 286] on input "text" at bounding box center [906, 285] width 226 height 46
drag, startPoint x: 743, startPoint y: 276, endPoint x: 618, endPoint y: 269, distance: 125.2
click at [618, 270] on div "Nethan CJ" at bounding box center [784, 285] width 490 height 59
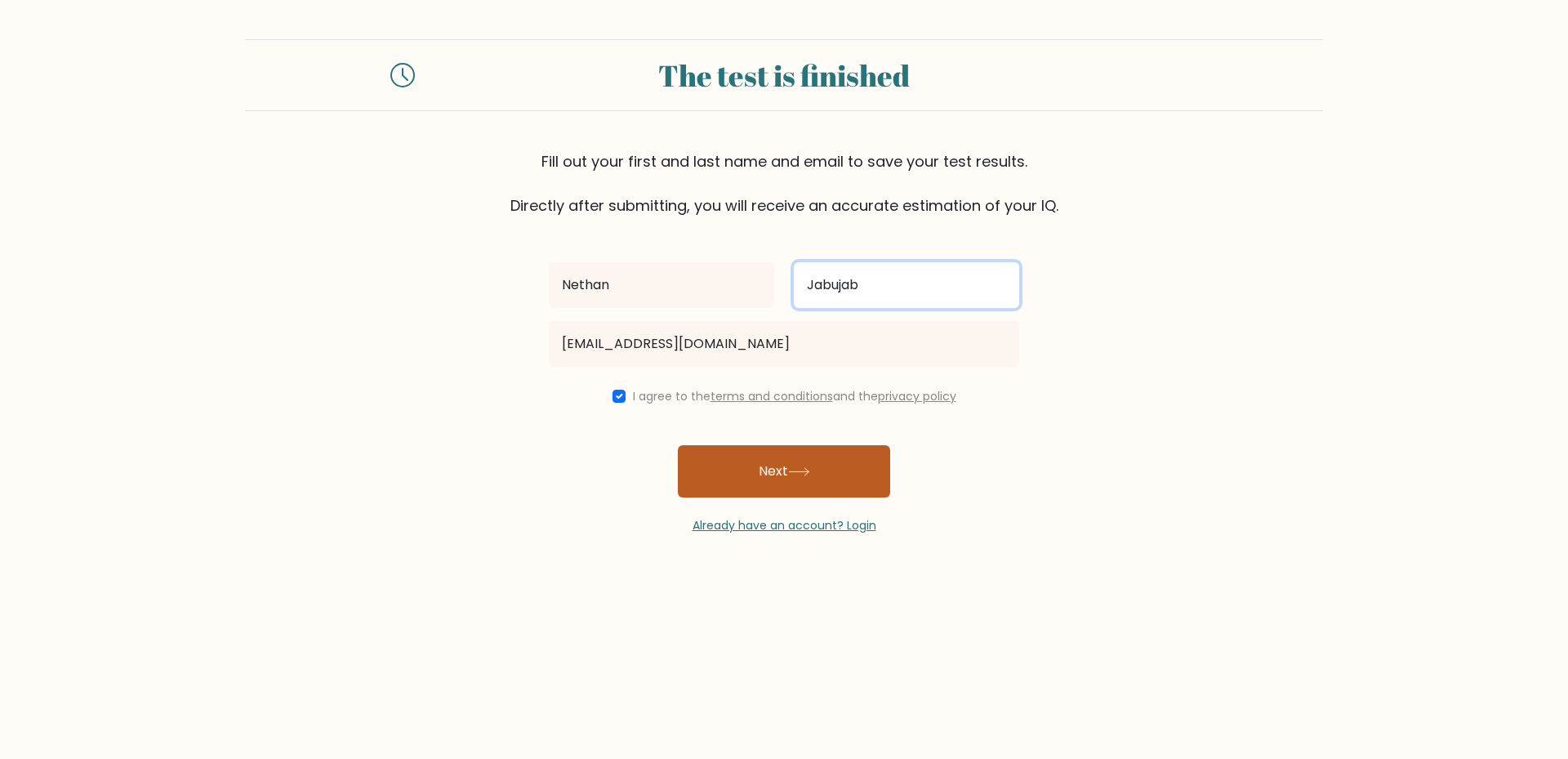
type input "Jabujab"
click at [829, 485] on button "Next" at bounding box center [784, 472] width 213 height 53
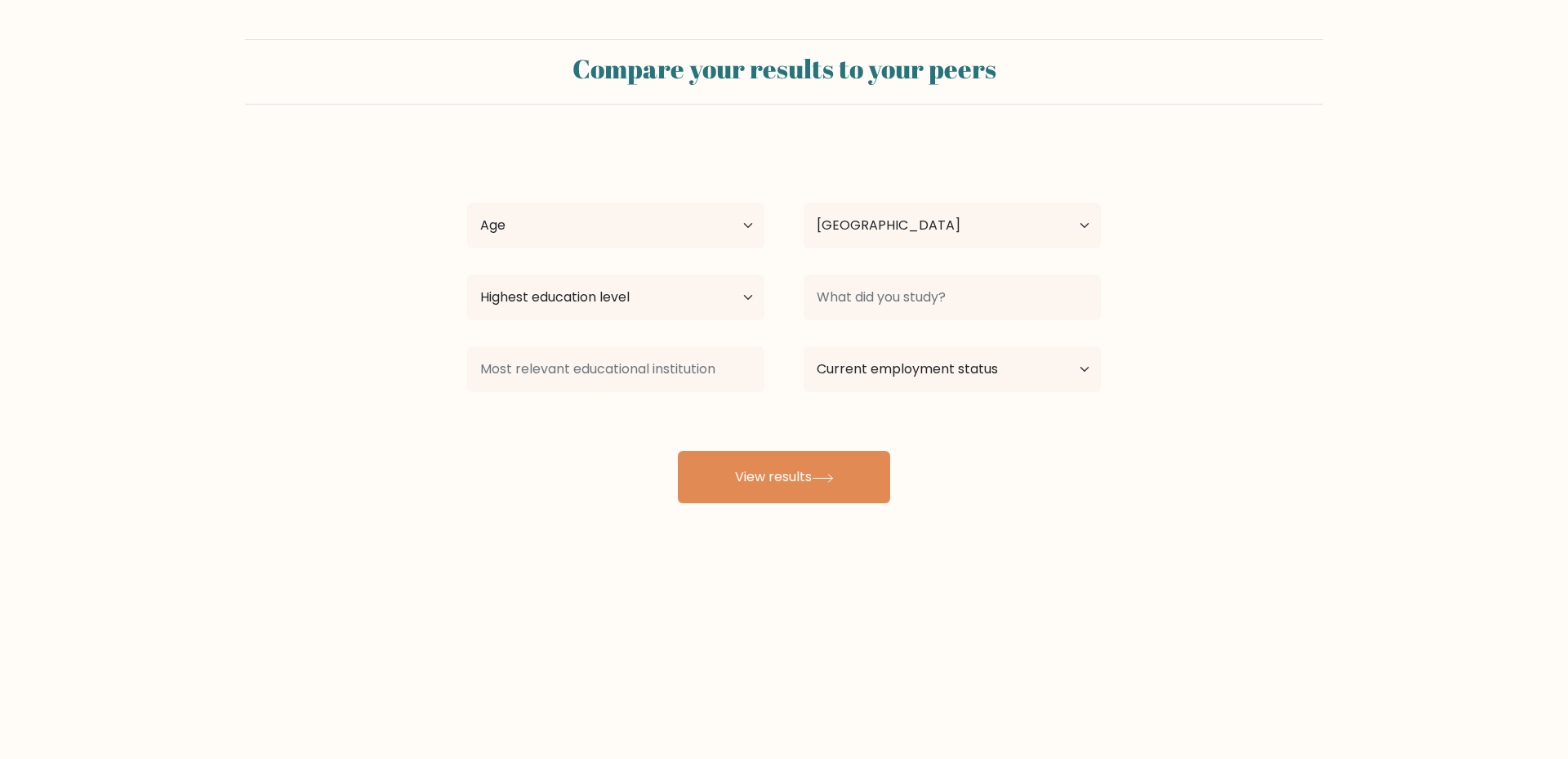
select select "PH"
click at [678, 238] on select "Age Under [DEMOGRAPHIC_DATA] [DEMOGRAPHIC_DATA] [DEMOGRAPHIC_DATA] [DEMOGRAPHIC…" at bounding box center [616, 225] width 298 height 46
click at [580, 217] on select "Age Under [DEMOGRAPHIC_DATA] [DEMOGRAPHIC_DATA] [DEMOGRAPHIC_DATA] [DEMOGRAPHIC…" at bounding box center [616, 225] width 298 height 46
click at [556, 210] on select "Age Under [DEMOGRAPHIC_DATA] [DEMOGRAPHIC_DATA] [DEMOGRAPHIC_DATA] [DEMOGRAPHIC…" at bounding box center [616, 225] width 298 height 46
select select "18_24"
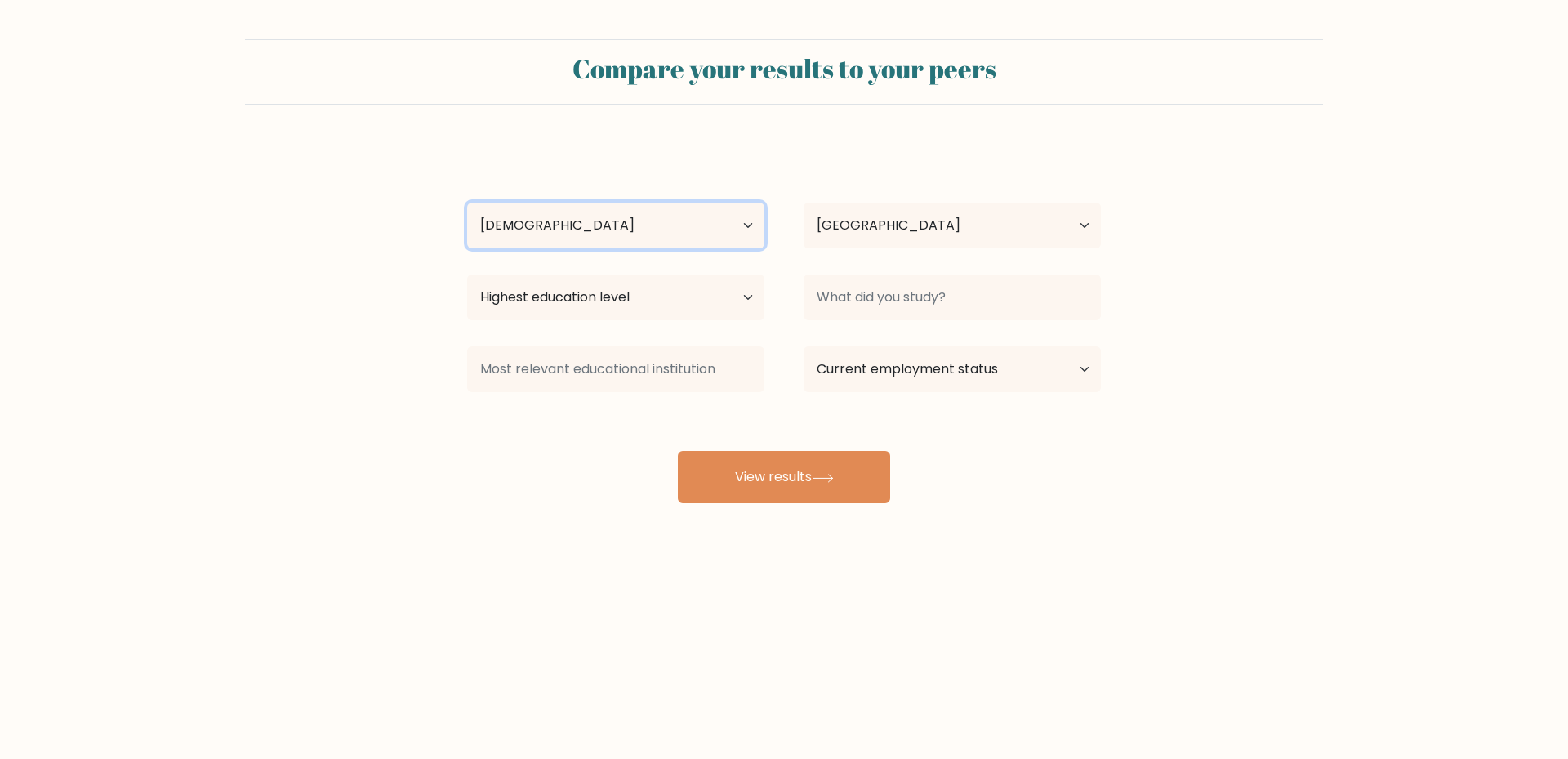
click at [468, 202] on select "Age Under [DEMOGRAPHIC_DATA] [DEMOGRAPHIC_DATA] [DEMOGRAPHIC_DATA] [DEMOGRAPHIC…" at bounding box center [616, 225] width 298 height 46
click at [648, 293] on select "Highest education level No schooling Primary Lower Secondary Upper Secondary Oc…" at bounding box center [616, 297] width 298 height 46
select select "bachelors_degree"
click at [468, 274] on select "Highest education level No schooling Primary Lower Secondary Upper Secondary Oc…" at bounding box center [616, 297] width 298 height 46
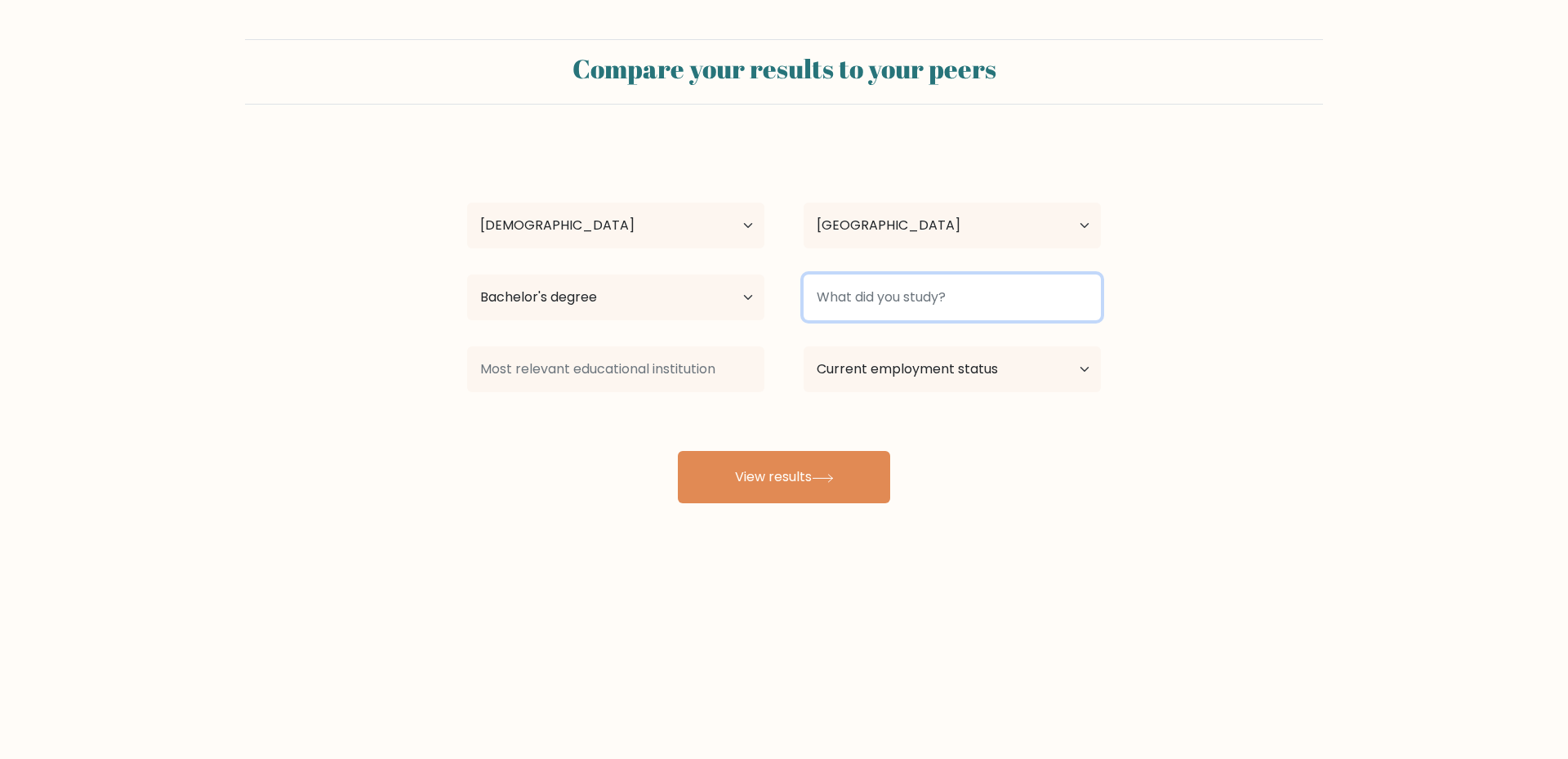
click at [928, 308] on input at bounding box center [952, 297] width 298 height 46
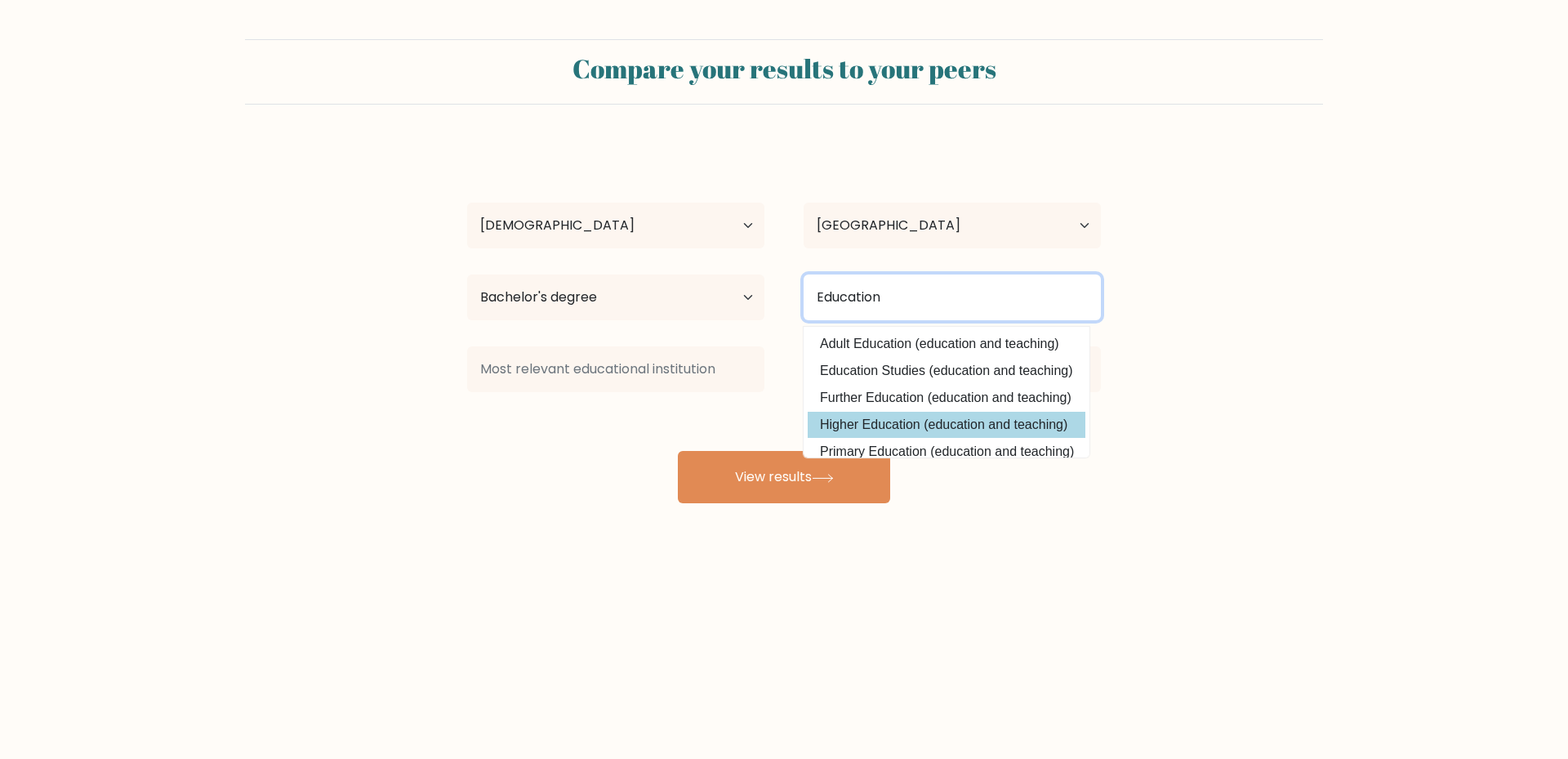
scroll to position [82, 0]
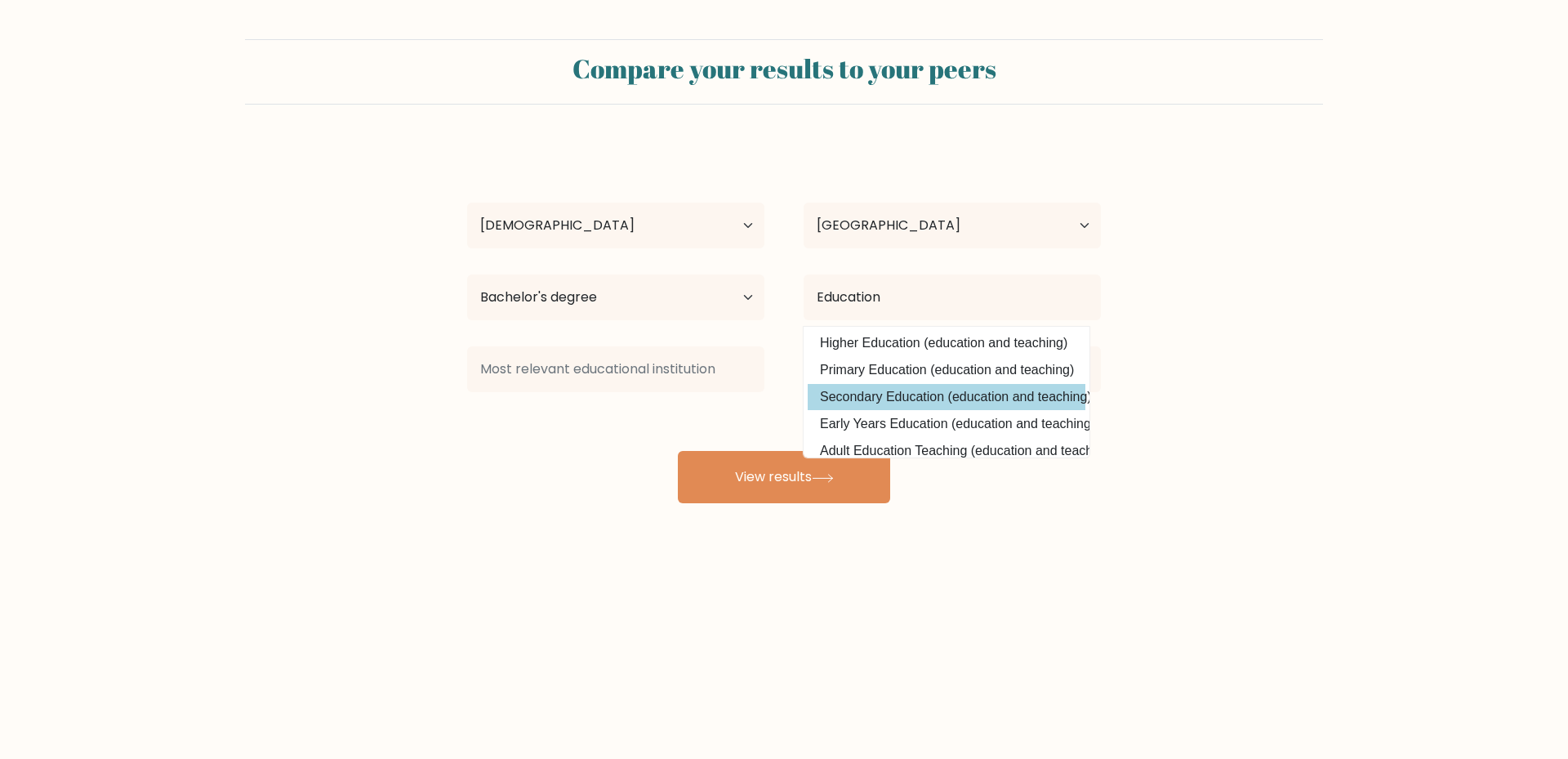
click at [915, 388] on option "Secondary Education (education and teaching)" at bounding box center [946, 397] width 277 height 26
type input "Secondary Education"
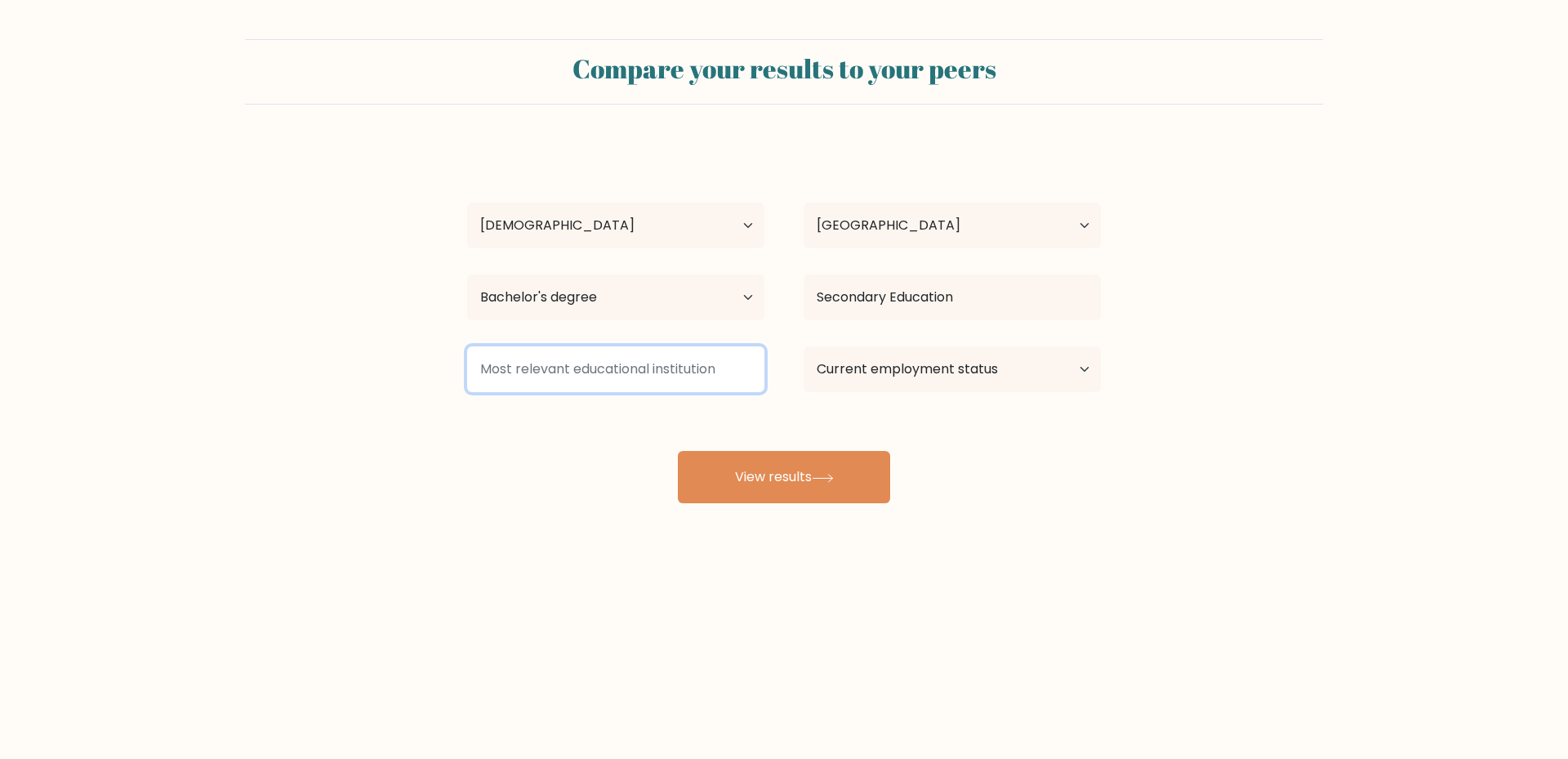
click at [644, 375] on input at bounding box center [616, 369] width 298 height 46
click at [925, 369] on select "Current employment status Employed Student Retired Other / prefer not to answer" at bounding box center [952, 369] width 298 height 46
select select "employed"
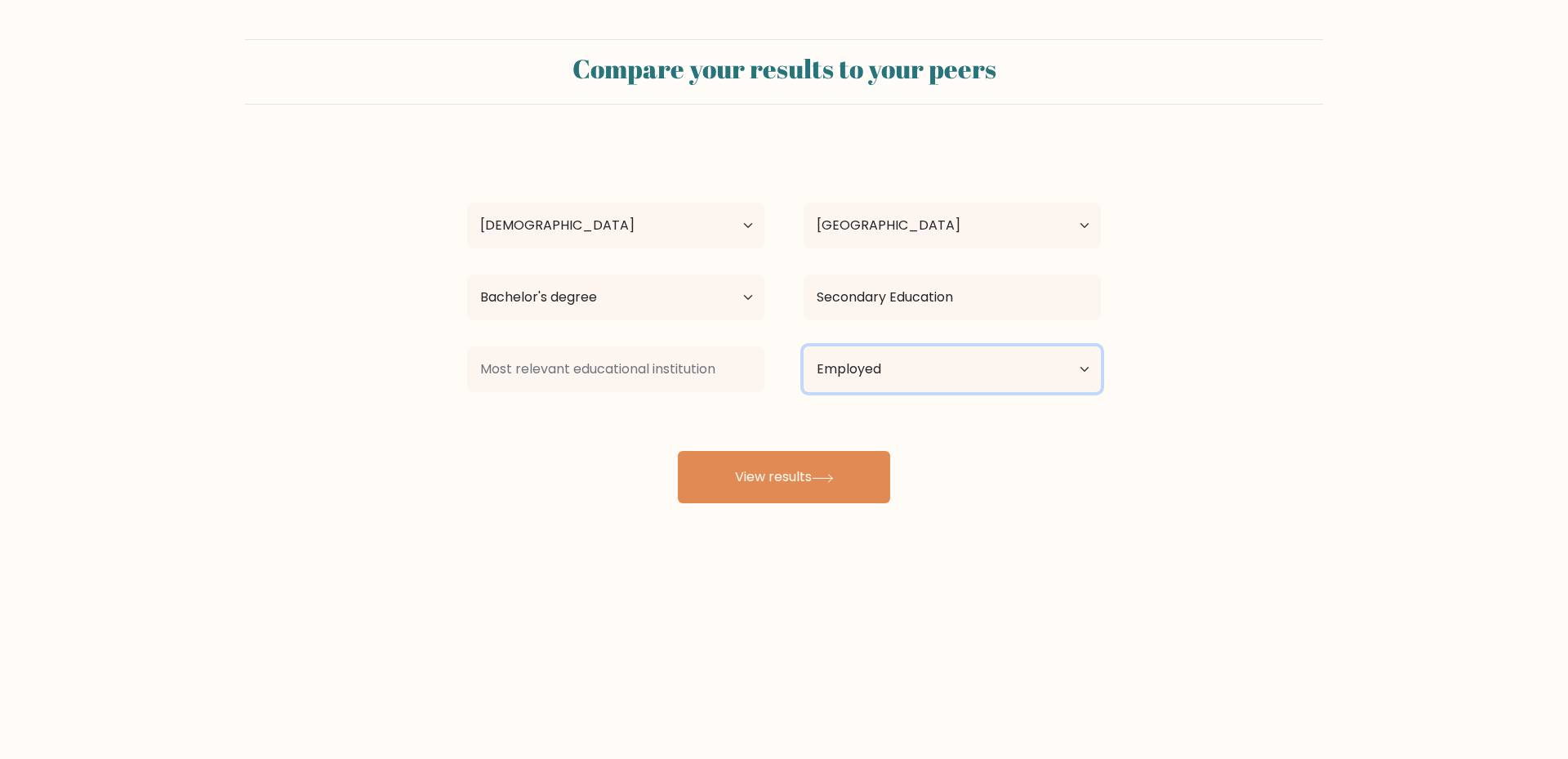
click at [804, 347] on select "Current employment status Employed Student Retired Other / prefer not to answer" at bounding box center [952, 369] width 298 height 46
click at [901, 378] on select "Current employment status Employed Student Retired Other / prefer not to answer" at bounding box center [952, 369] width 298 height 46
click at [804, 347] on select "Current employment status Employed Student Retired Other / prefer not to answer" at bounding box center [952, 369] width 298 height 46
click at [789, 471] on button "View results" at bounding box center [784, 478] width 213 height 53
click at [636, 374] on input at bounding box center [616, 369] width 298 height 46
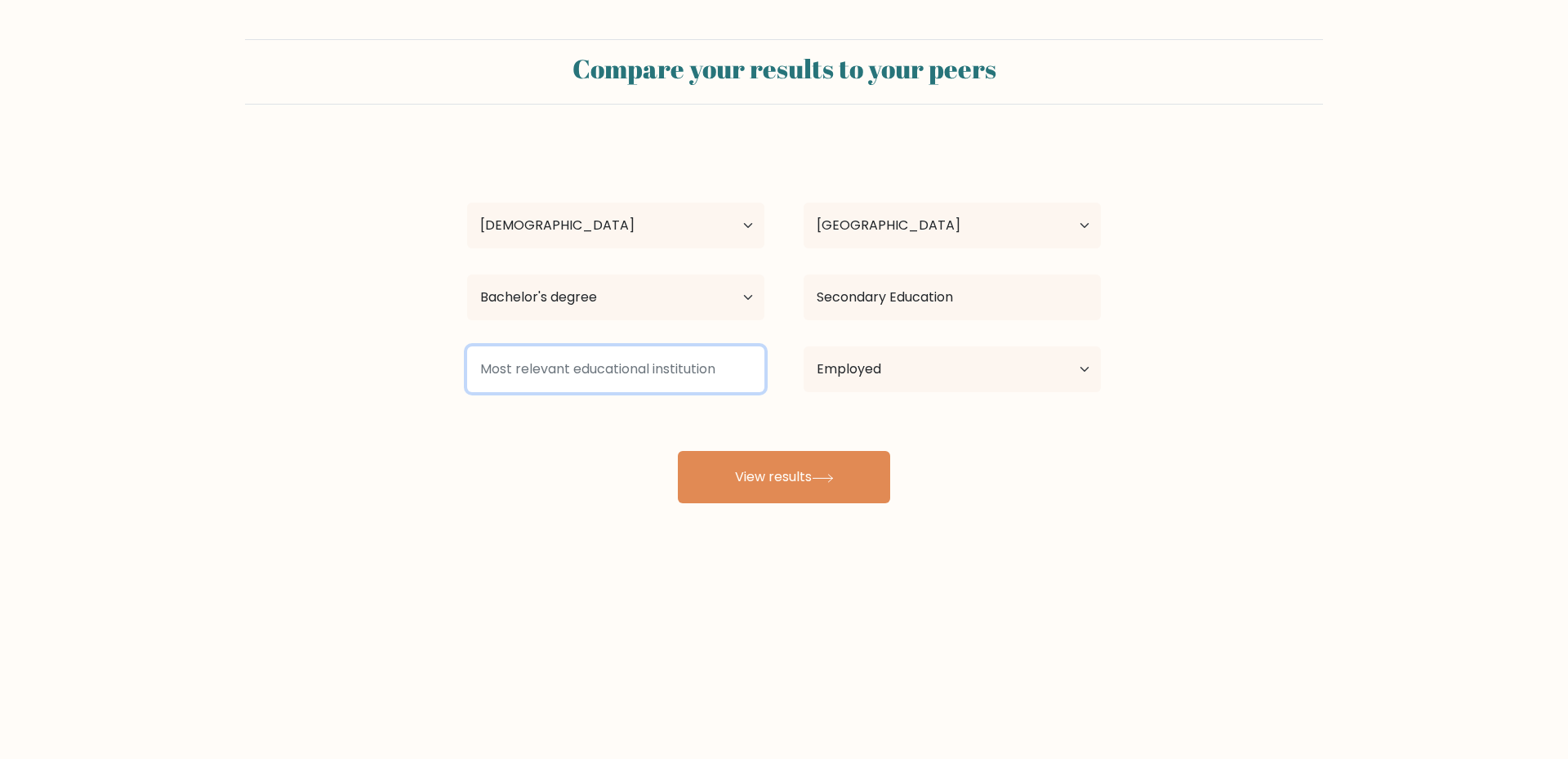
click at [623, 362] on input at bounding box center [616, 369] width 298 height 46
click at [621, 362] on input at bounding box center [616, 369] width 298 height 46
type input "Northeastern Mindanao State University"
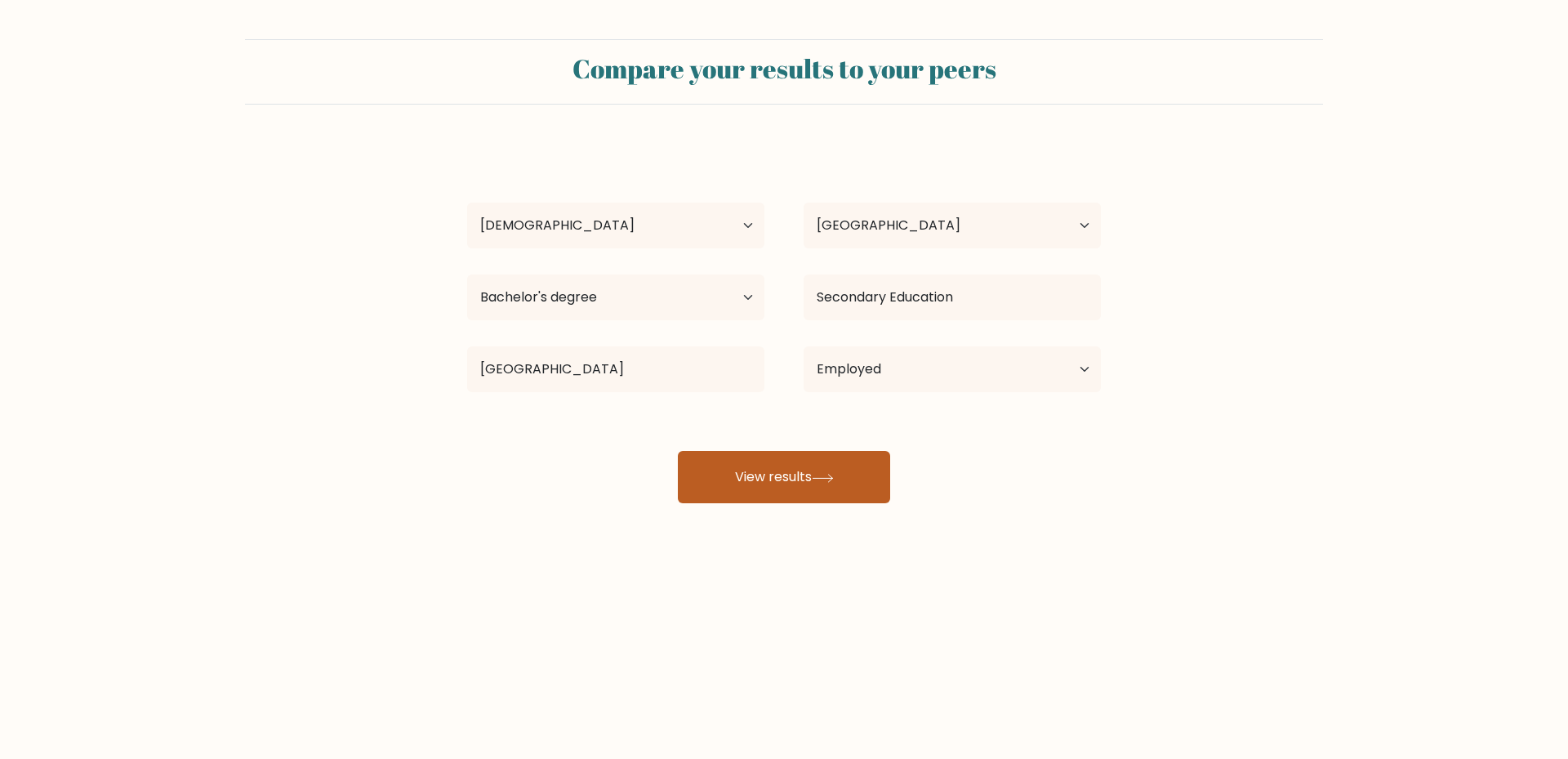
click at [774, 493] on button "View results" at bounding box center [784, 478] width 213 height 53
